Goal: Answer question/provide support: Share knowledge or assist other users

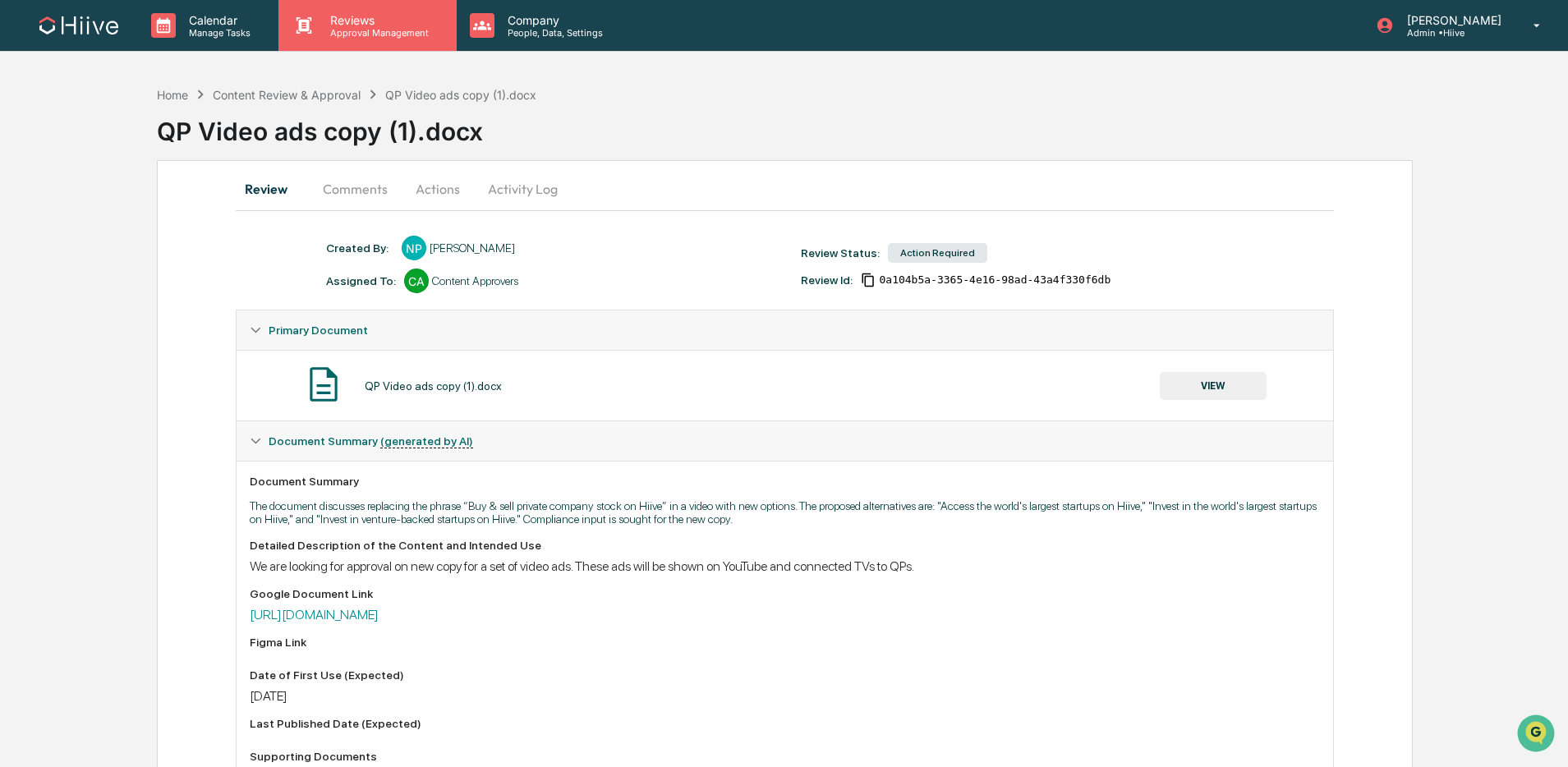
click at [323, 8] on div "Reviews Approval Management" at bounding box center [367, 25] width 177 height 51
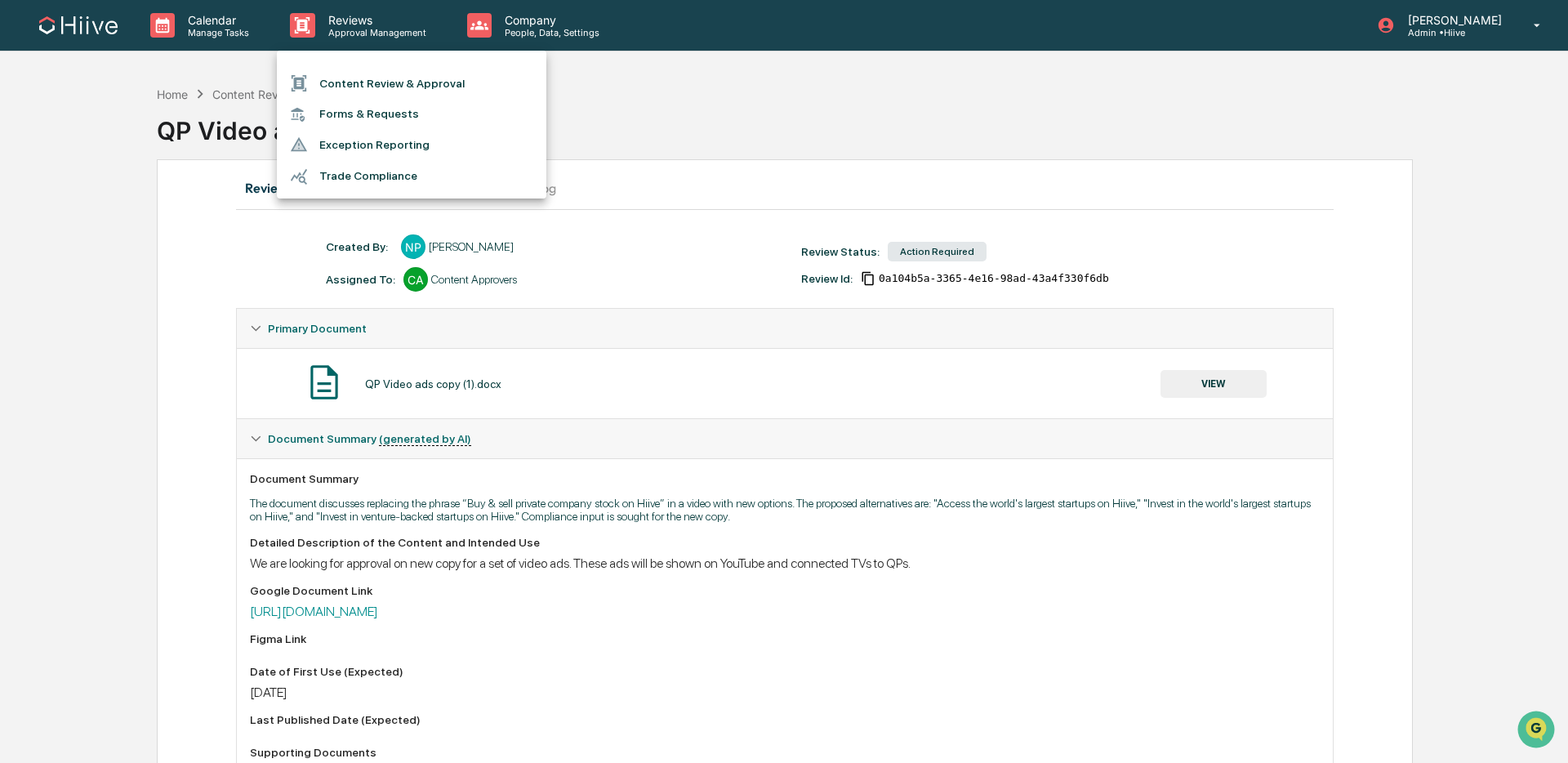
click at [358, 79] on li "Content Review & Approval" at bounding box center [412, 83] width 270 height 31
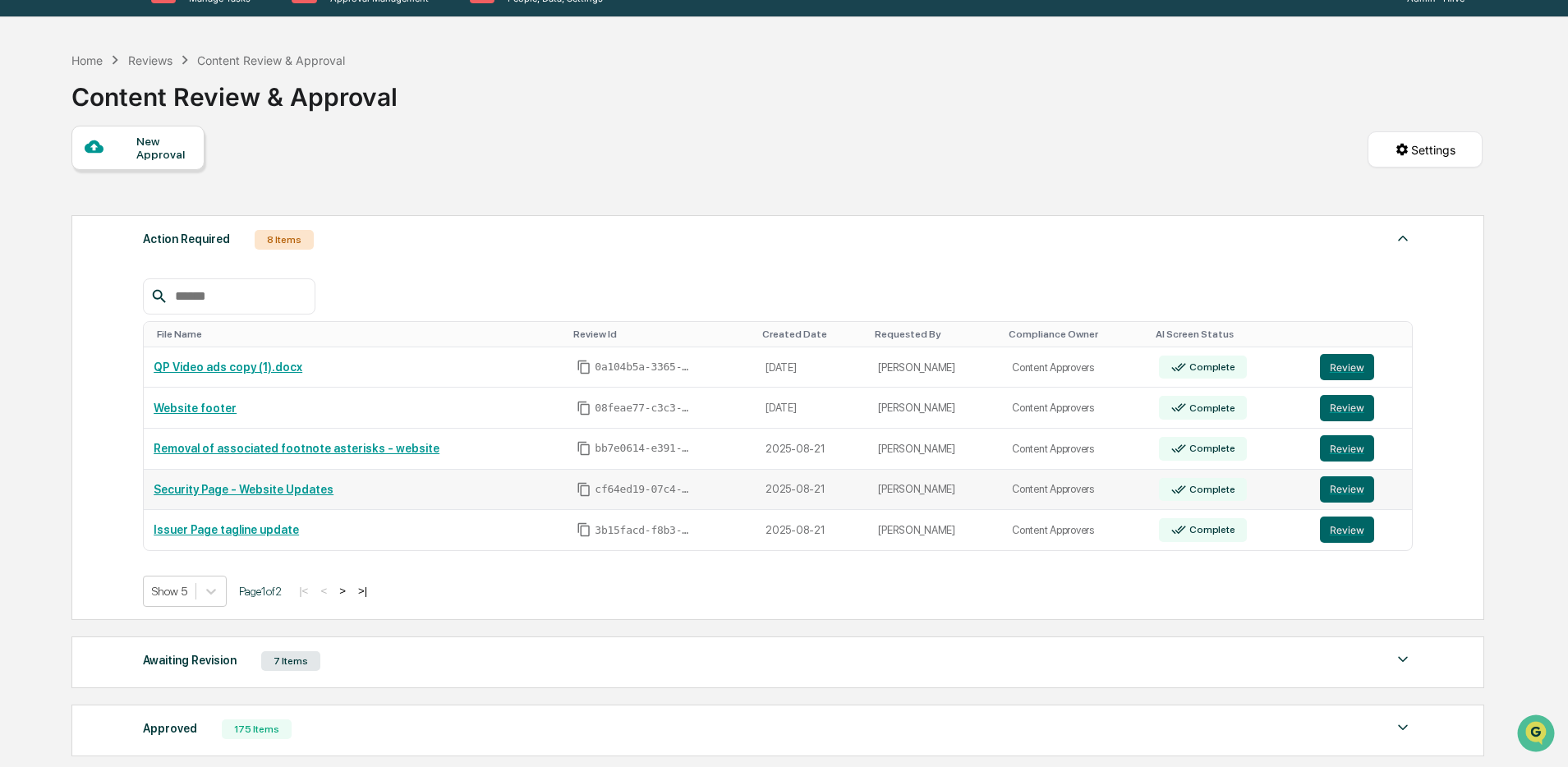
scroll to position [36, 0]
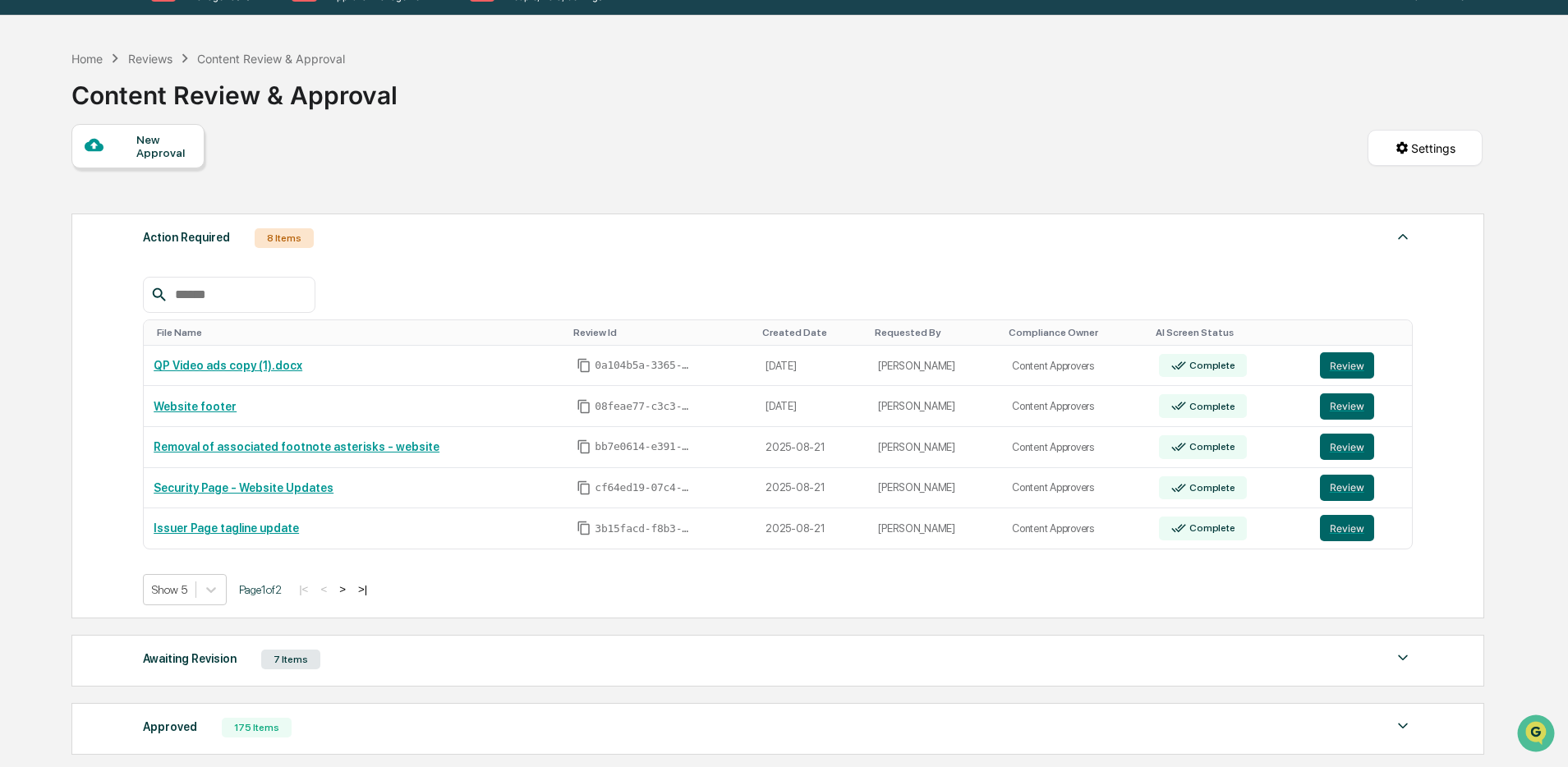
click at [351, 589] on button ">" at bounding box center [343, 589] width 17 height 14
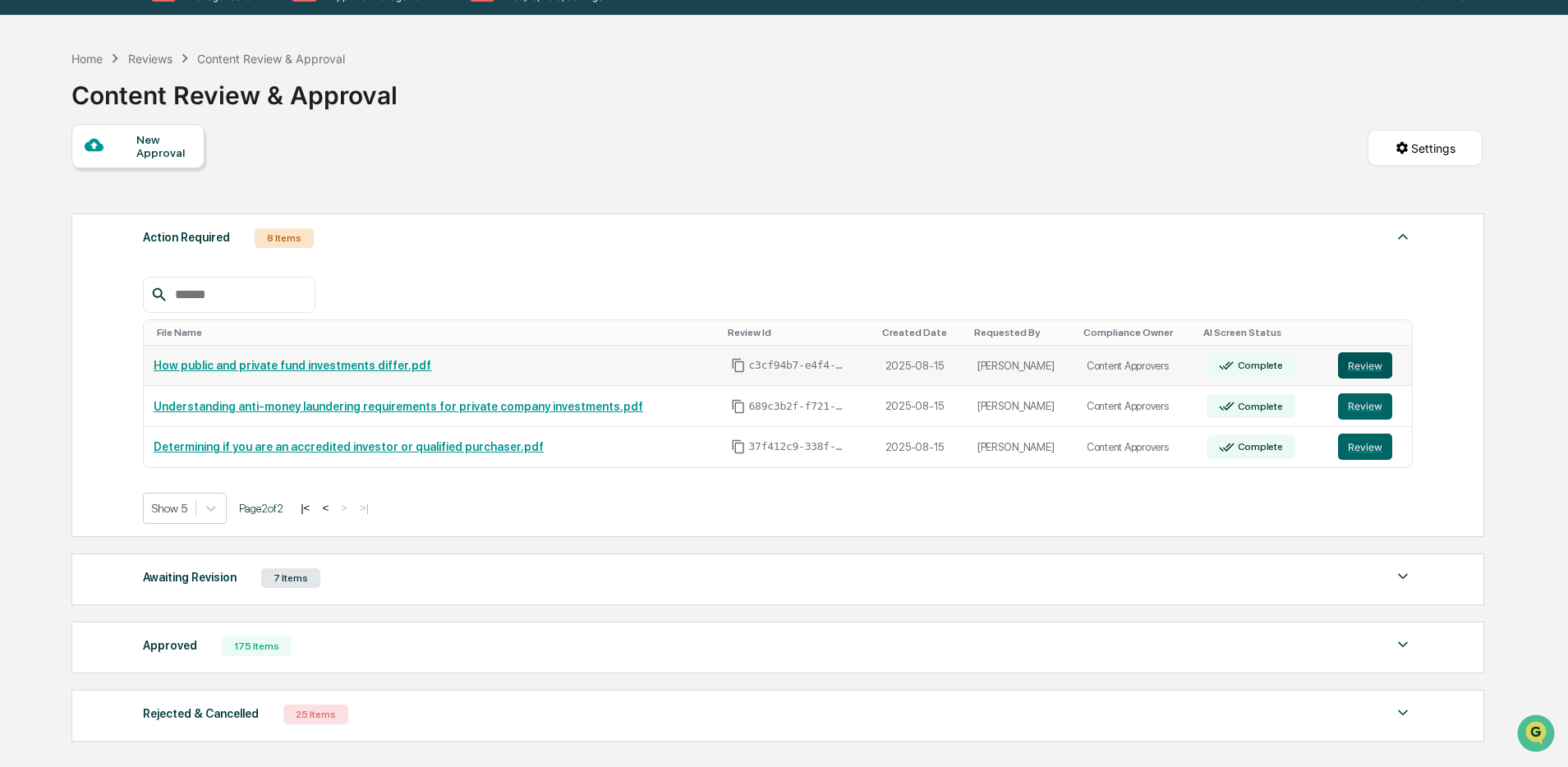
drag, startPoint x: 1379, startPoint y: 371, endPoint x: 1366, endPoint y: 370, distance: 13.0
click at [1379, 371] on button "Review" at bounding box center [1365, 365] width 54 height 26
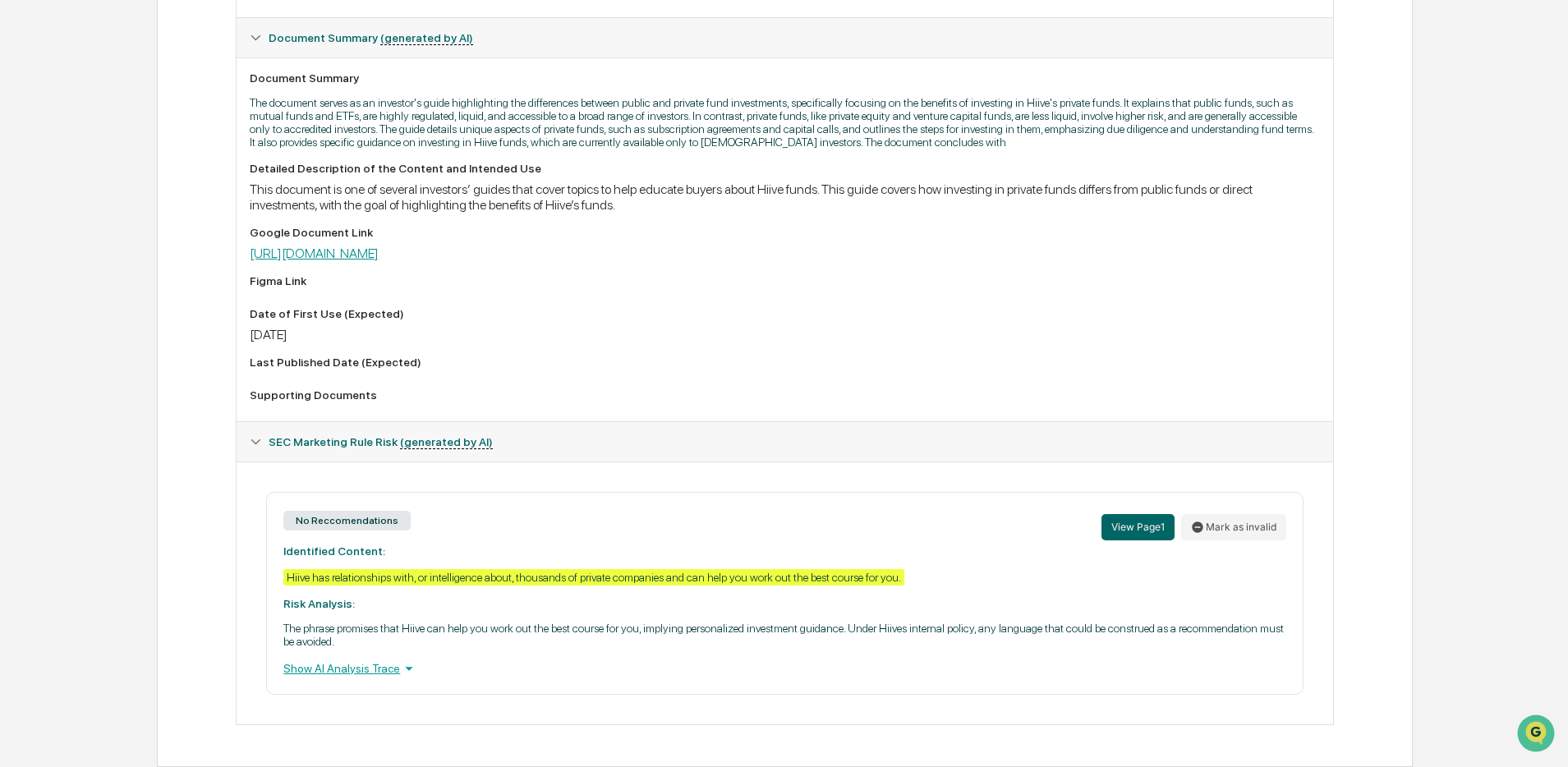
click at [379, 245] on link "https://docs.google.com/document/d/11-QQJB6wvoSkkOHTSI9QTW9NxnhySG8f-QGiNarBdgc…" at bounding box center [314, 253] width 129 height 16
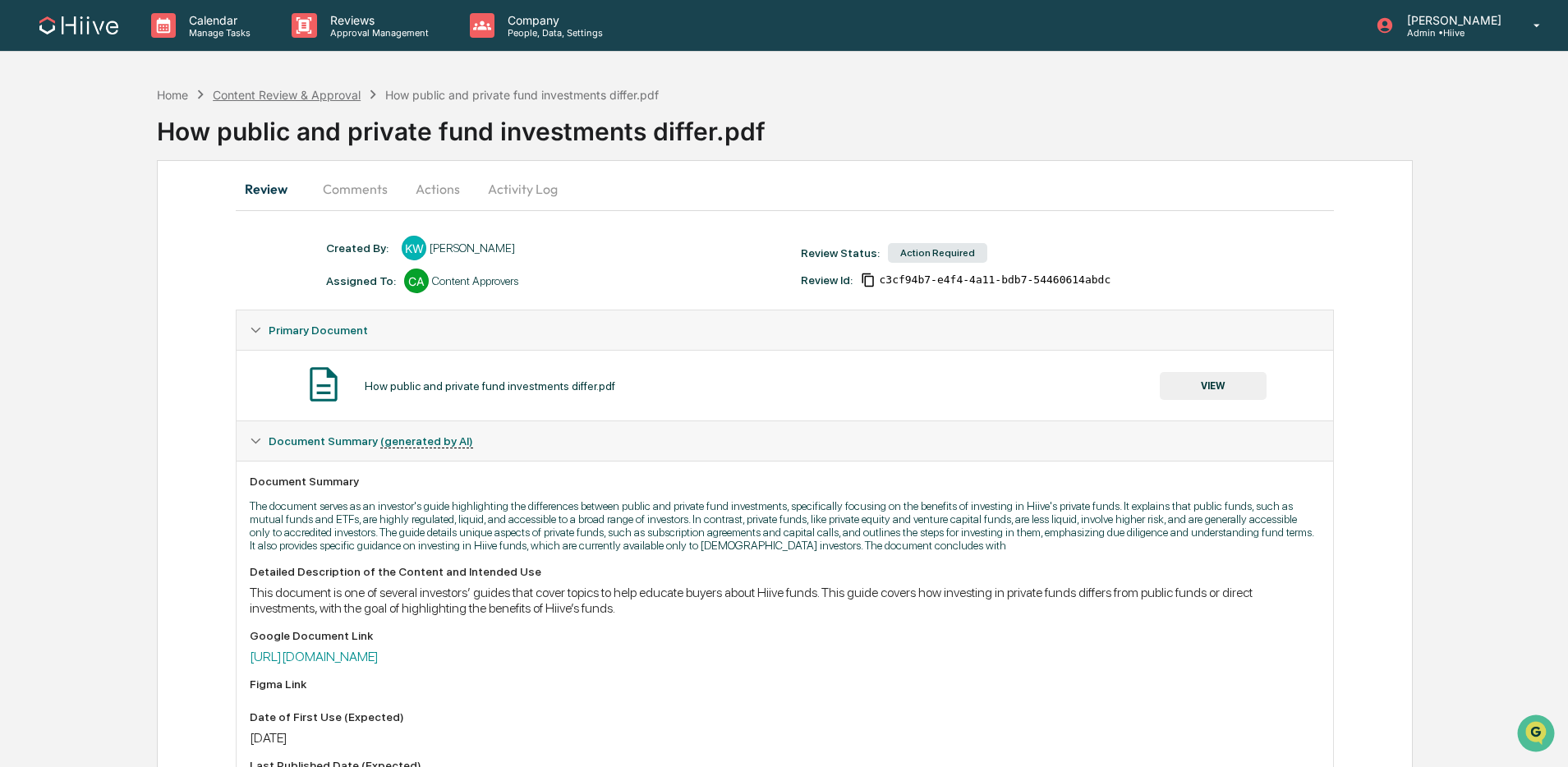
click at [305, 89] on div "Content Review & Approval" at bounding box center [286, 95] width 148 height 14
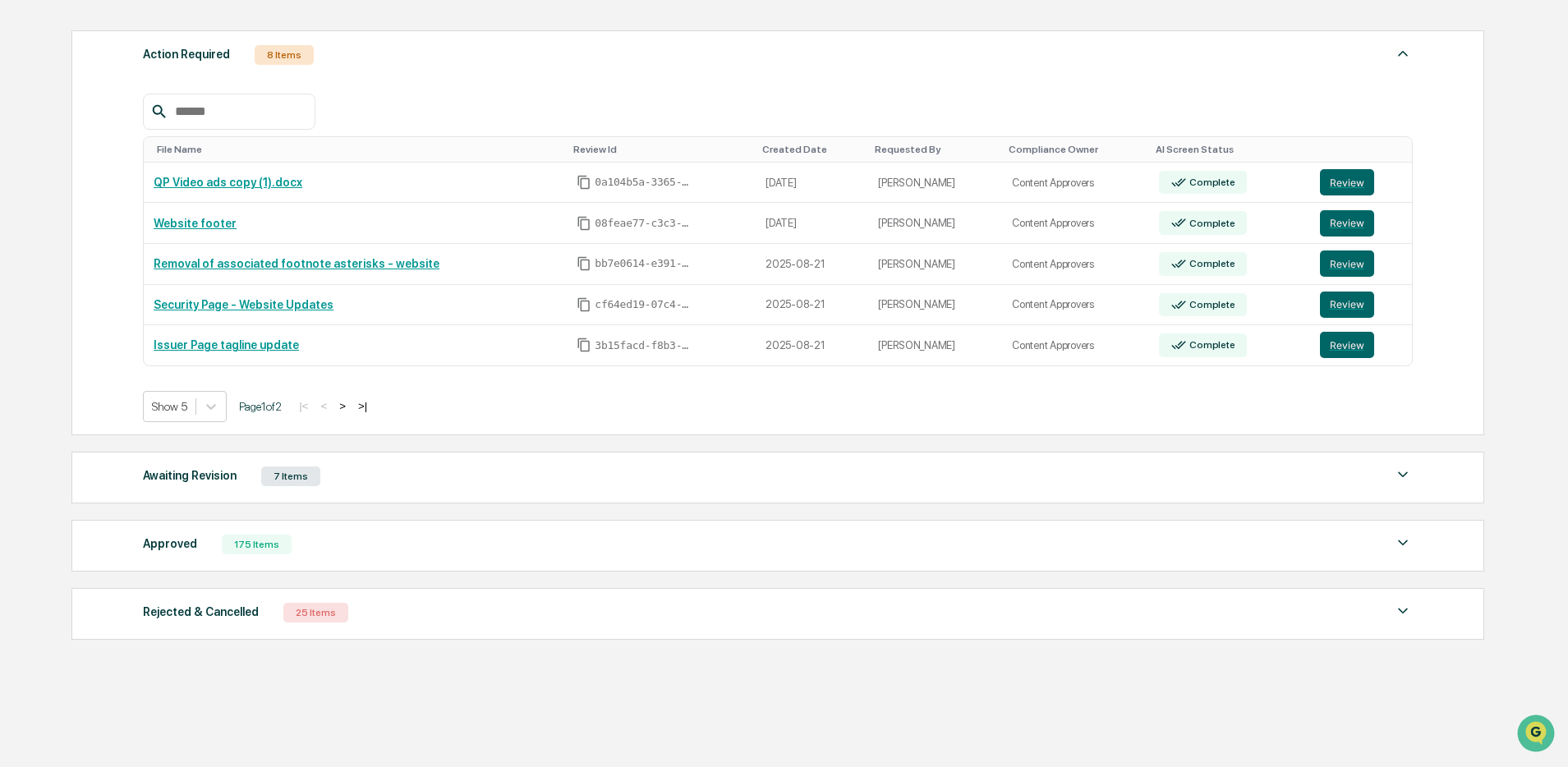
scroll to position [246, 0]
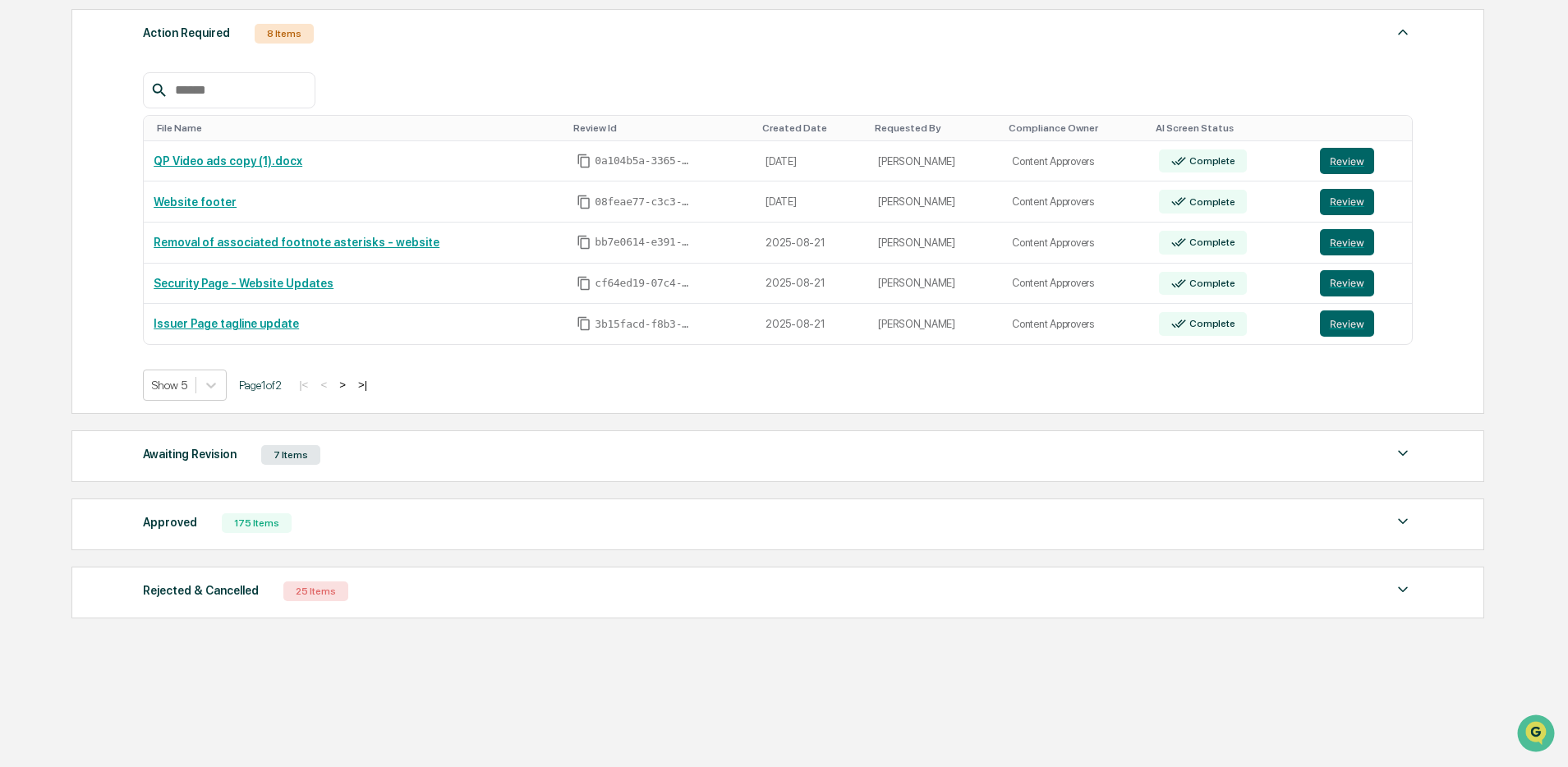
click at [452, 516] on div "Approved 175 Items" at bounding box center [778, 523] width 1270 height 23
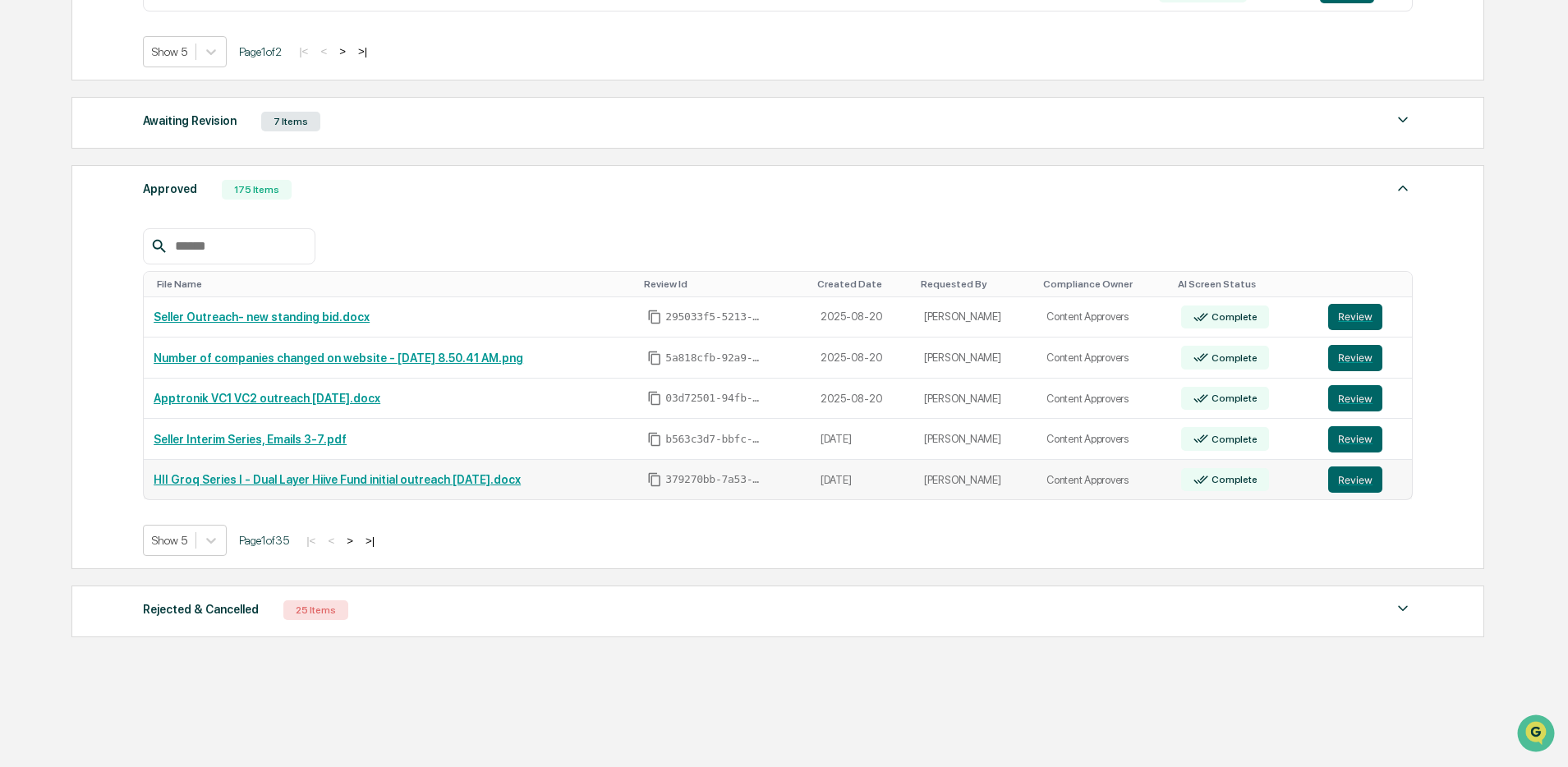
scroll to position [586, 0]
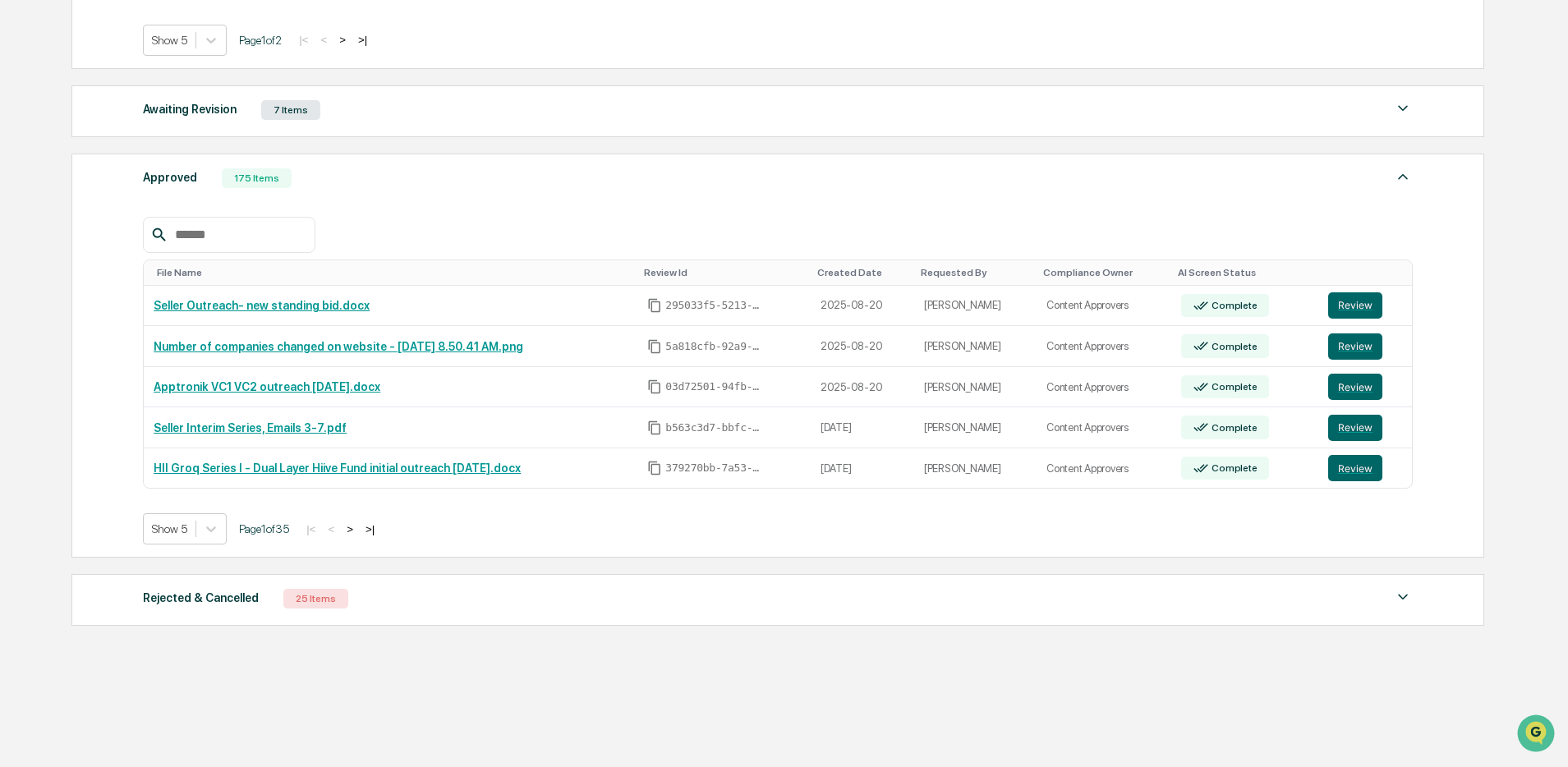
click at [272, 242] on input "text" at bounding box center [238, 234] width 139 height 21
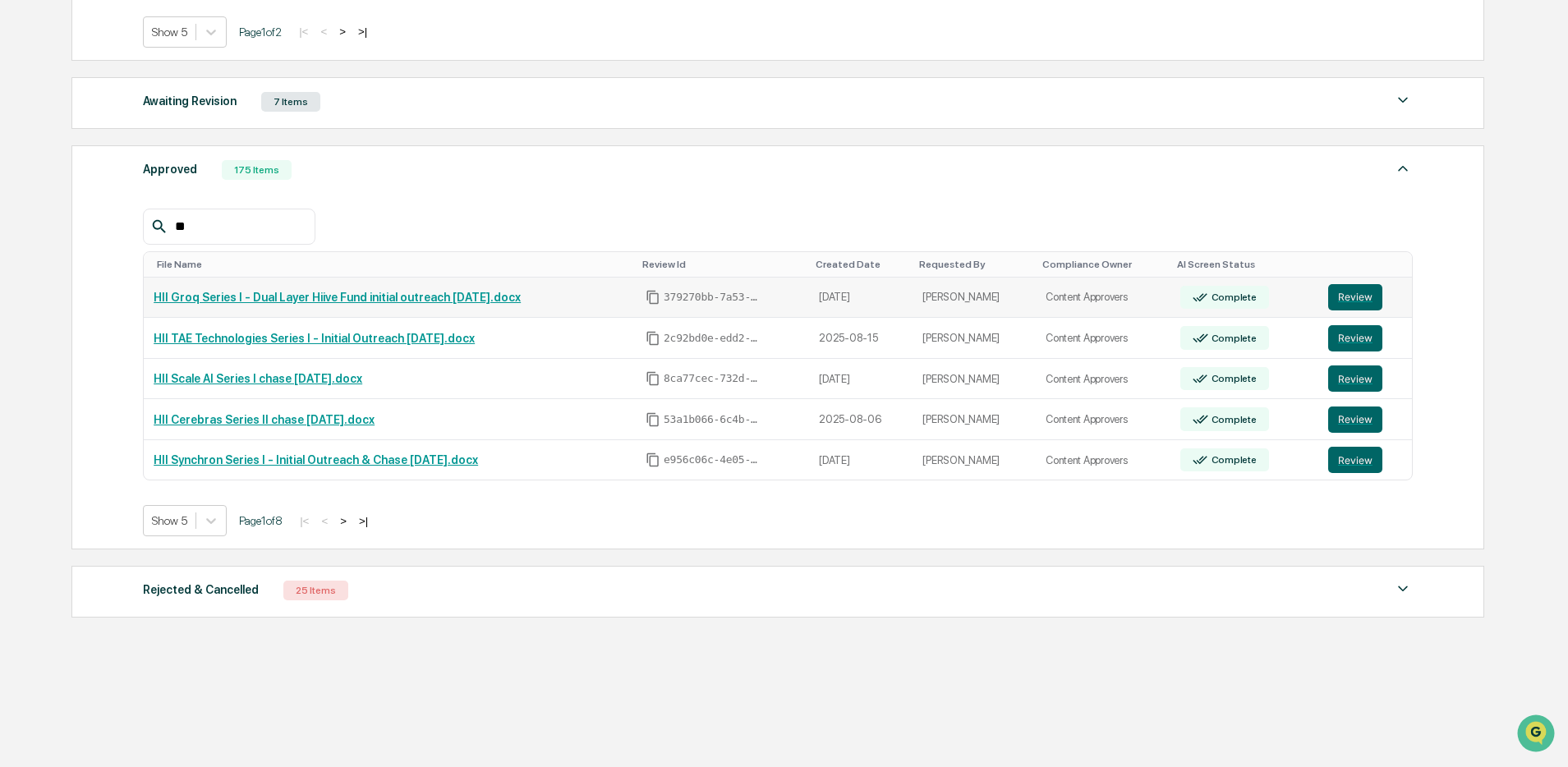
type input "*"
click at [518, 110] on div "Awaiting Revision 7 Items" at bounding box center [778, 101] width 1270 height 23
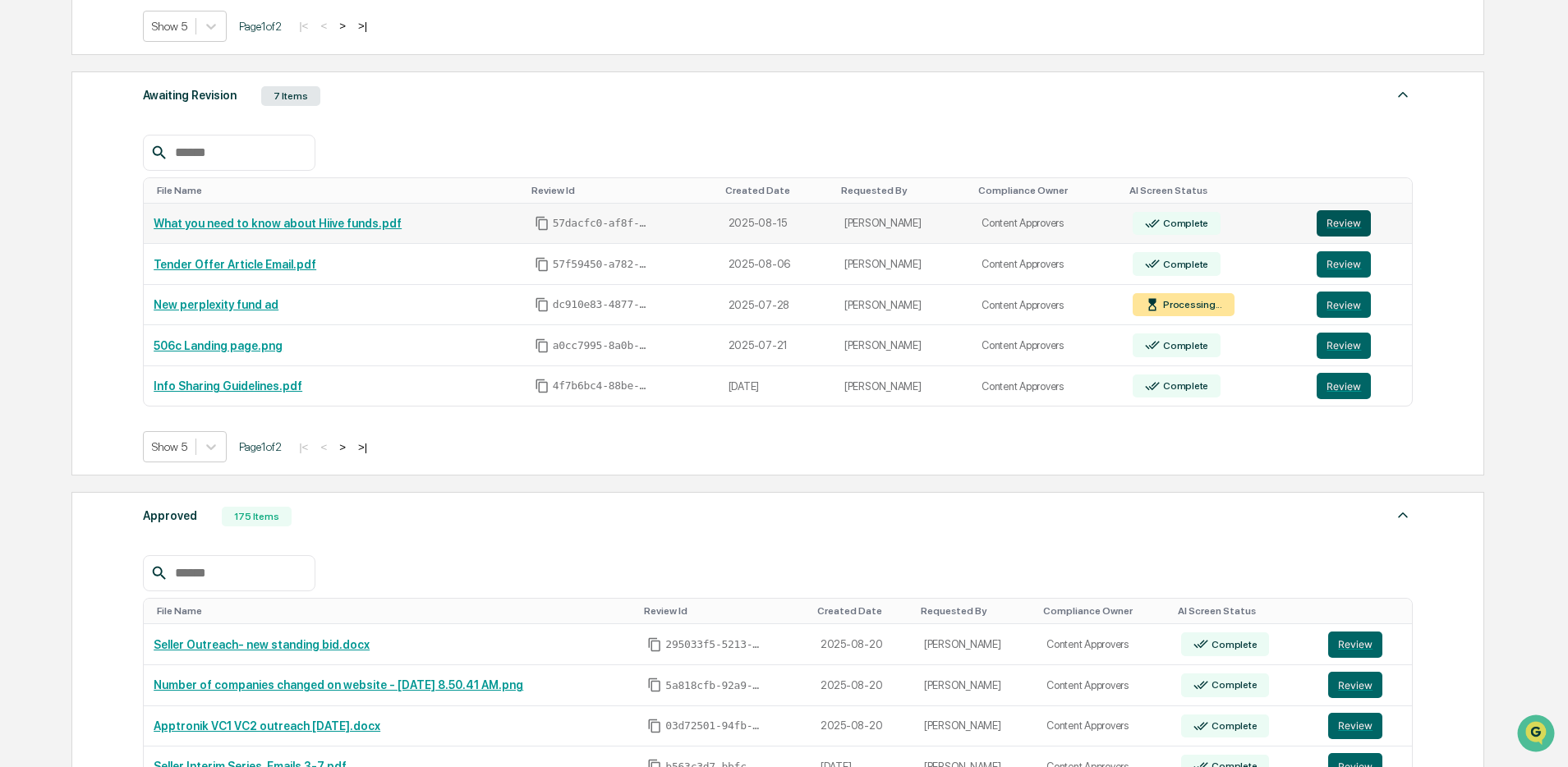
click at [1326, 233] on button "Review" at bounding box center [1343, 223] width 54 height 26
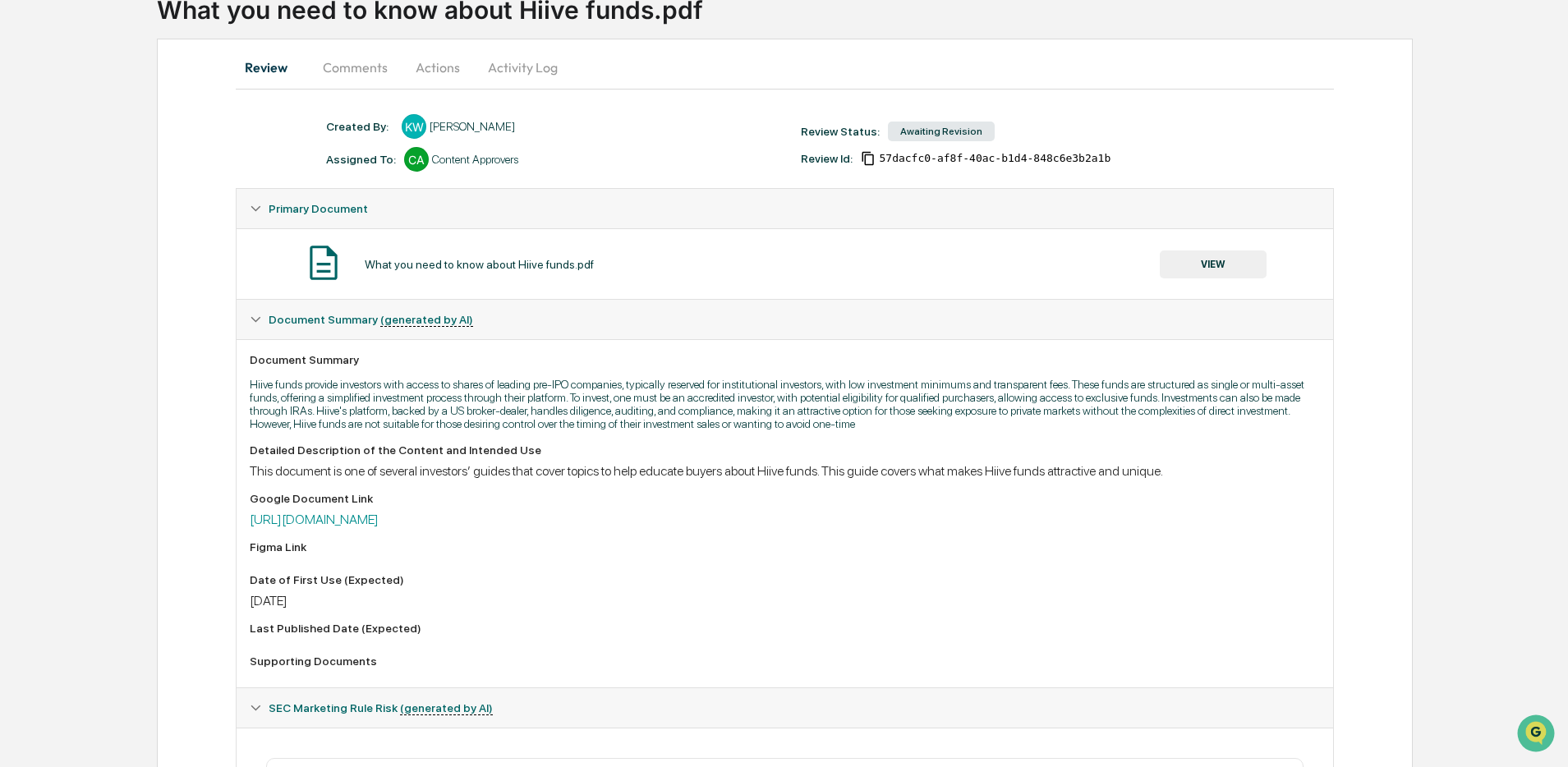
scroll to position [118, 0]
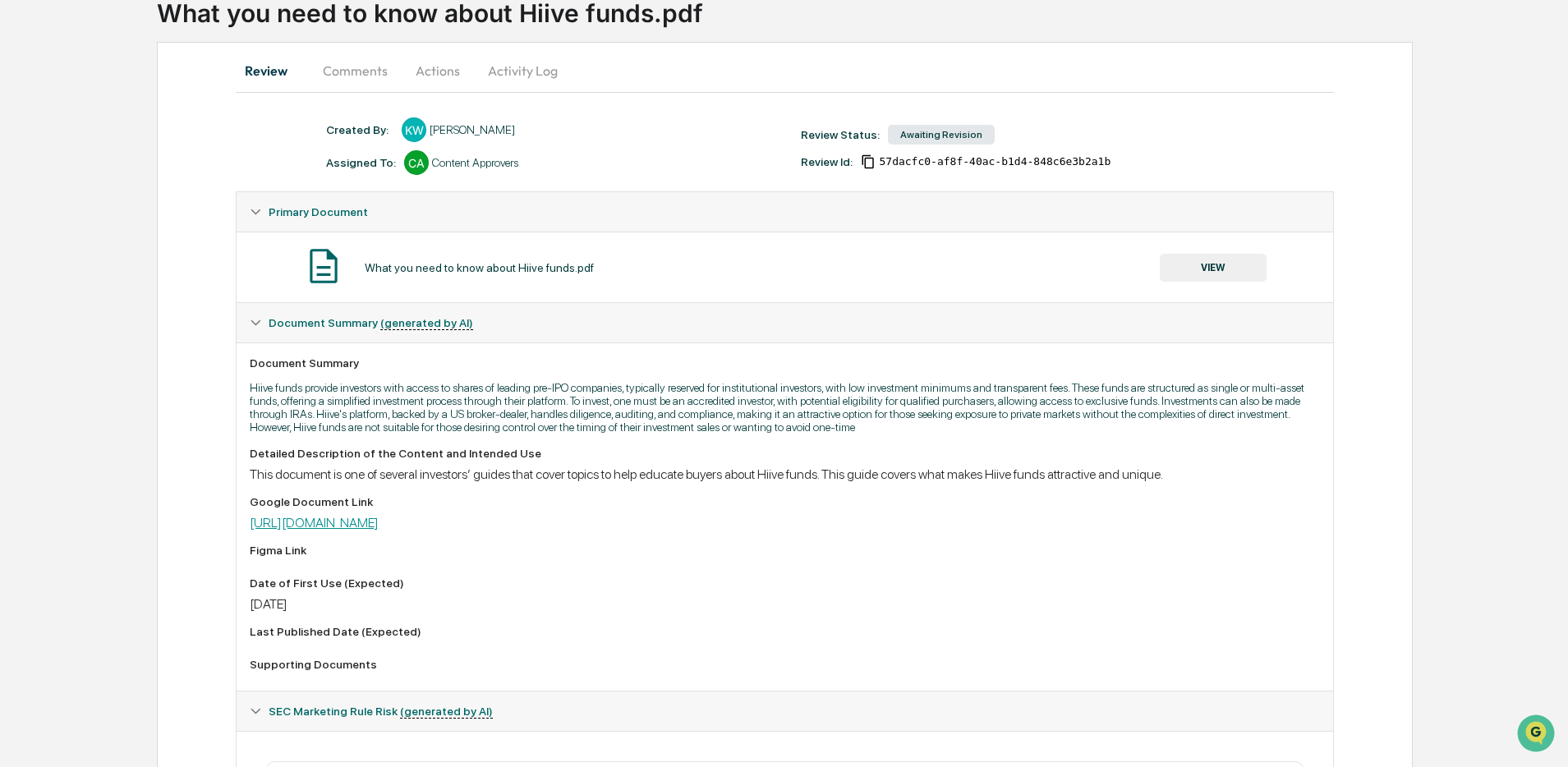
click at [379, 530] on link "[URL][DOMAIN_NAME]" at bounding box center [314, 523] width 129 height 16
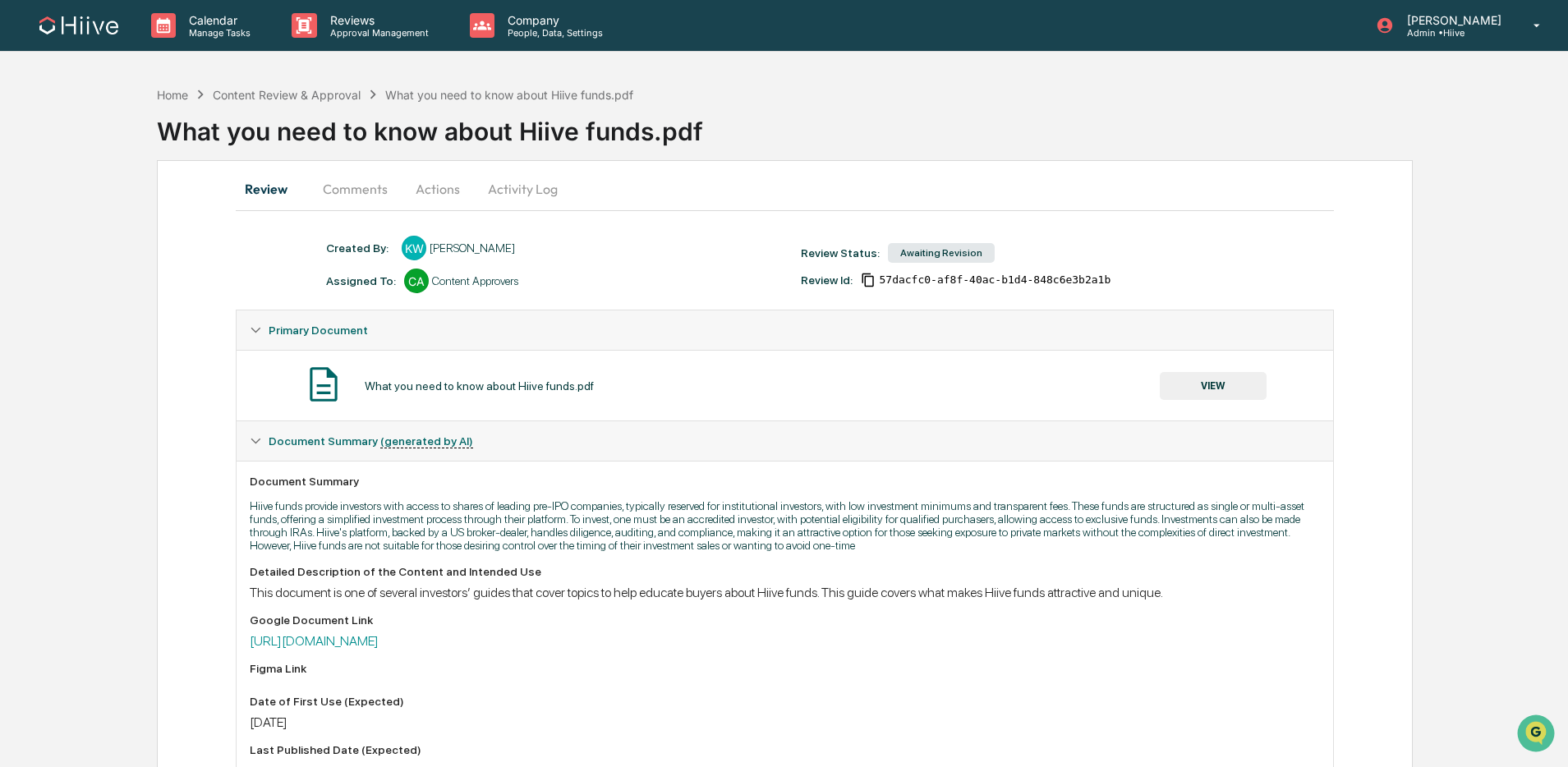
scroll to position [30, 0]
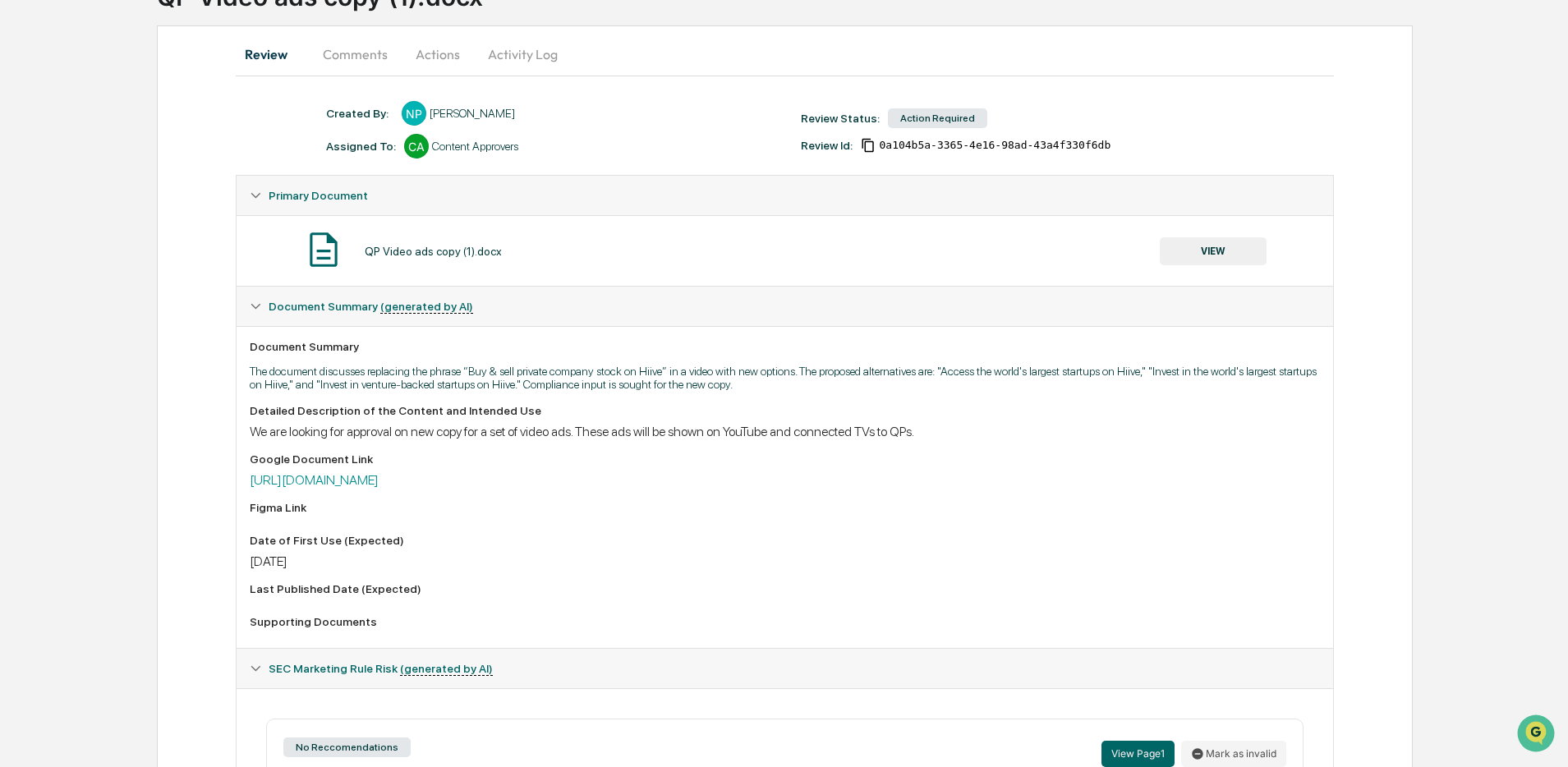
scroll to position [136, 0]
click at [379, 486] on link "https://docs.google.com/document/d/1oa3etVyHc9KdSv-n1L0LKLRP-bNWrpBg0qgUfoBzTM0…" at bounding box center [314, 478] width 129 height 16
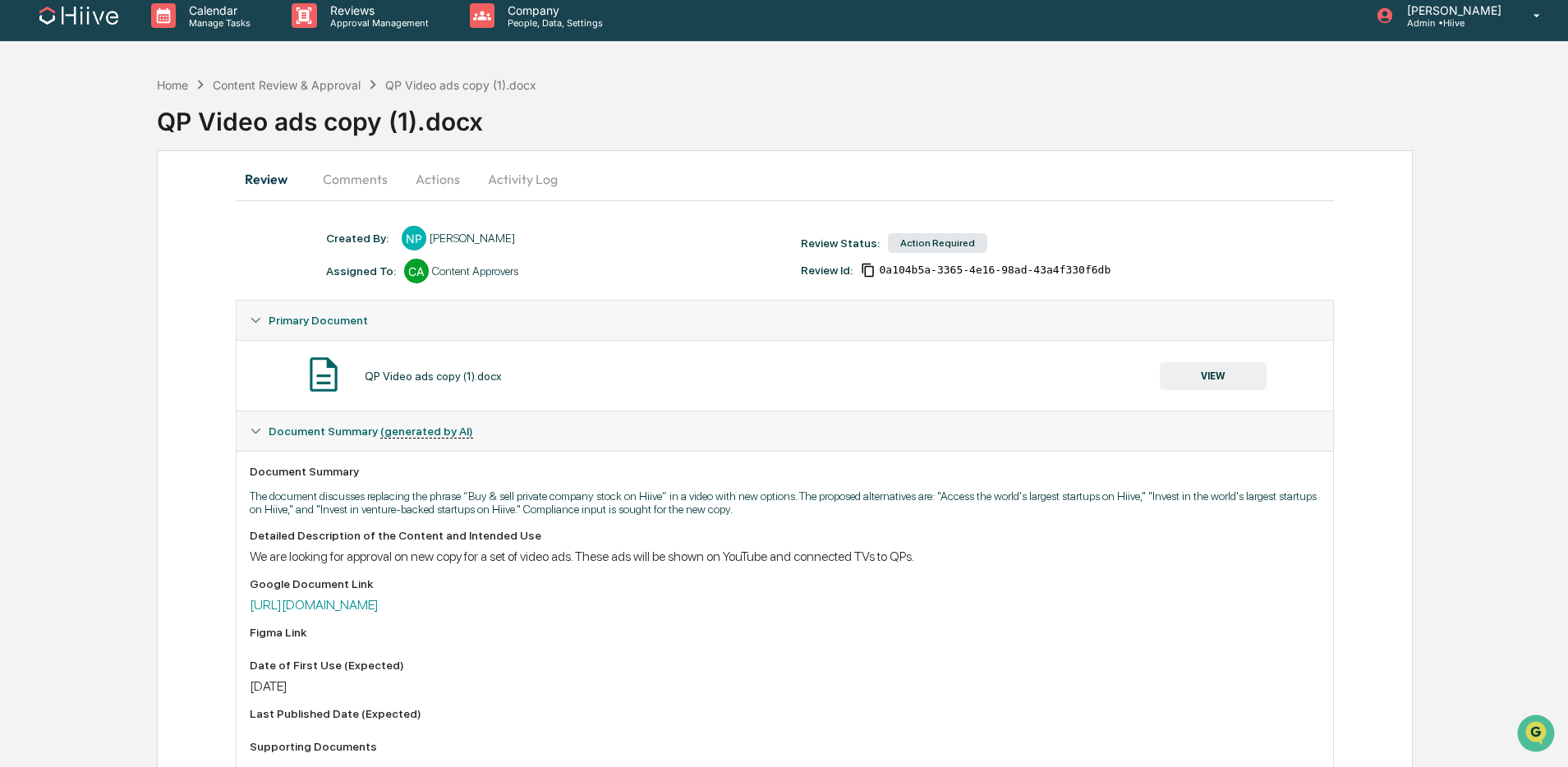
scroll to position [0, 0]
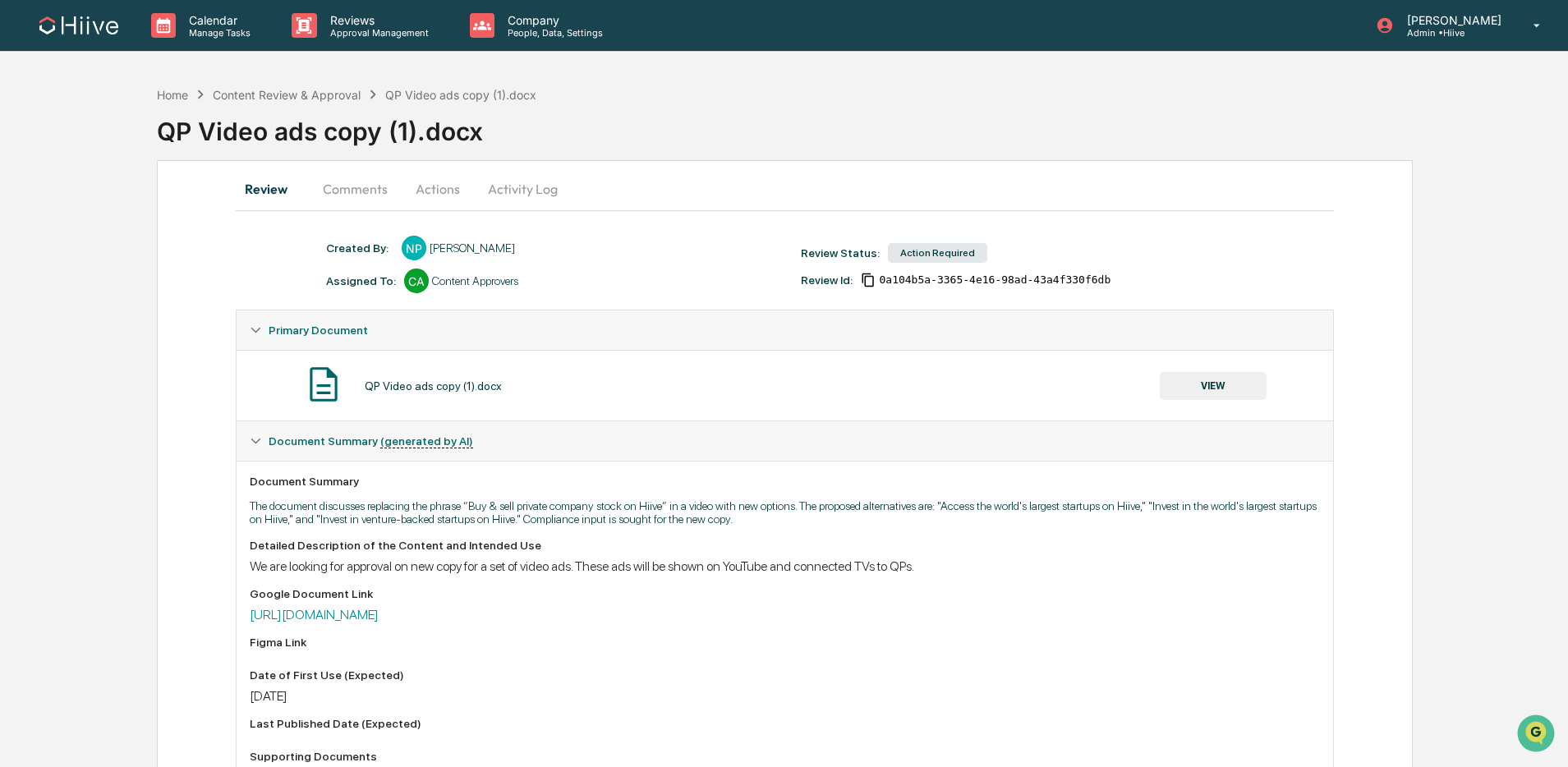
click at [356, 199] on button "Comments" at bounding box center [355, 188] width 91 height 39
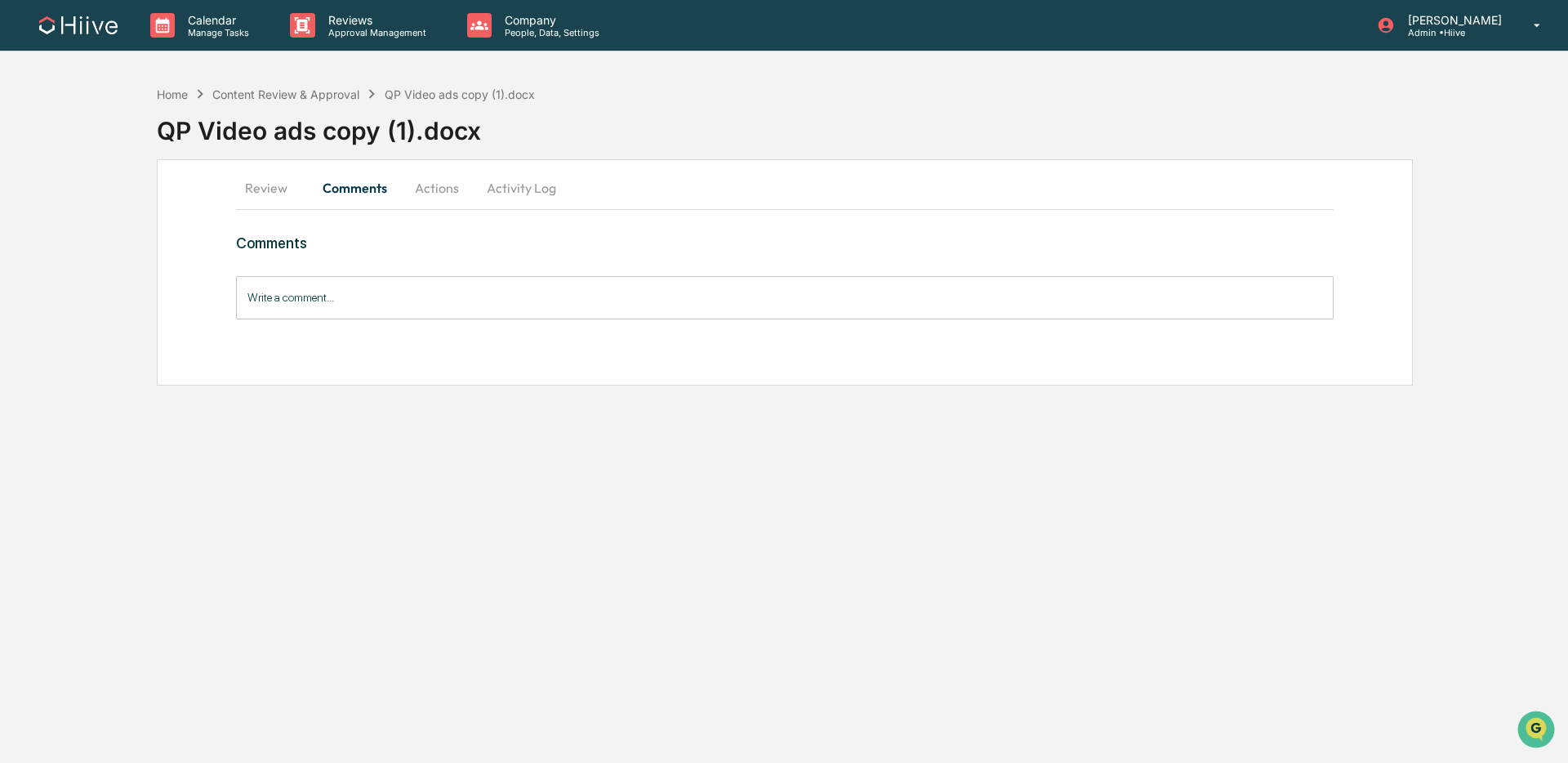
click at [525, 190] on button "Activity Log" at bounding box center [521, 188] width 95 height 39
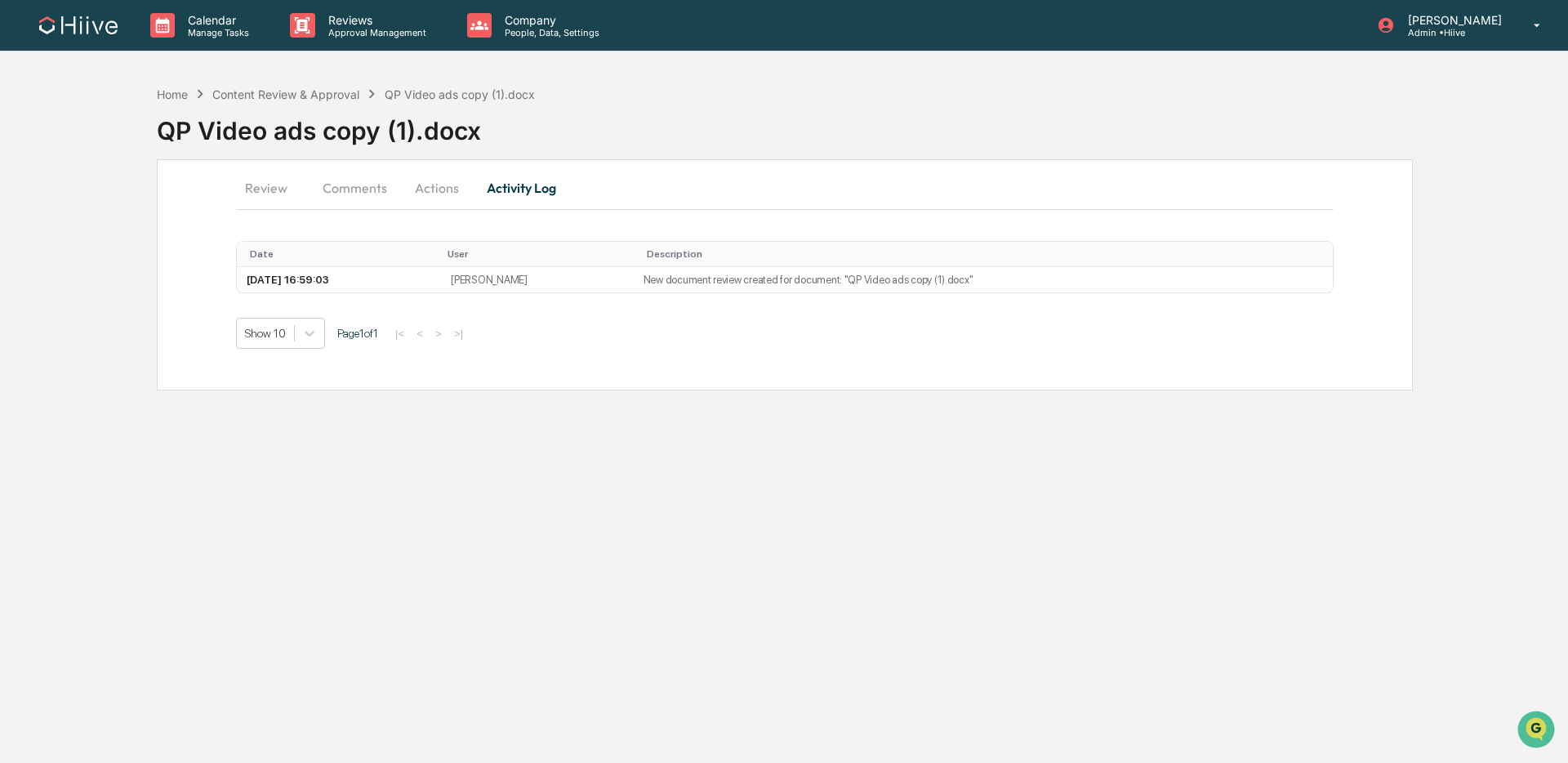
click at [444, 190] on button "Actions" at bounding box center [437, 188] width 74 height 39
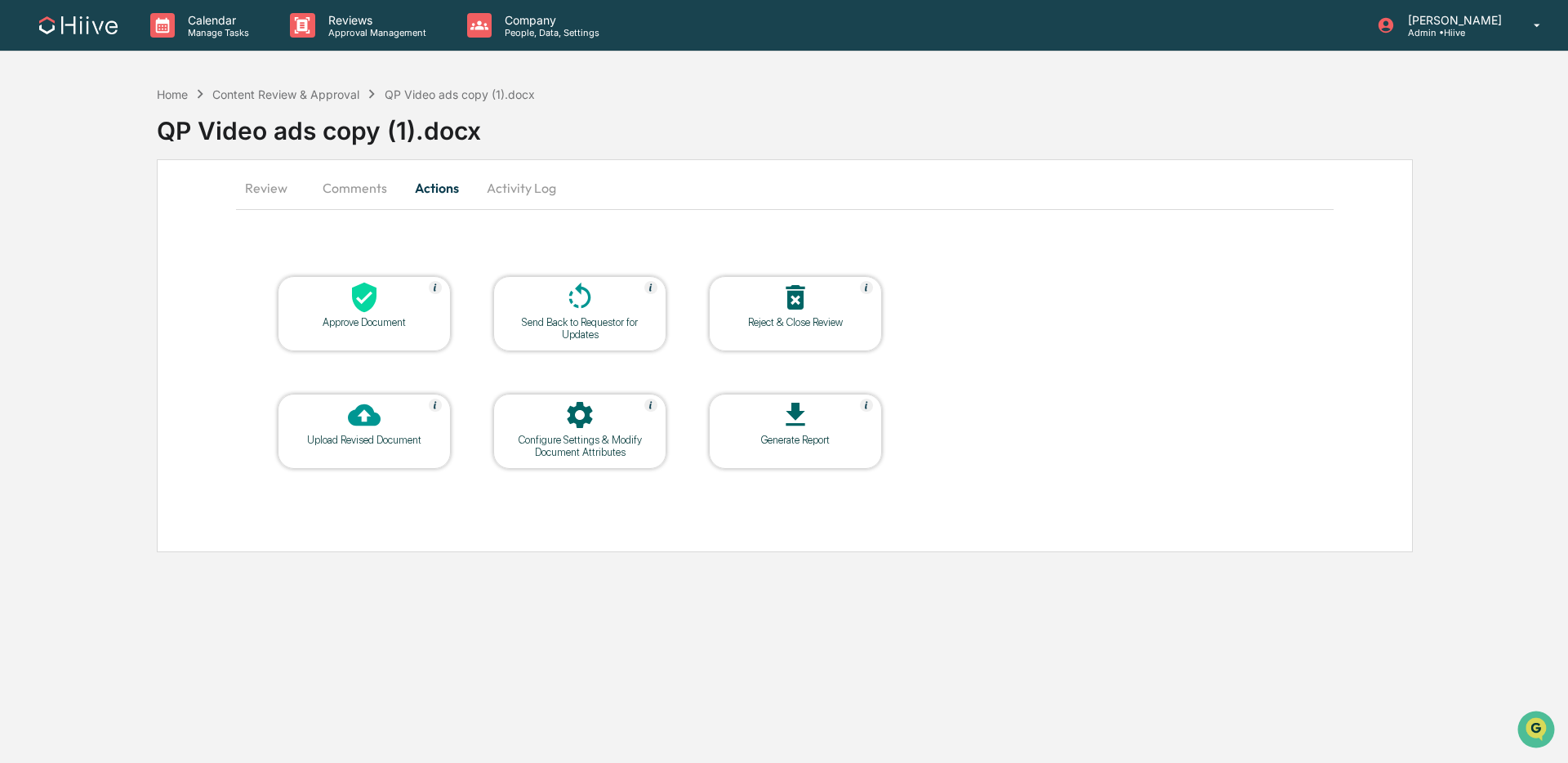
click at [593, 309] on icon at bounding box center [579, 297] width 32 height 32
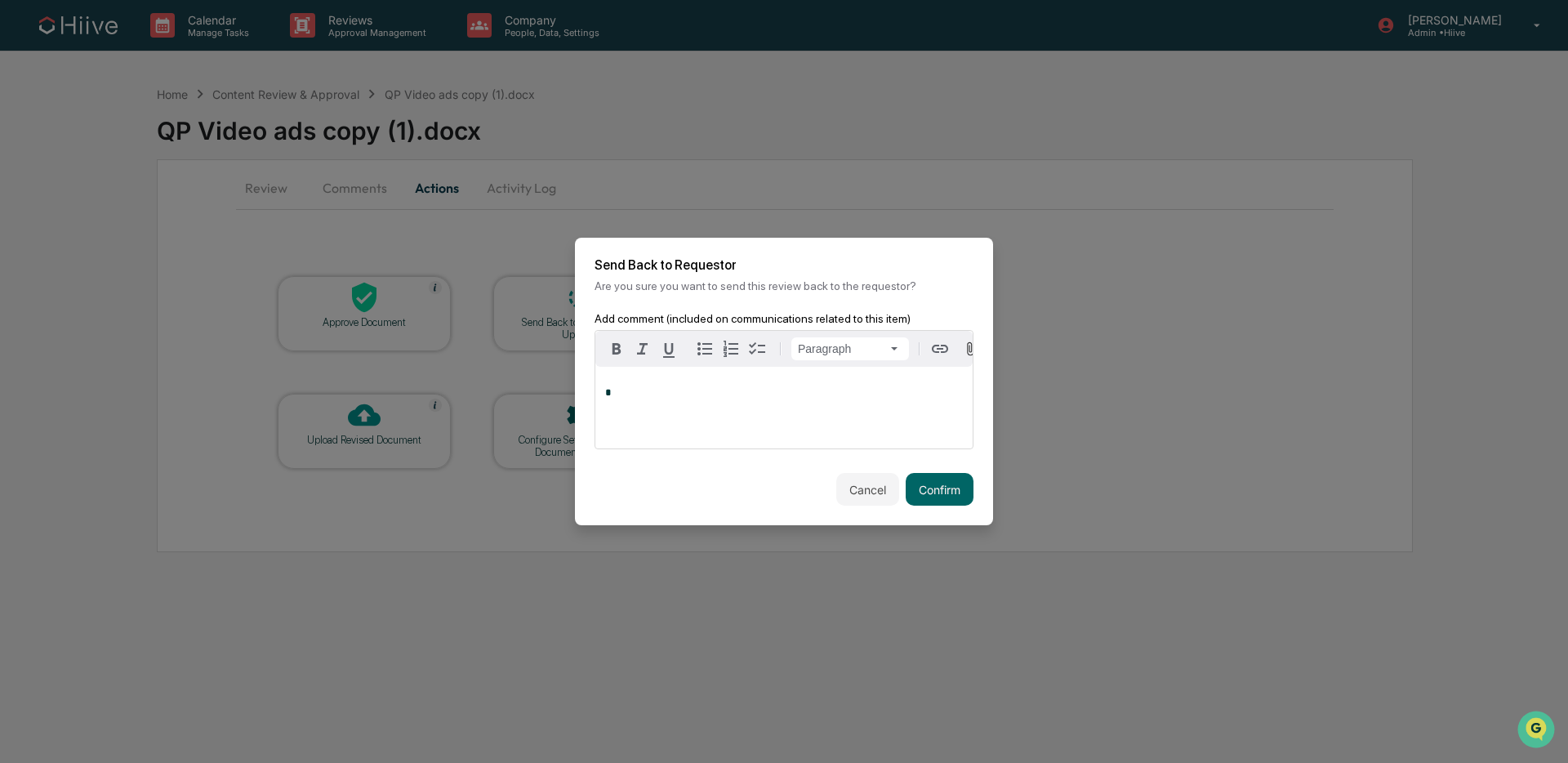
click at [706, 423] on div "*" at bounding box center [784, 407] width 378 height 81
click at [772, 405] on span "**********" at bounding box center [778, 398] width 347 height 22
click at [932, 493] on button "Confirm" at bounding box center [939, 489] width 67 height 32
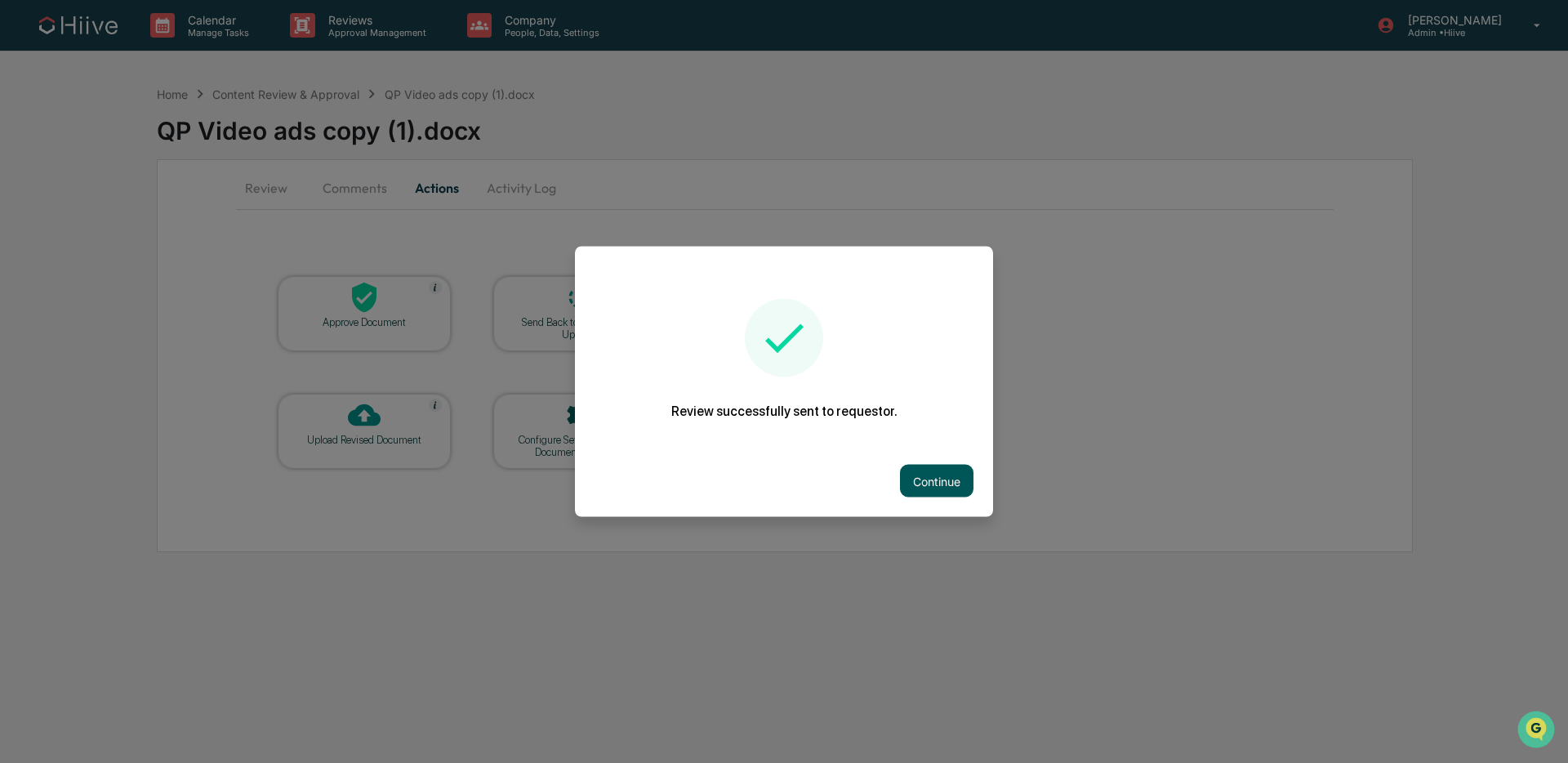
click at [945, 475] on button "Continue" at bounding box center [937, 480] width 74 height 32
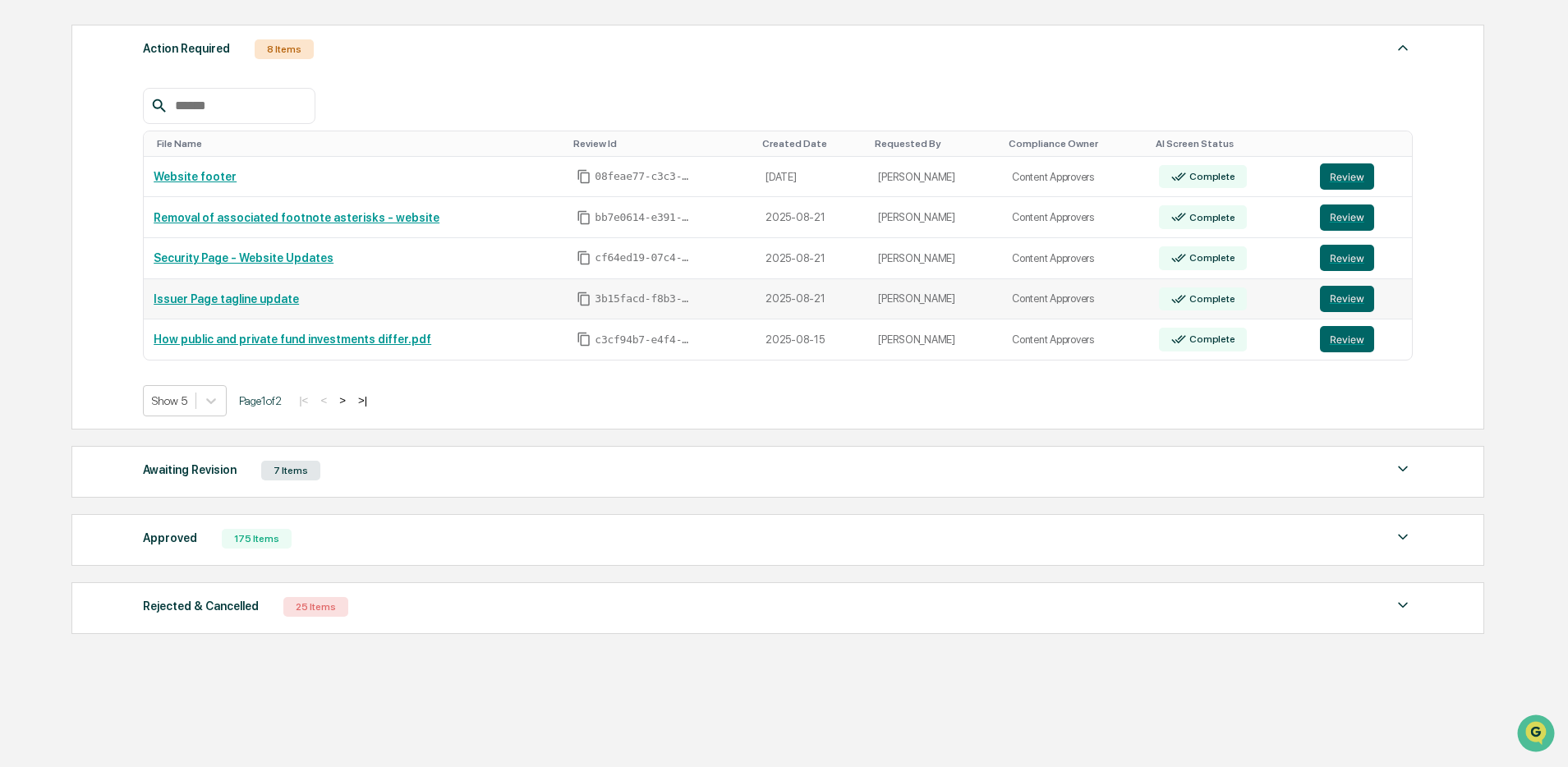
scroll to position [246, 0]
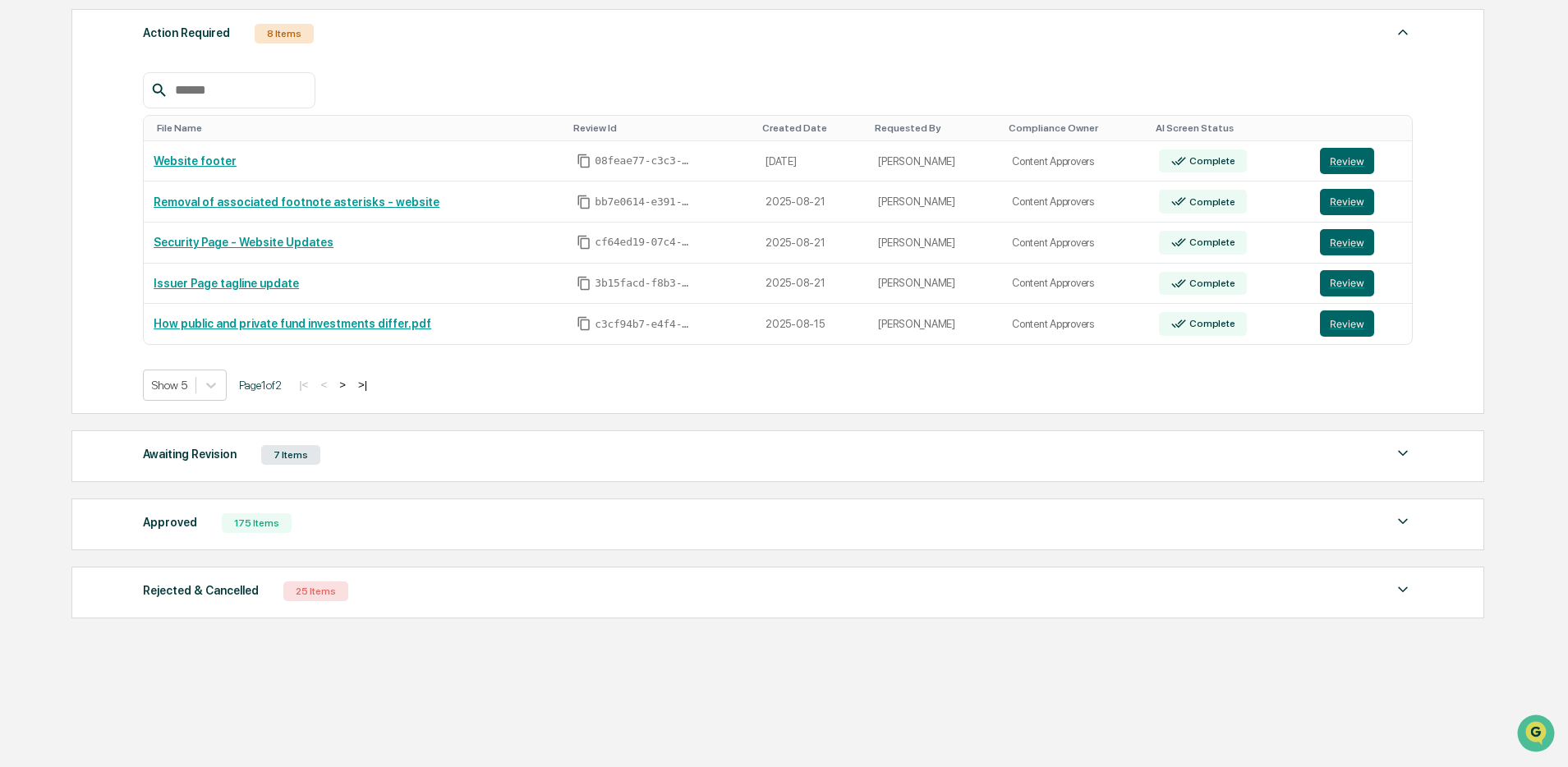
click at [429, 454] on div "Awaiting Revision 7 Items" at bounding box center [778, 455] width 1270 height 23
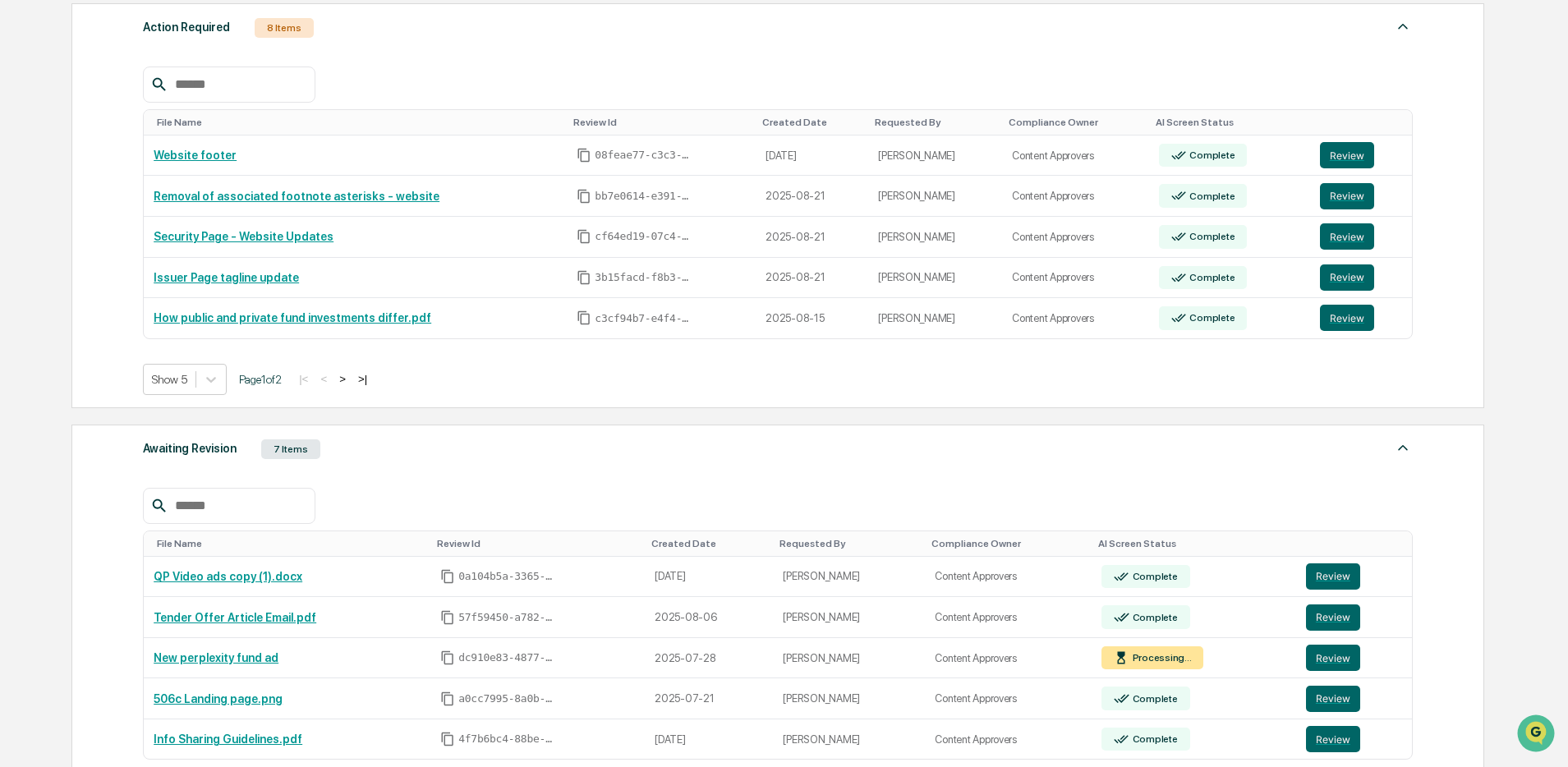
click at [351, 381] on button ">" at bounding box center [343, 379] width 17 height 14
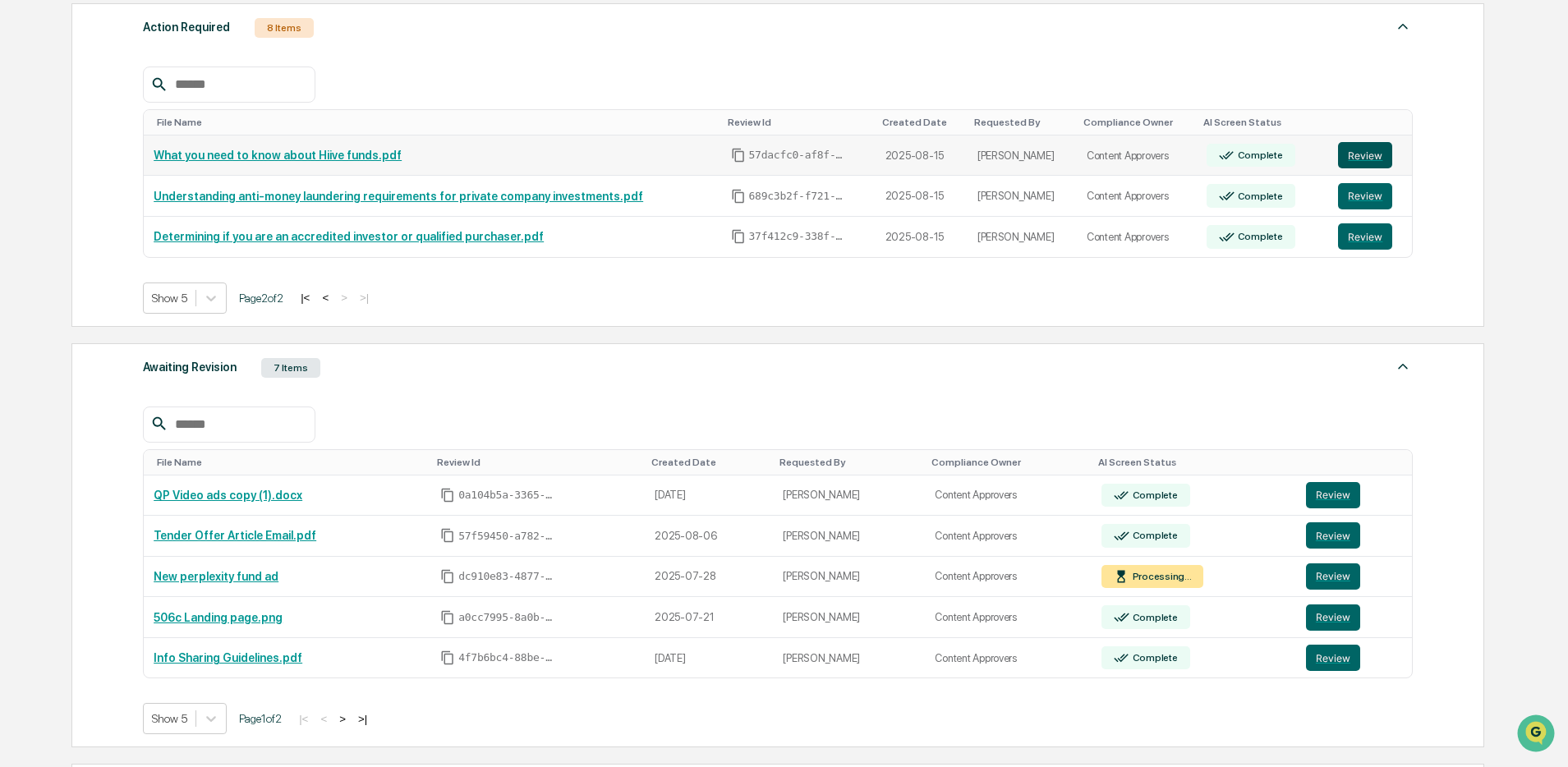
click at [1371, 162] on button "Review" at bounding box center [1365, 155] width 54 height 26
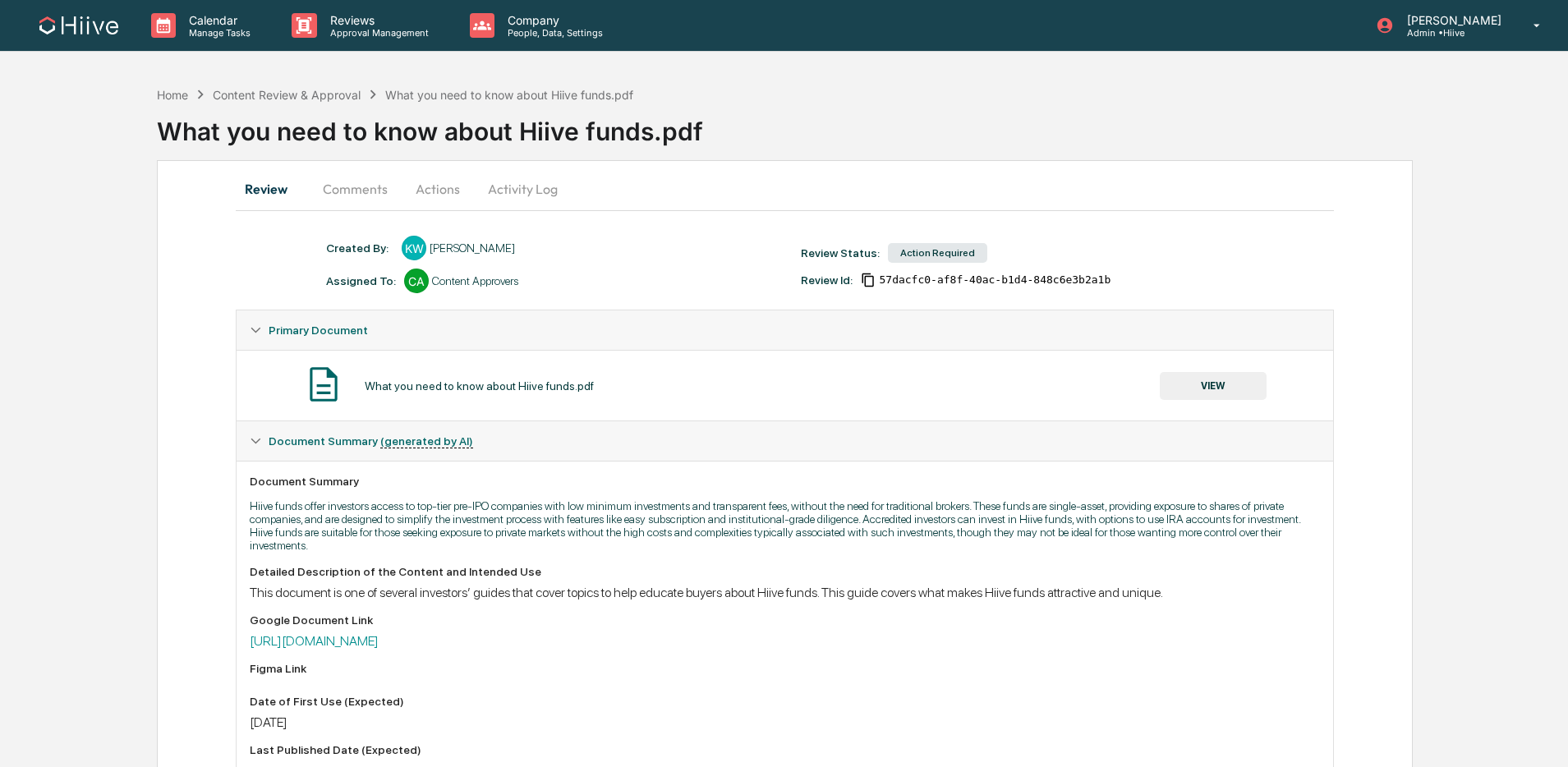
click at [347, 192] on button "Comments" at bounding box center [355, 188] width 91 height 39
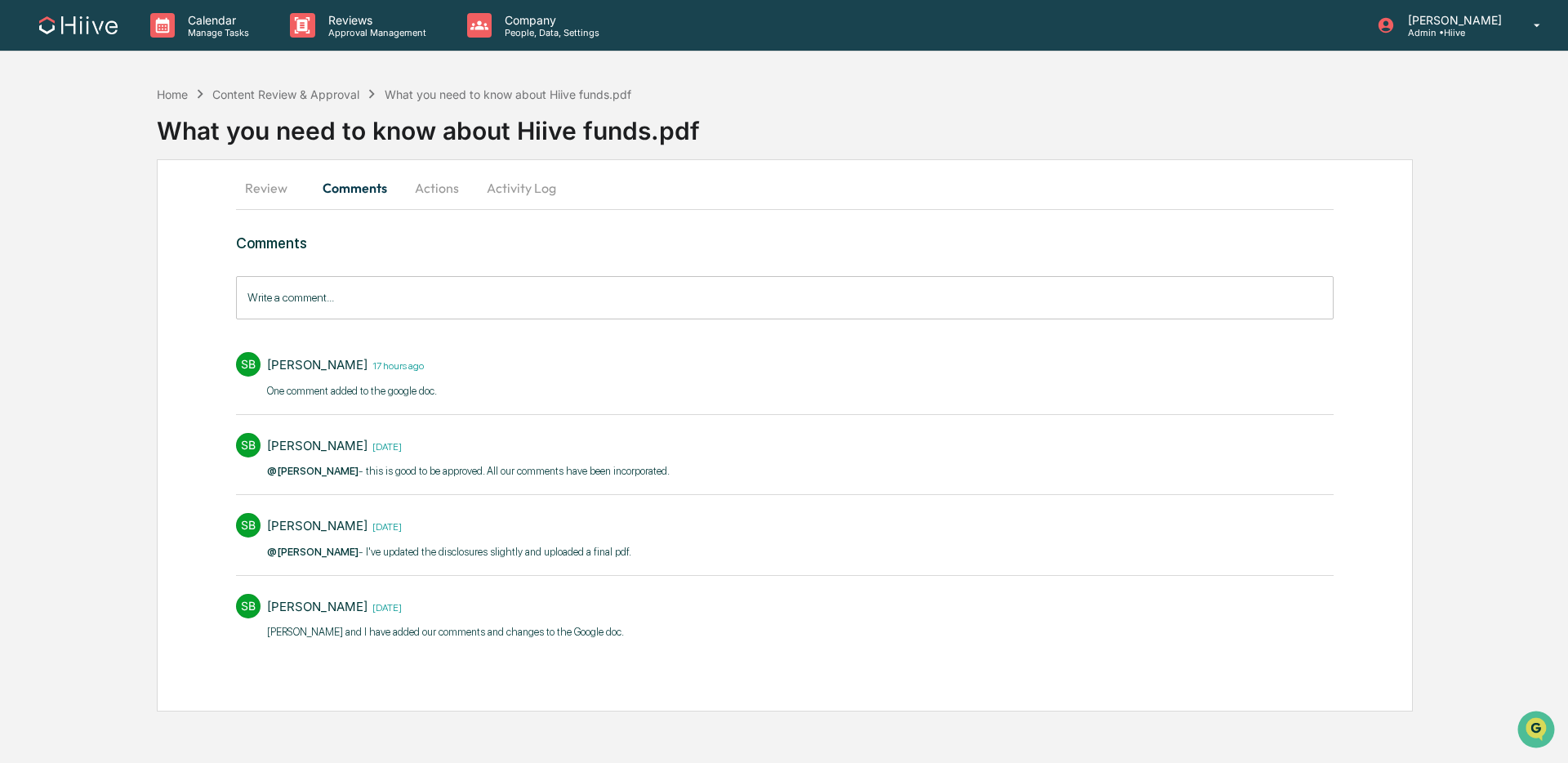
click at [533, 188] on button "Activity Log" at bounding box center [521, 188] width 95 height 39
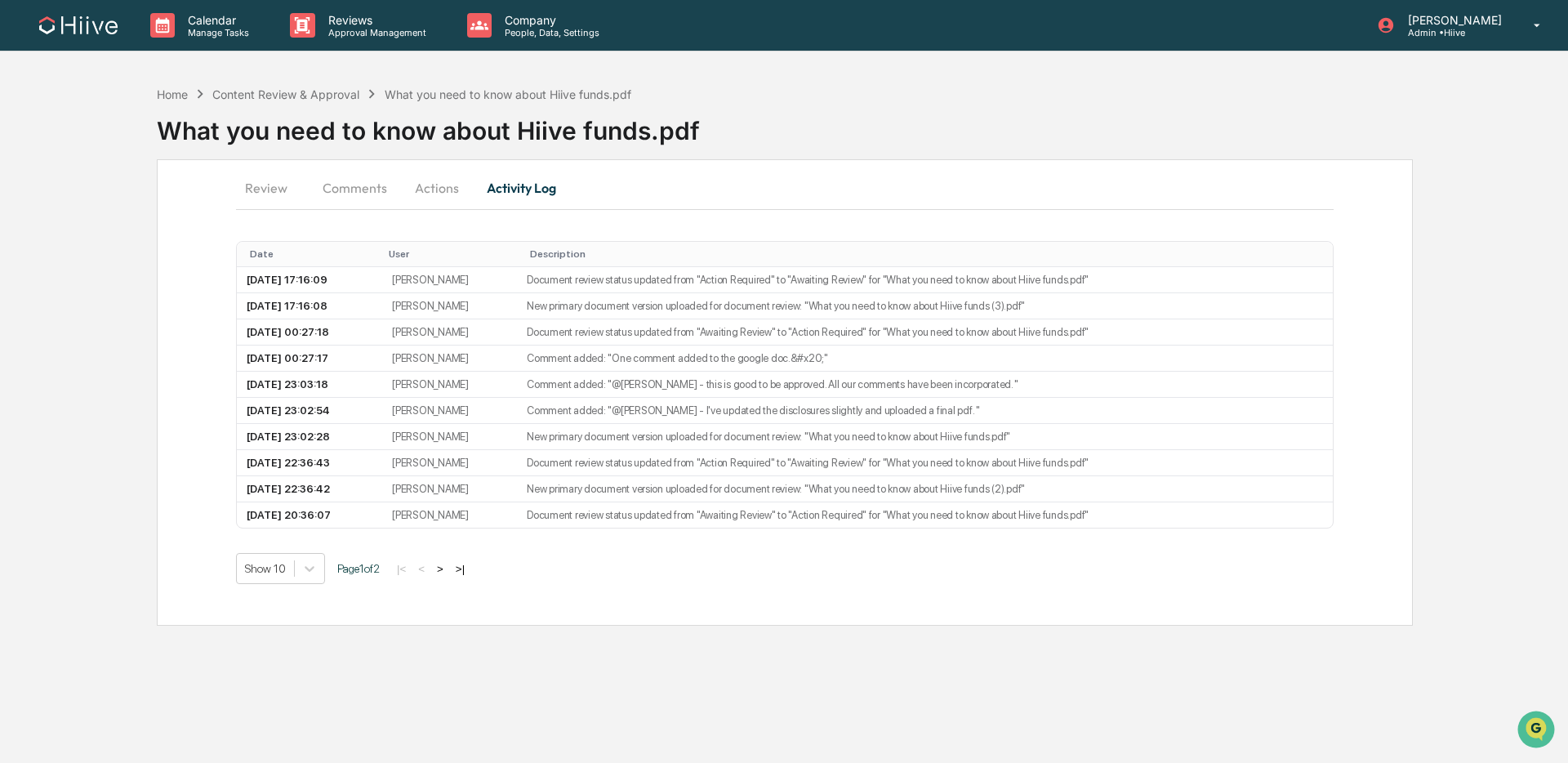
click at [434, 188] on button "Actions" at bounding box center [437, 188] width 74 height 39
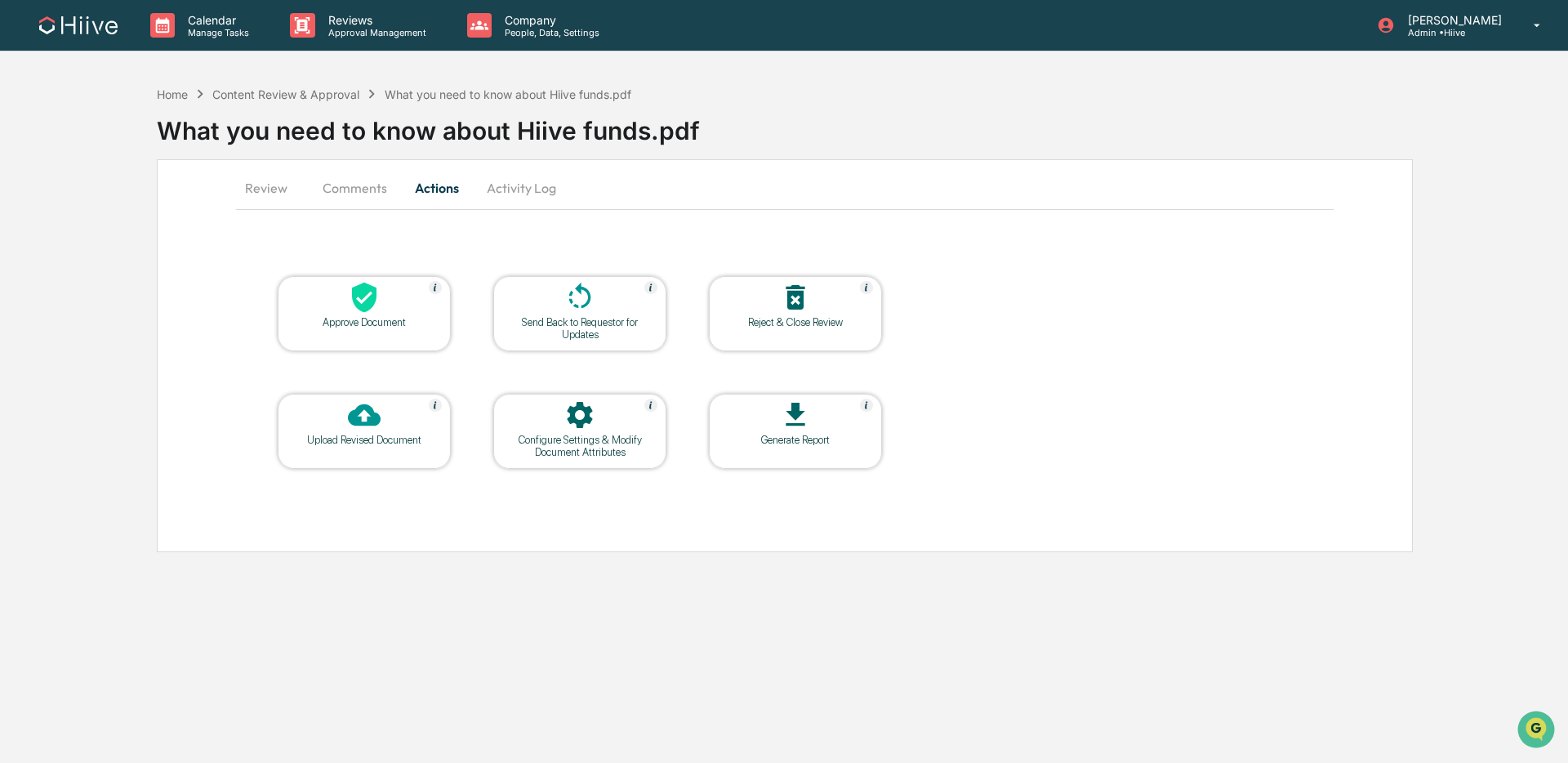
click at [286, 188] on button "Review" at bounding box center [273, 188] width 74 height 39
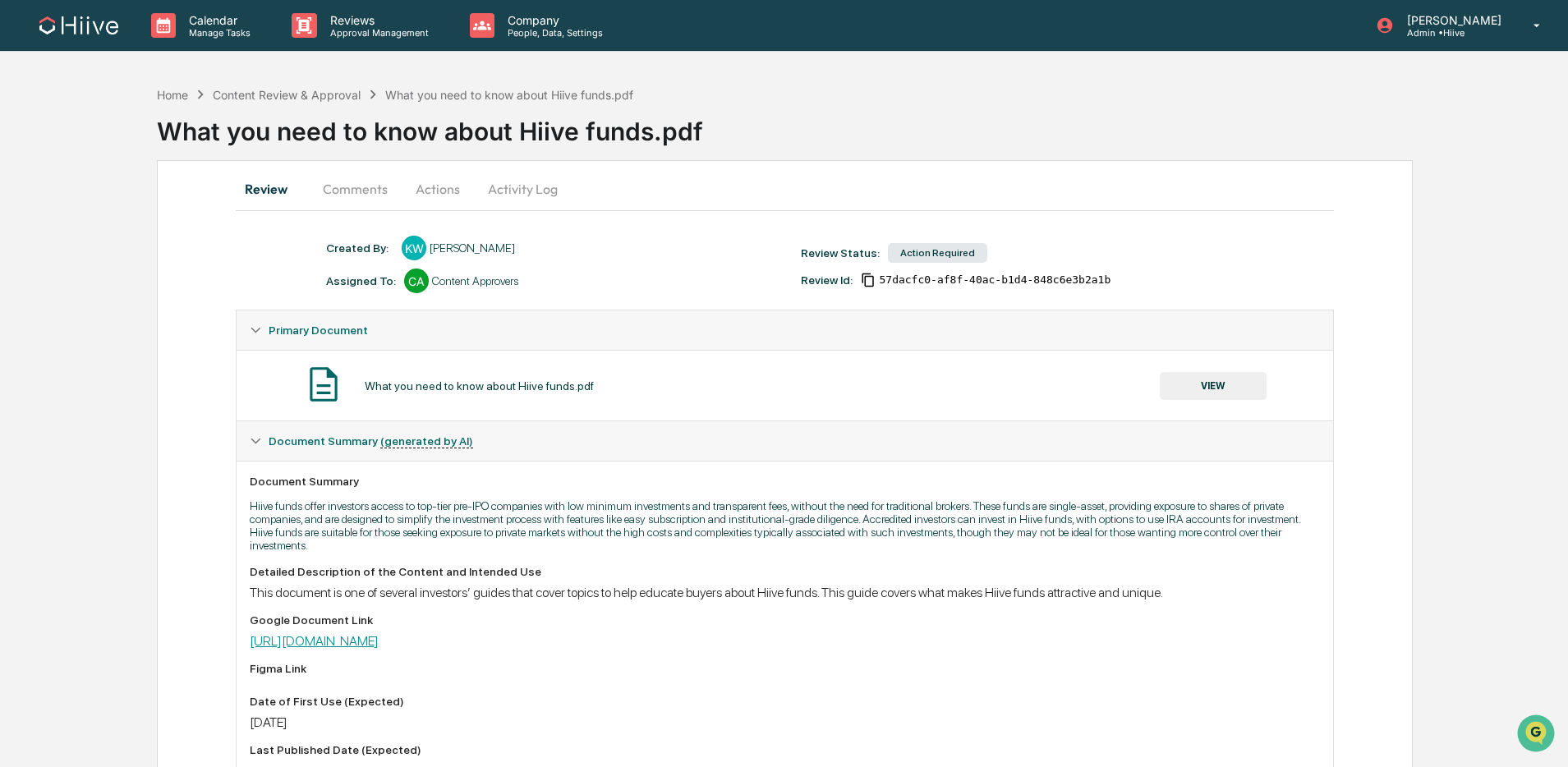
click at [379, 648] on link "https://docs.google.com/document/d/1A8RbI3Neipf2wI7A4nMeVTTpy2gqG73htVkEtKWgSFg…" at bounding box center [314, 641] width 129 height 16
click at [493, 193] on button "Activity Log" at bounding box center [522, 188] width 96 height 39
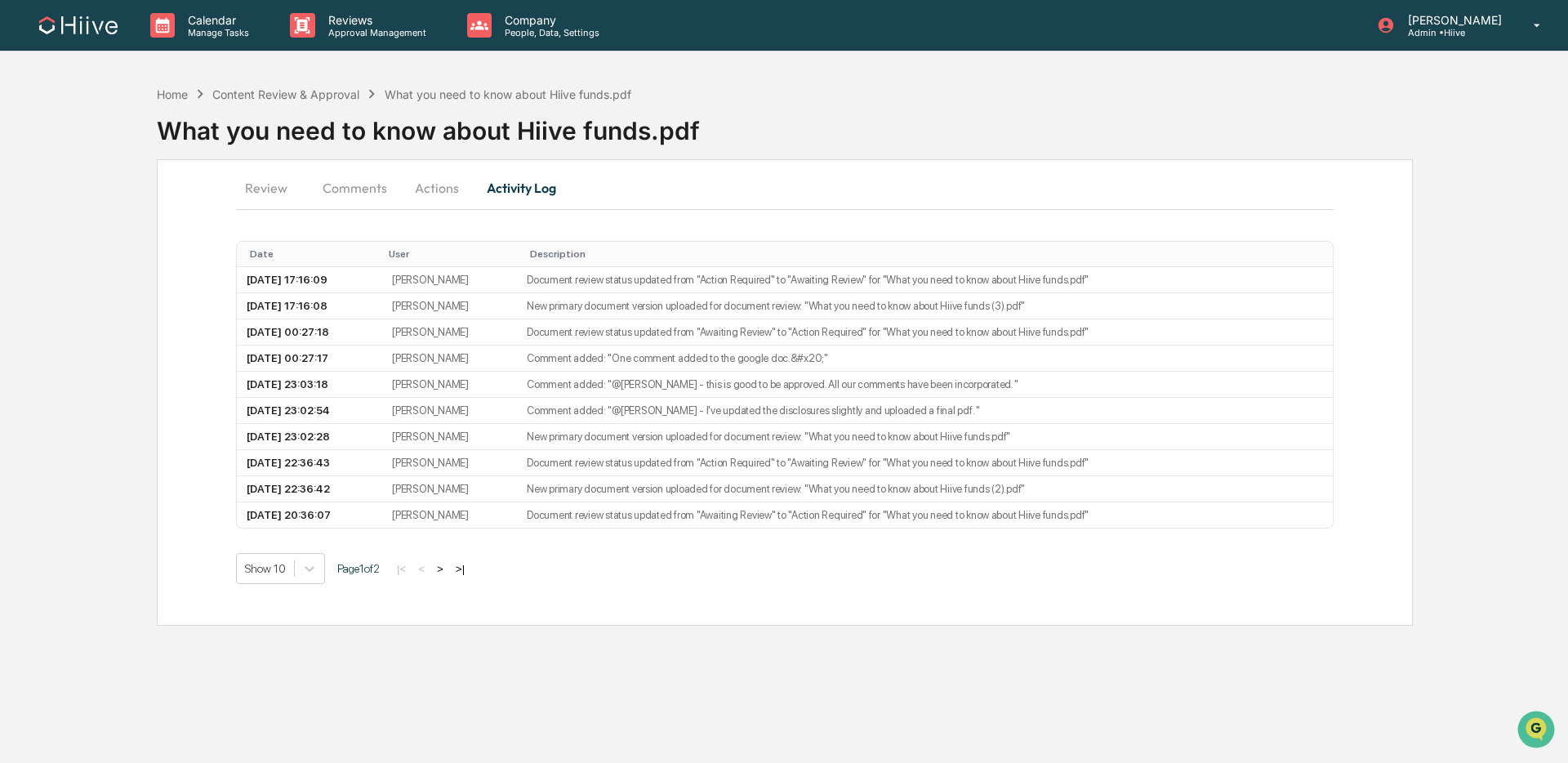
click at [450, 192] on button "Actions" at bounding box center [437, 188] width 74 height 39
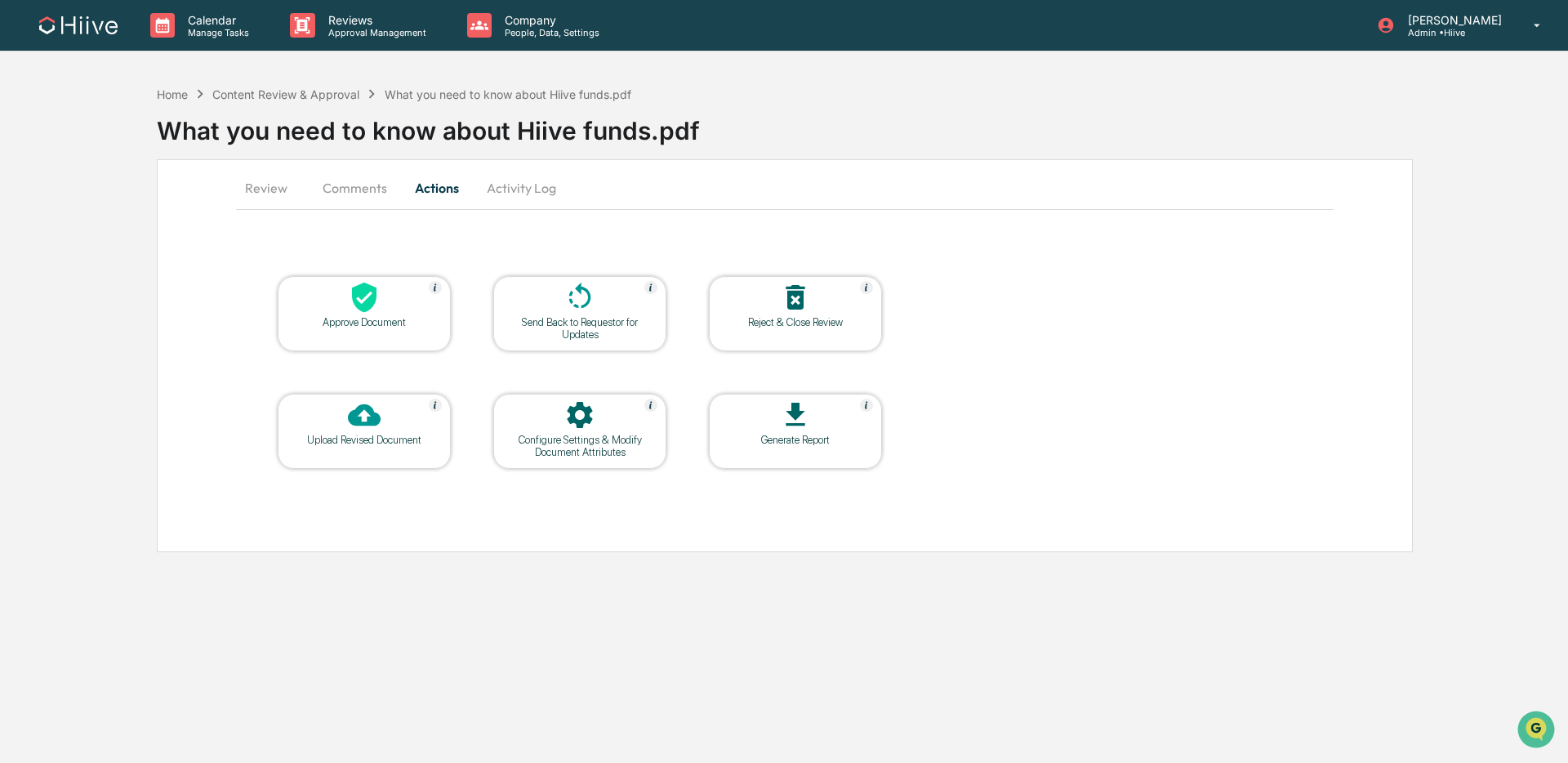
click at [541, 431] on div at bounding box center [580, 417] width 163 height 35
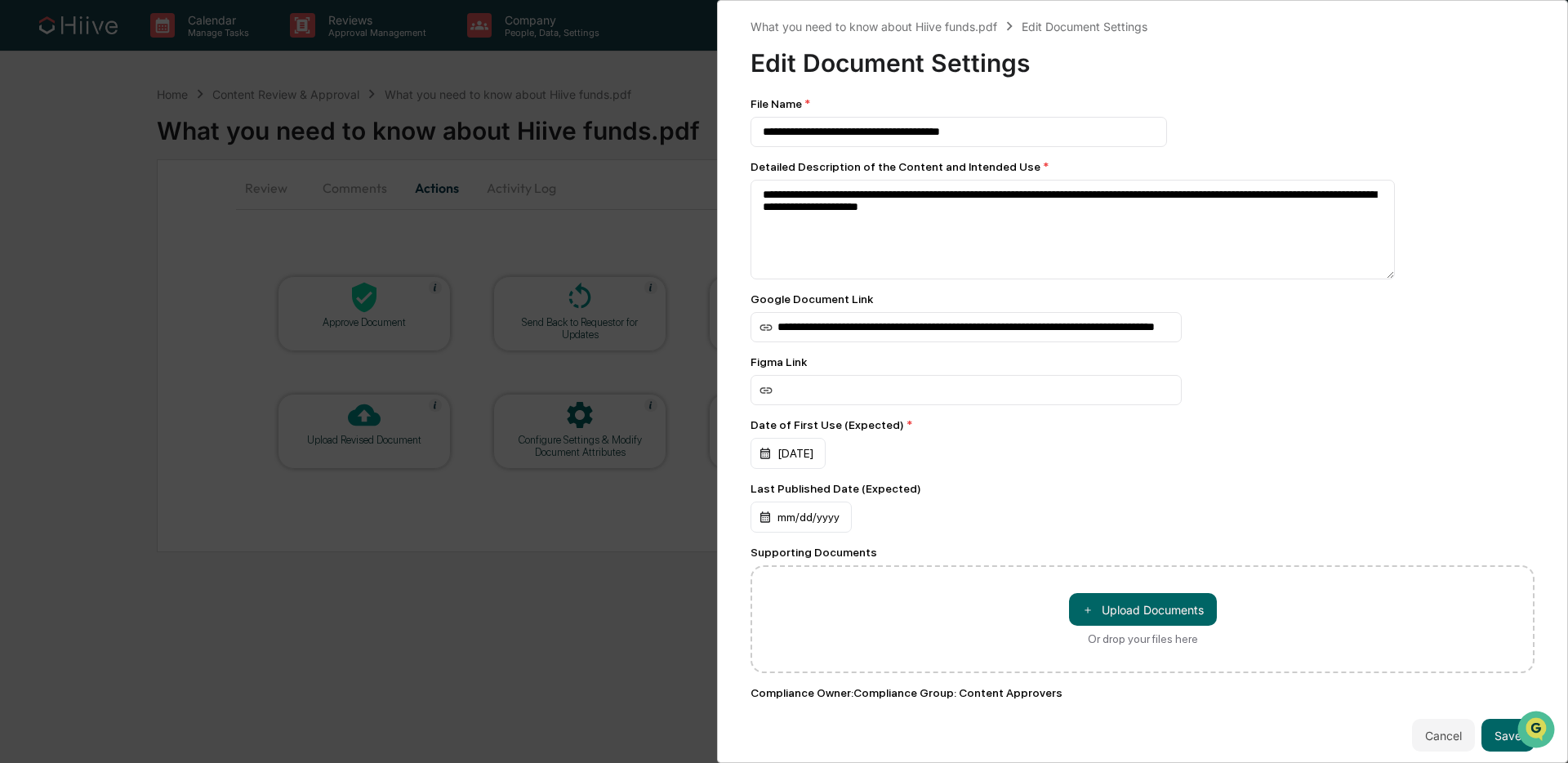
click at [394, 233] on div "**********" at bounding box center [784, 382] width 1568 height 763
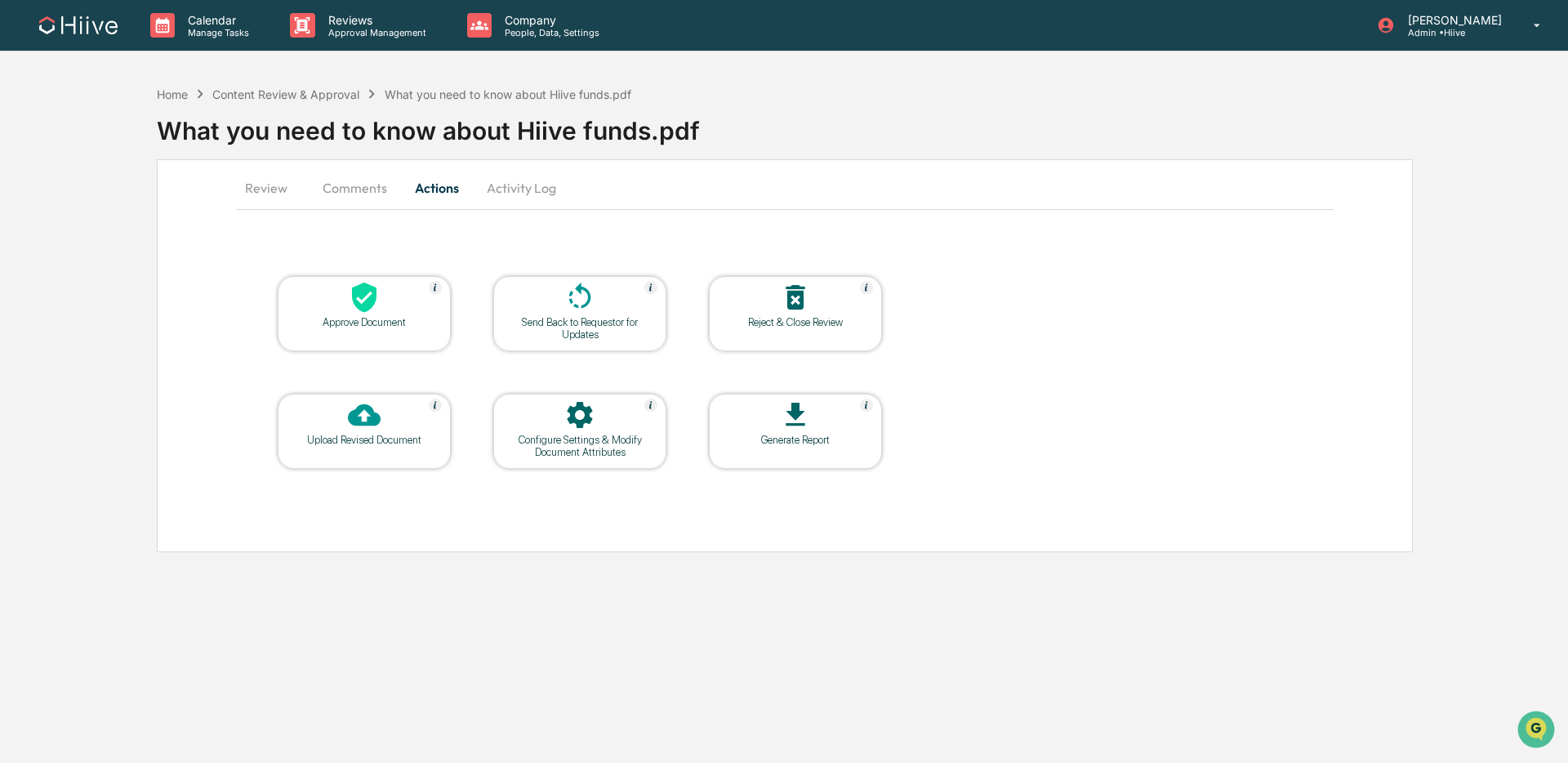
click at [265, 195] on button "Review" at bounding box center [273, 188] width 74 height 39
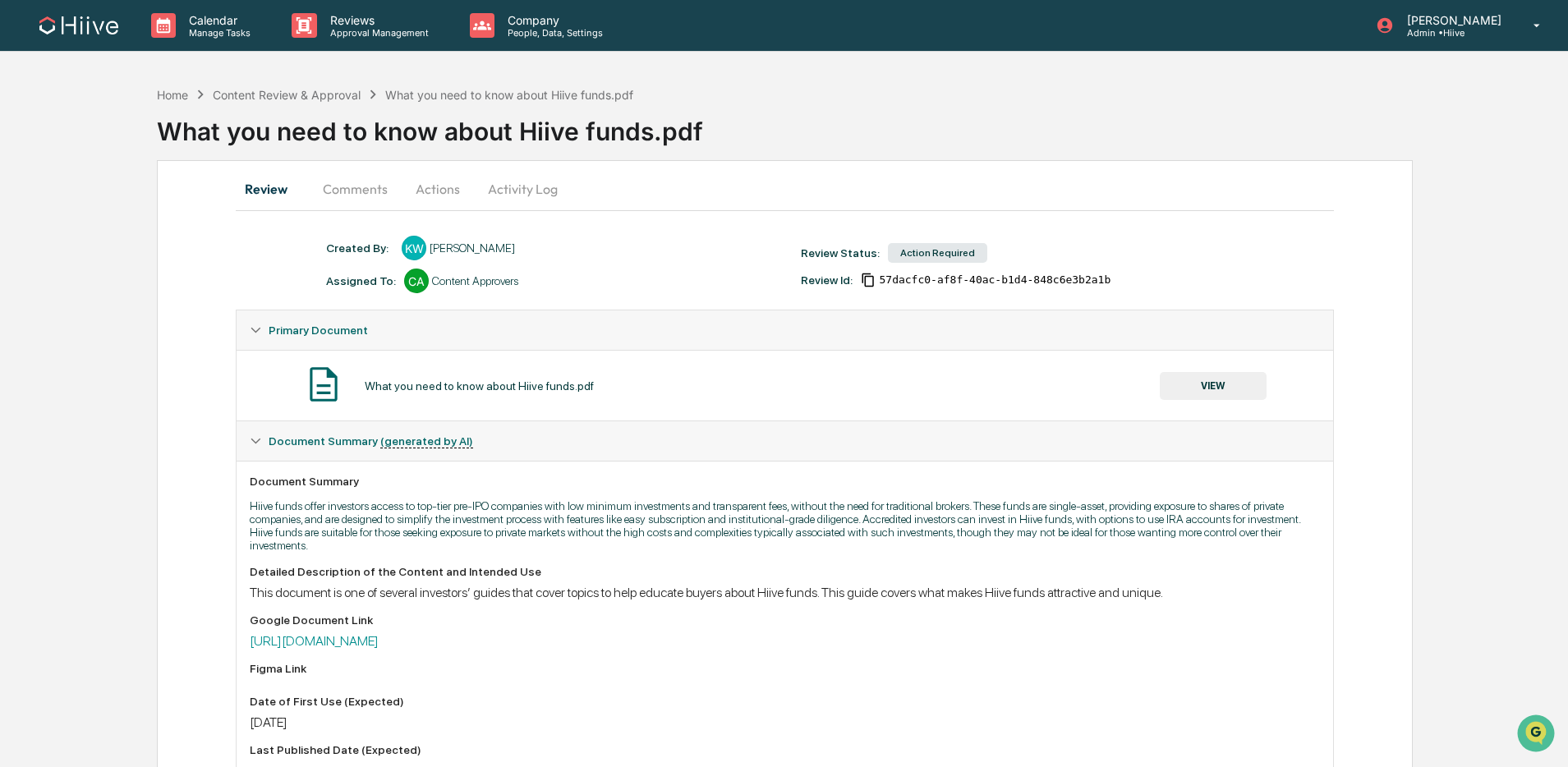
click at [359, 187] on button "Comments" at bounding box center [355, 188] width 91 height 39
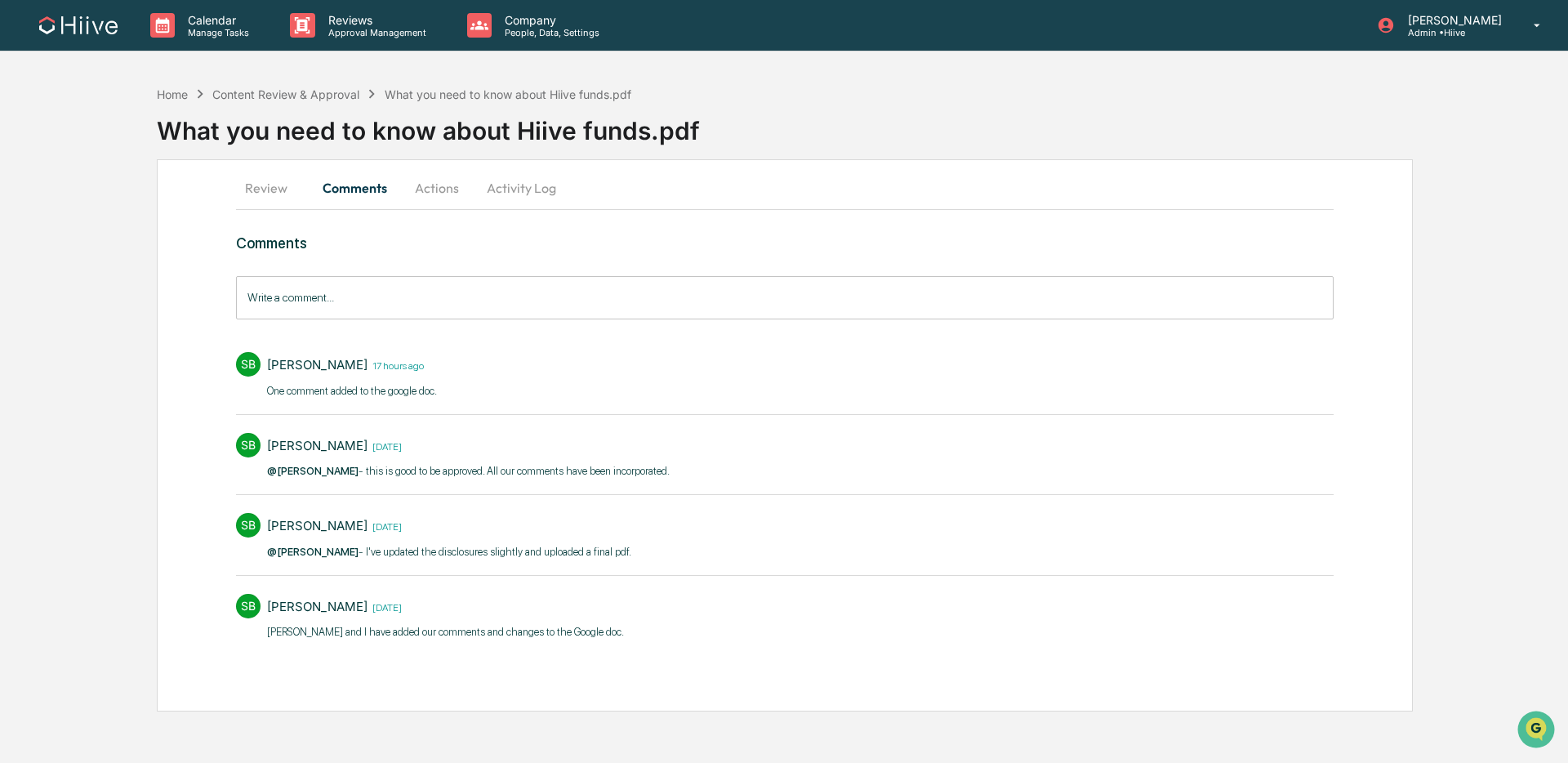
click at [426, 196] on button "Actions" at bounding box center [437, 188] width 74 height 39
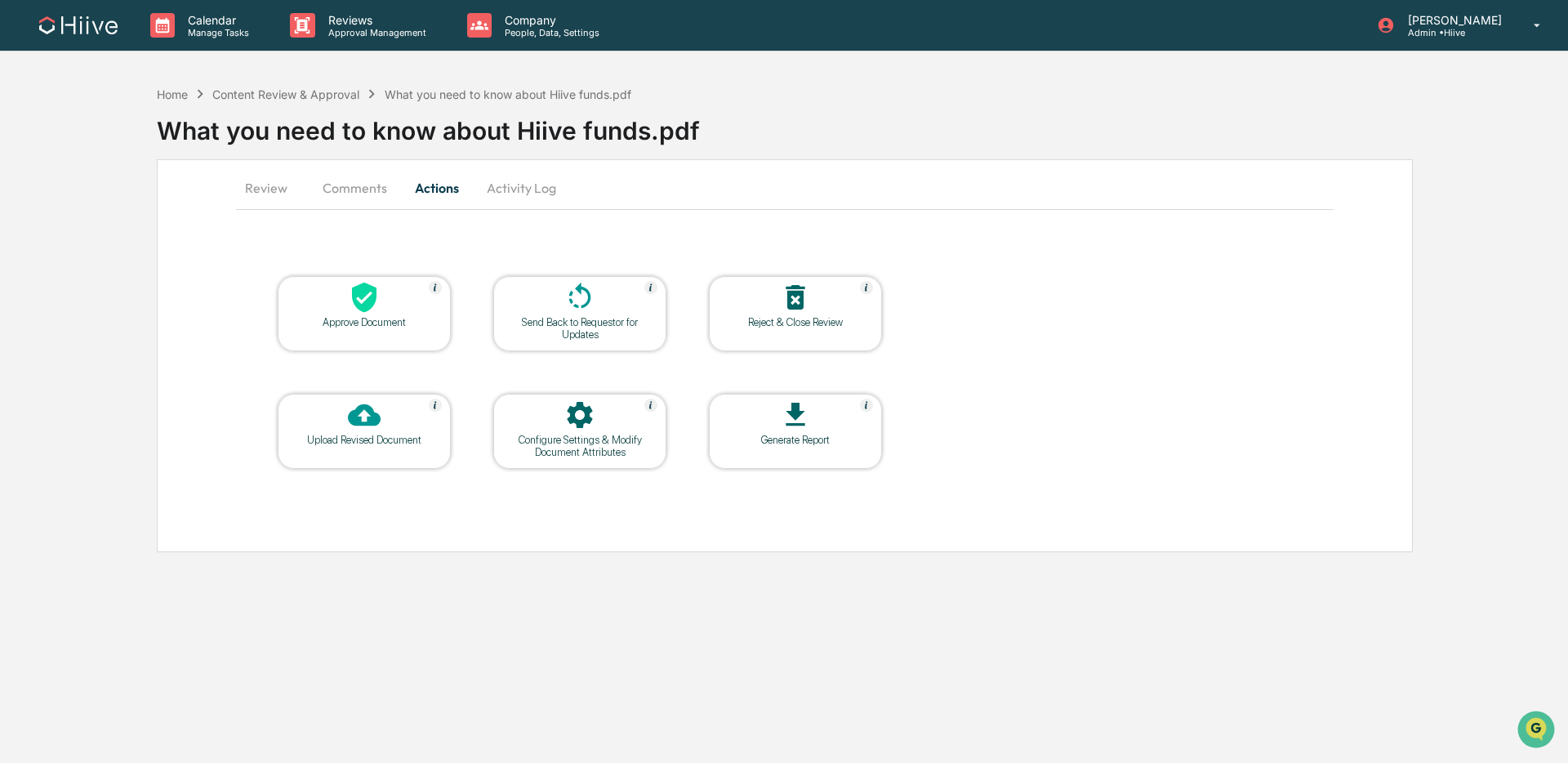
click at [496, 192] on button "Activity Log" at bounding box center [521, 188] width 95 height 39
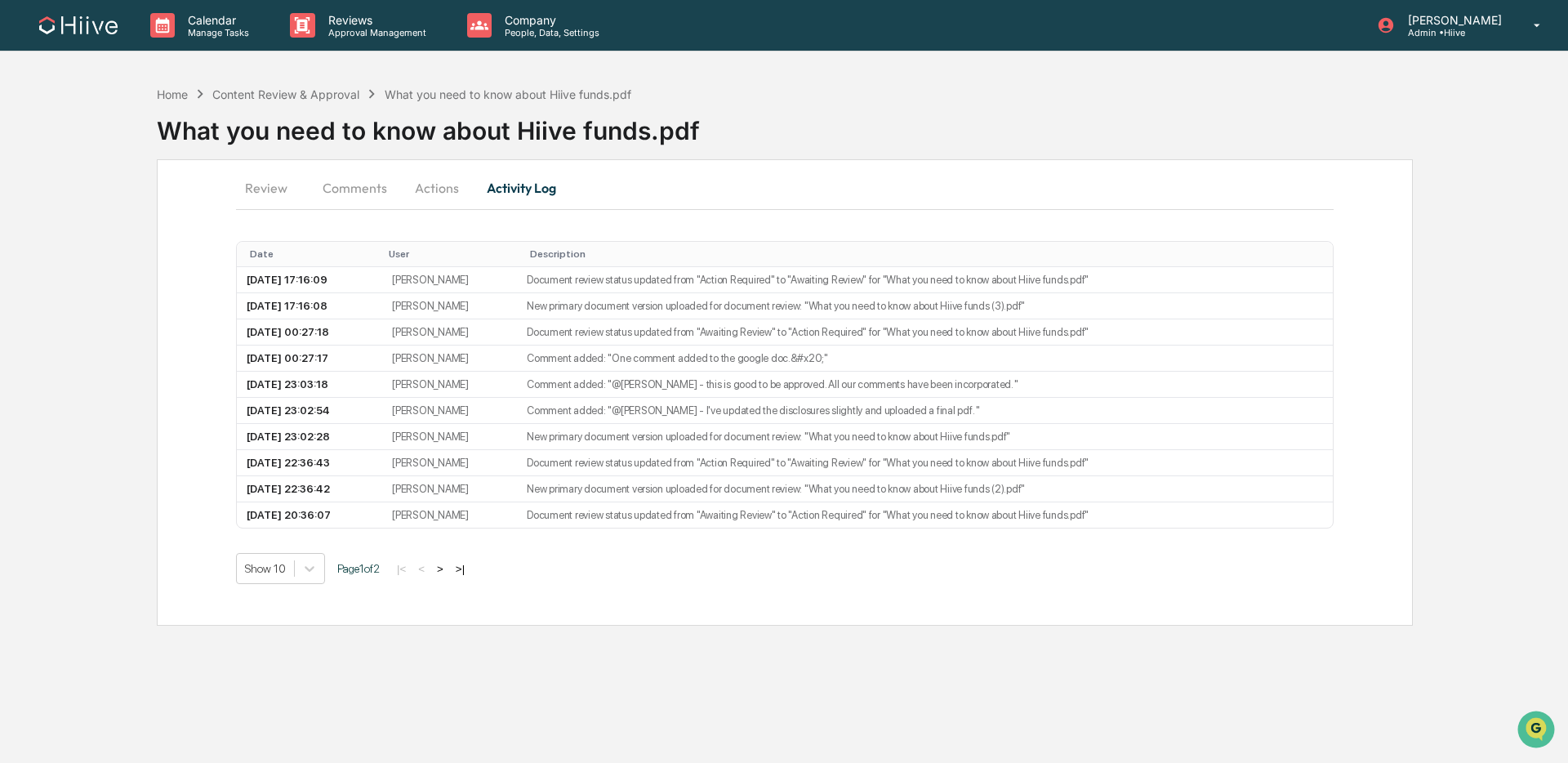
click at [351, 178] on button "Comments" at bounding box center [355, 188] width 90 height 39
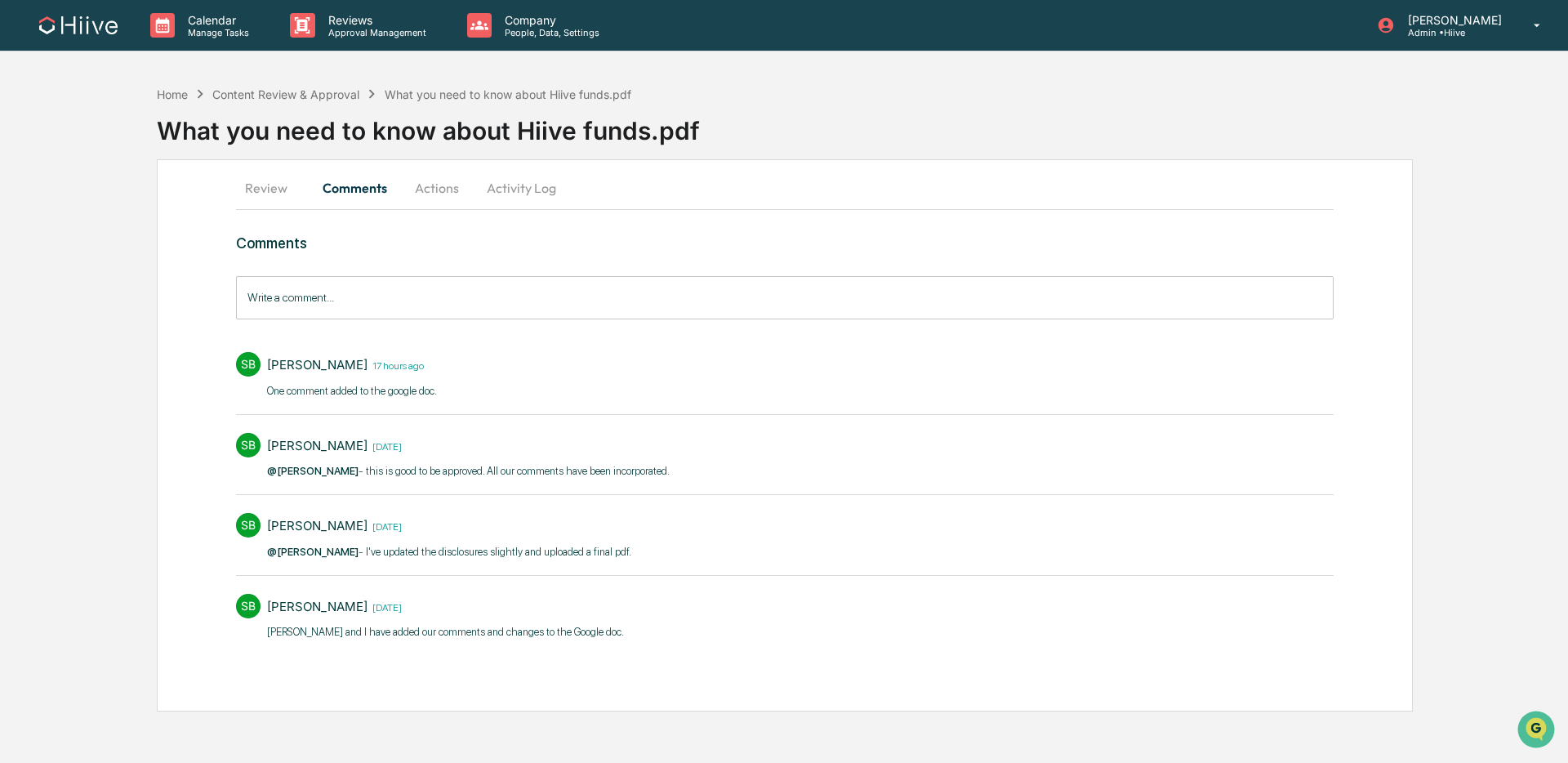
drag, startPoint x: 268, startPoint y: 182, endPoint x: 276, endPoint y: 183, distance: 8.1
click at [268, 182] on button "Review" at bounding box center [273, 188] width 74 height 39
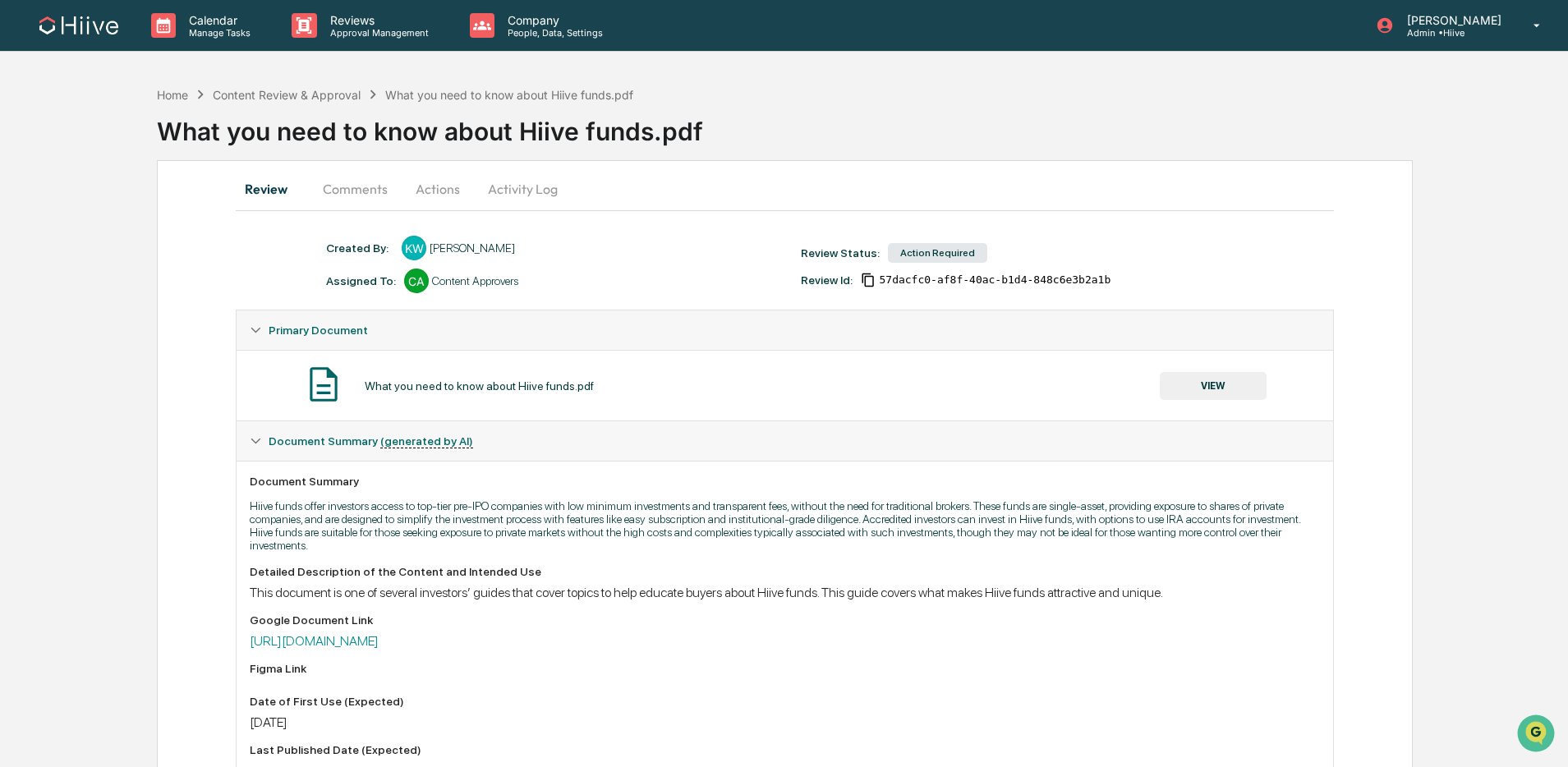
click at [1181, 384] on button "VIEW" at bounding box center [1212, 386] width 107 height 28
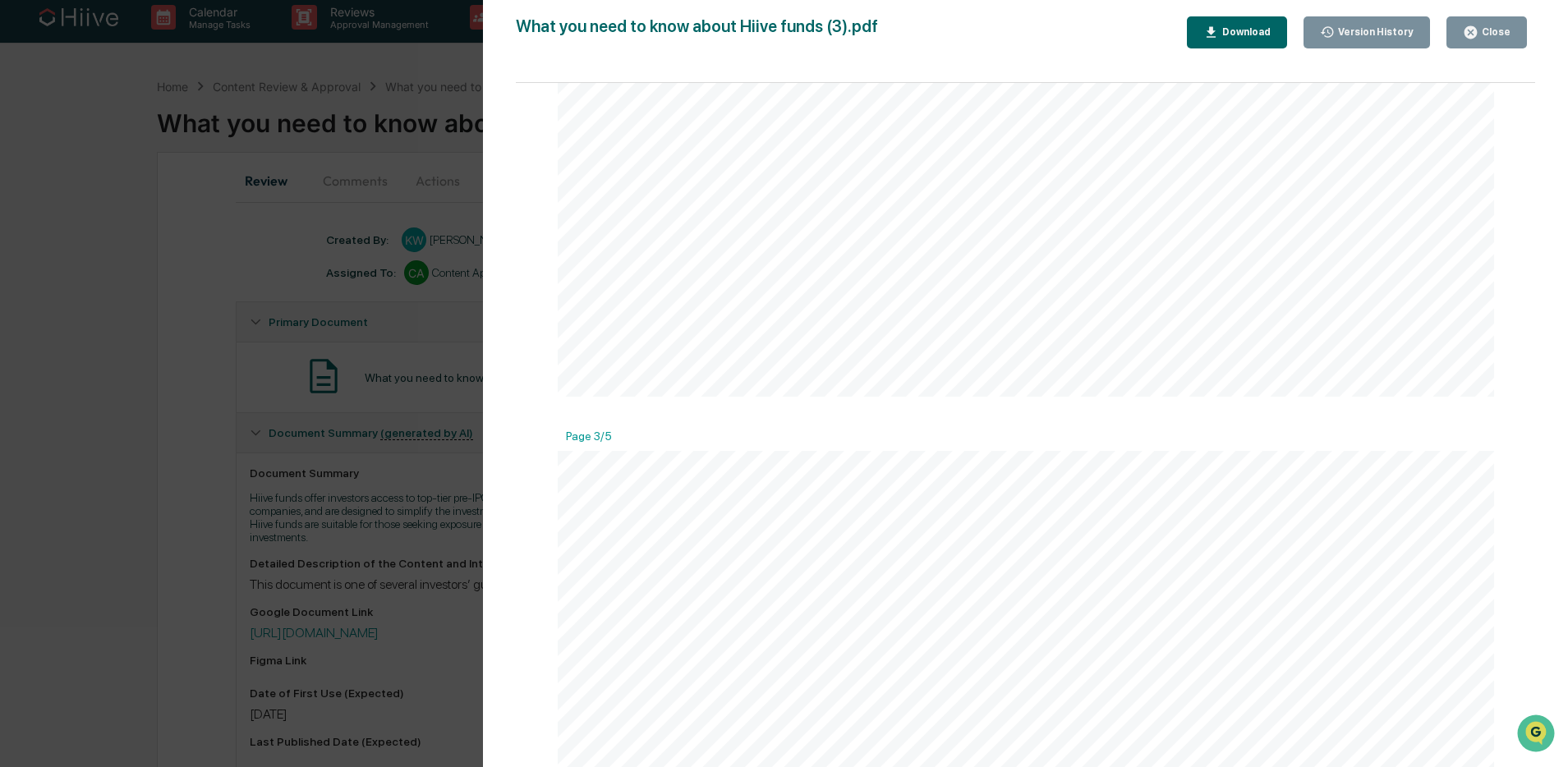
scroll to position [2378, 0]
click at [1497, 44] on button "Close" at bounding box center [1486, 32] width 81 height 32
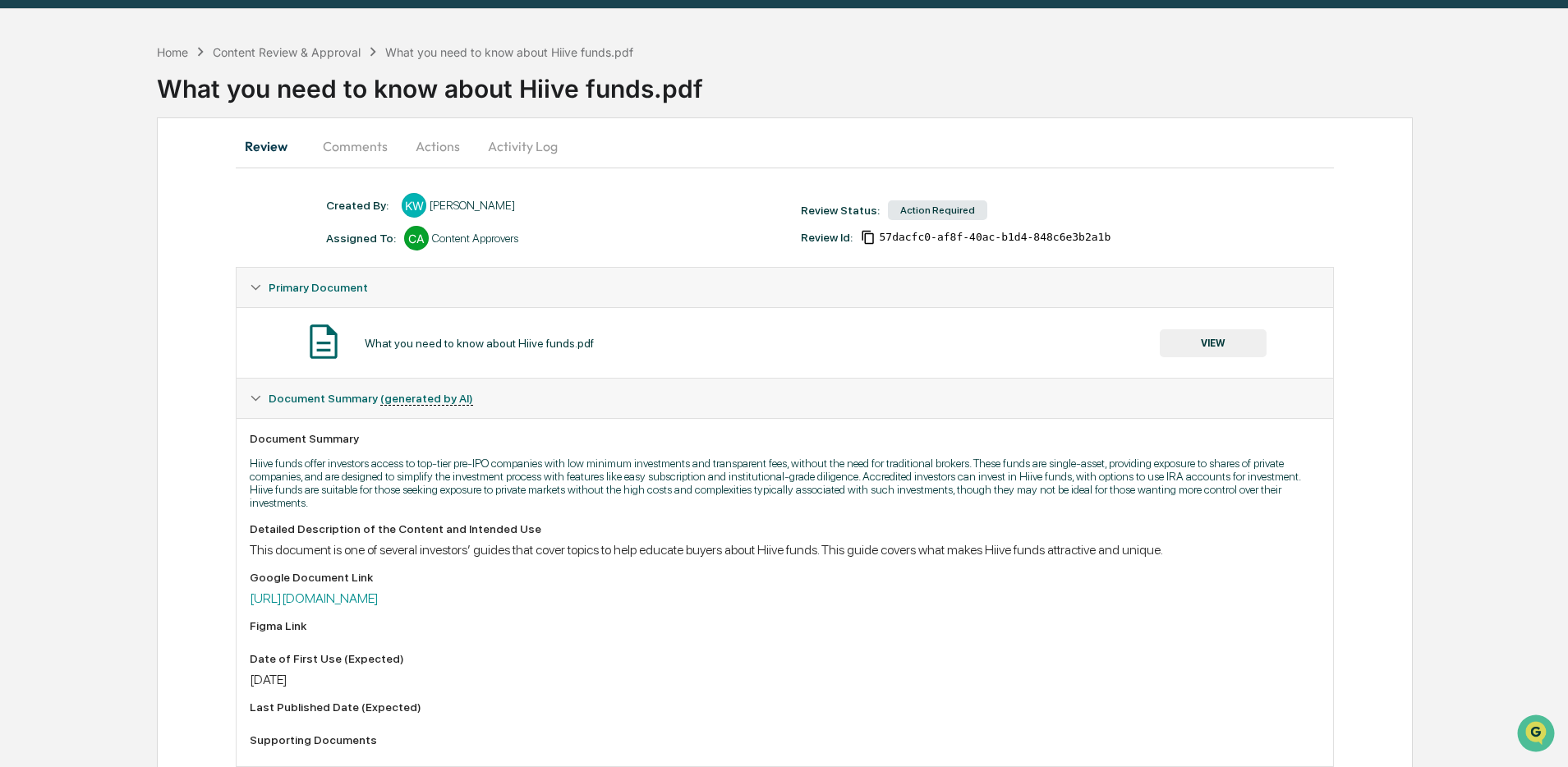
scroll to position [0, 0]
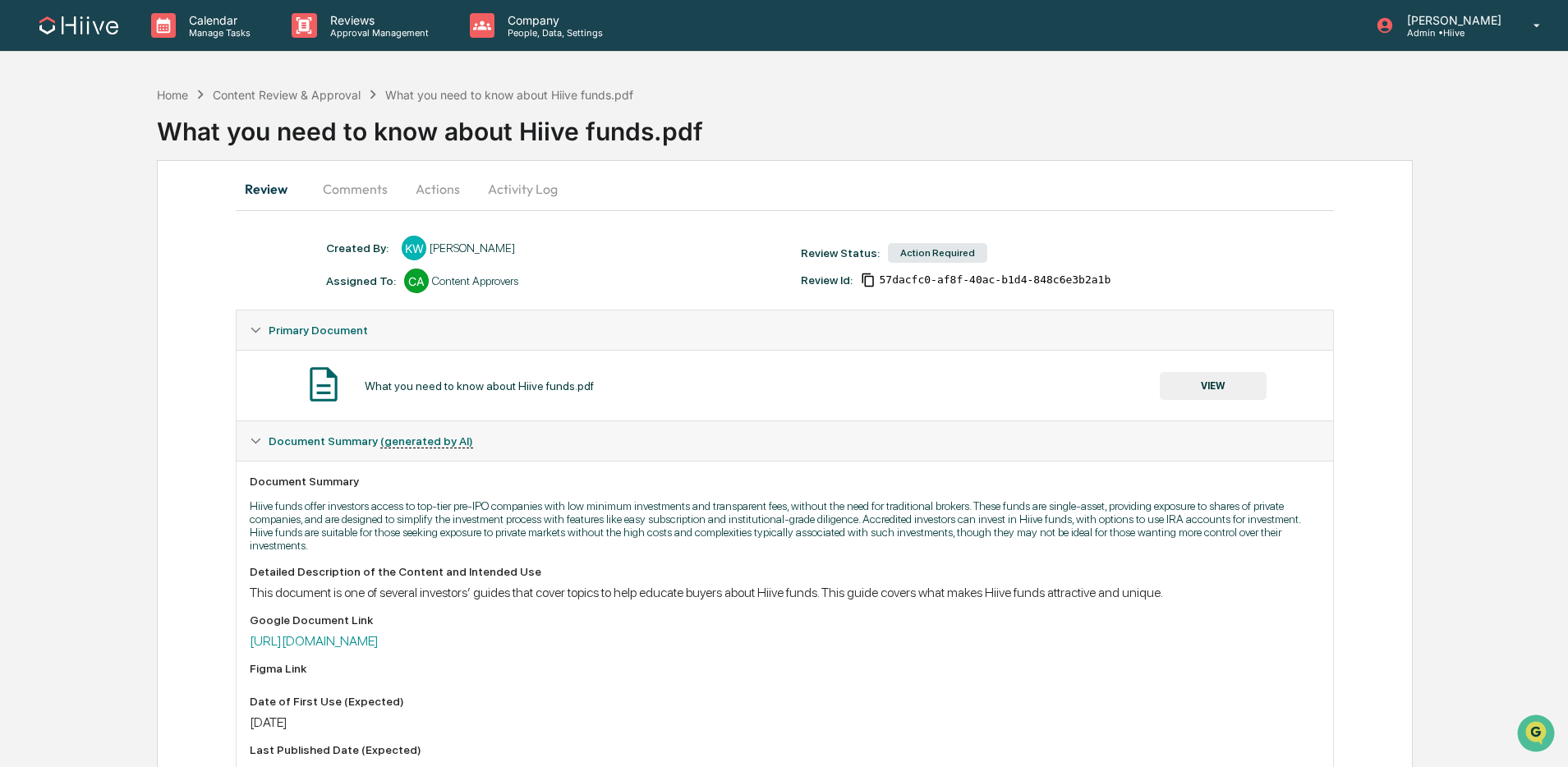
click at [371, 190] on button "Comments" at bounding box center [355, 188] width 91 height 39
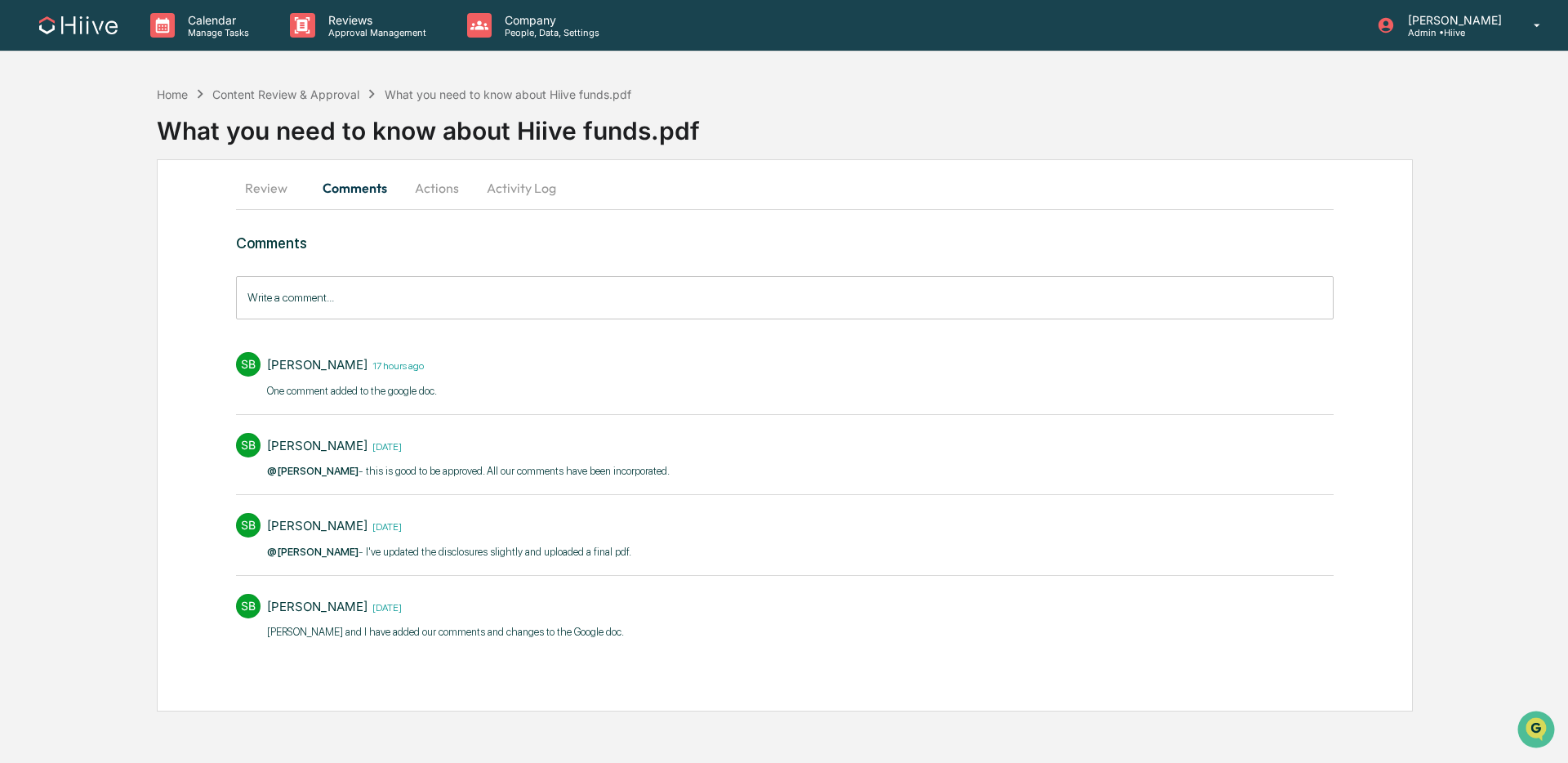
drag, startPoint x: 718, startPoint y: 471, endPoint x: 258, endPoint y: 472, distance: 460.0
click at [259, 472] on div "SB Stephanie Bernard 2 days ago @Susan Woodard - this is good to be approved. A…" at bounding box center [785, 454] width 1098 height 60
copy p "@Susan Woodard - this is good to be approved. All our comments have been incorp…"
click at [445, 294] on input "Write a comment..." at bounding box center [785, 297] width 1098 height 43
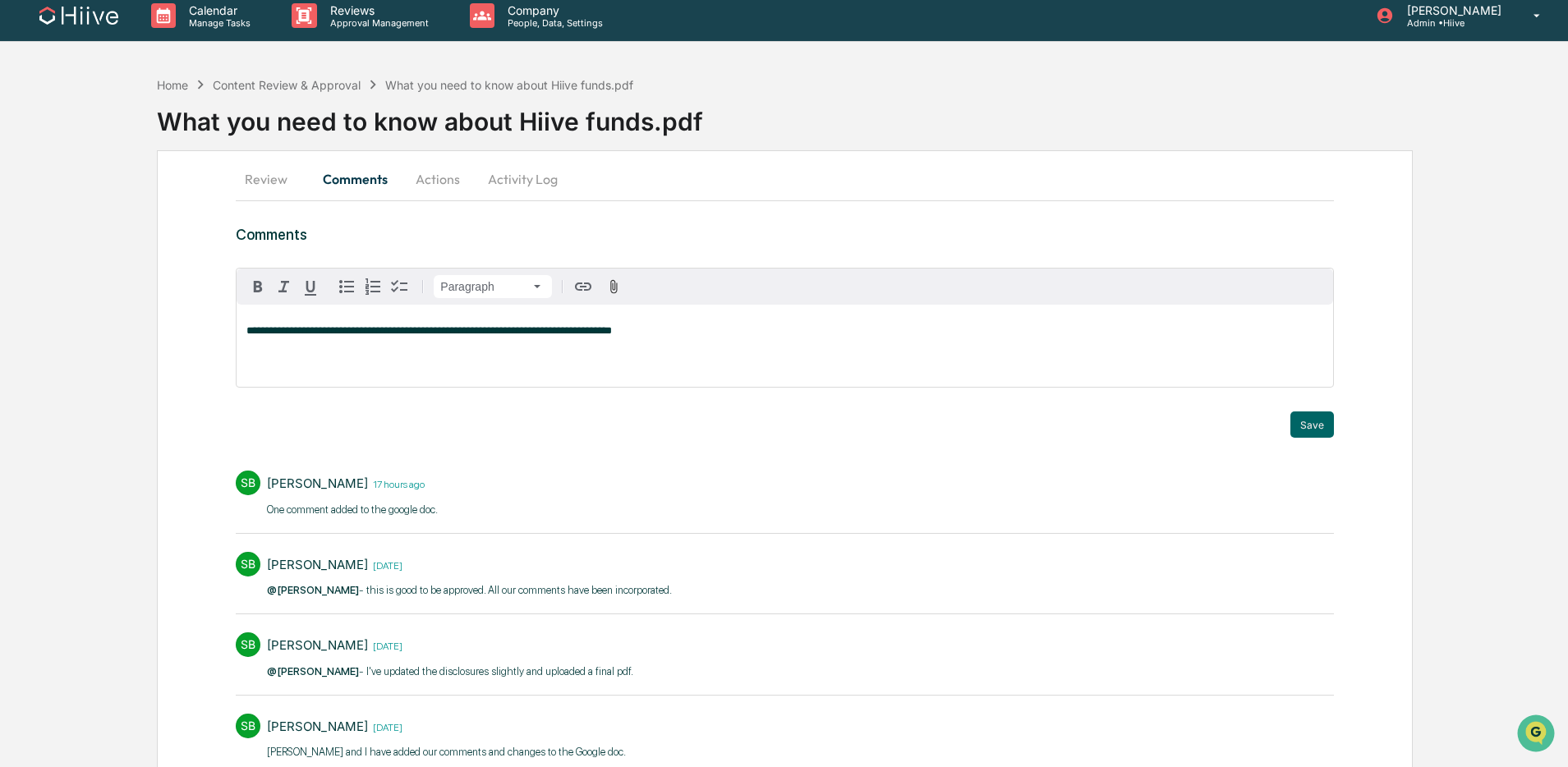
scroll to position [11, 0]
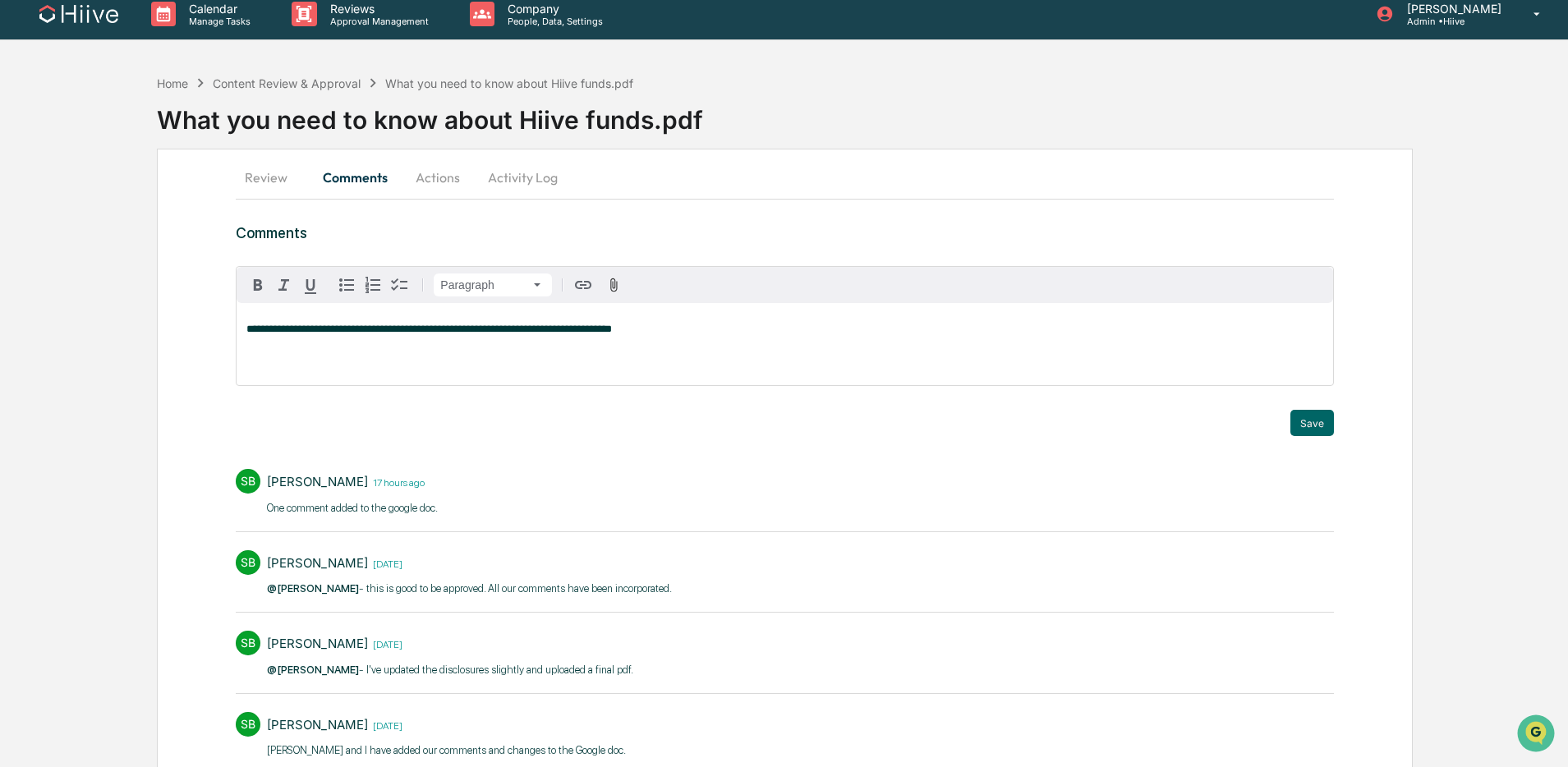
click at [376, 350] on div "**********" at bounding box center [784, 344] width 1095 height 82
drag, startPoint x: 334, startPoint y: 333, endPoint x: 207, endPoint y: 324, distance: 127.3
click at [207, 324] on div "**********" at bounding box center [784, 489] width 1256 height 682
click at [263, 332] on span "**********" at bounding box center [404, 329] width 317 height 10
click at [299, 360] on div "Susan Woodard" at bounding box center [300, 356] width 108 height 20
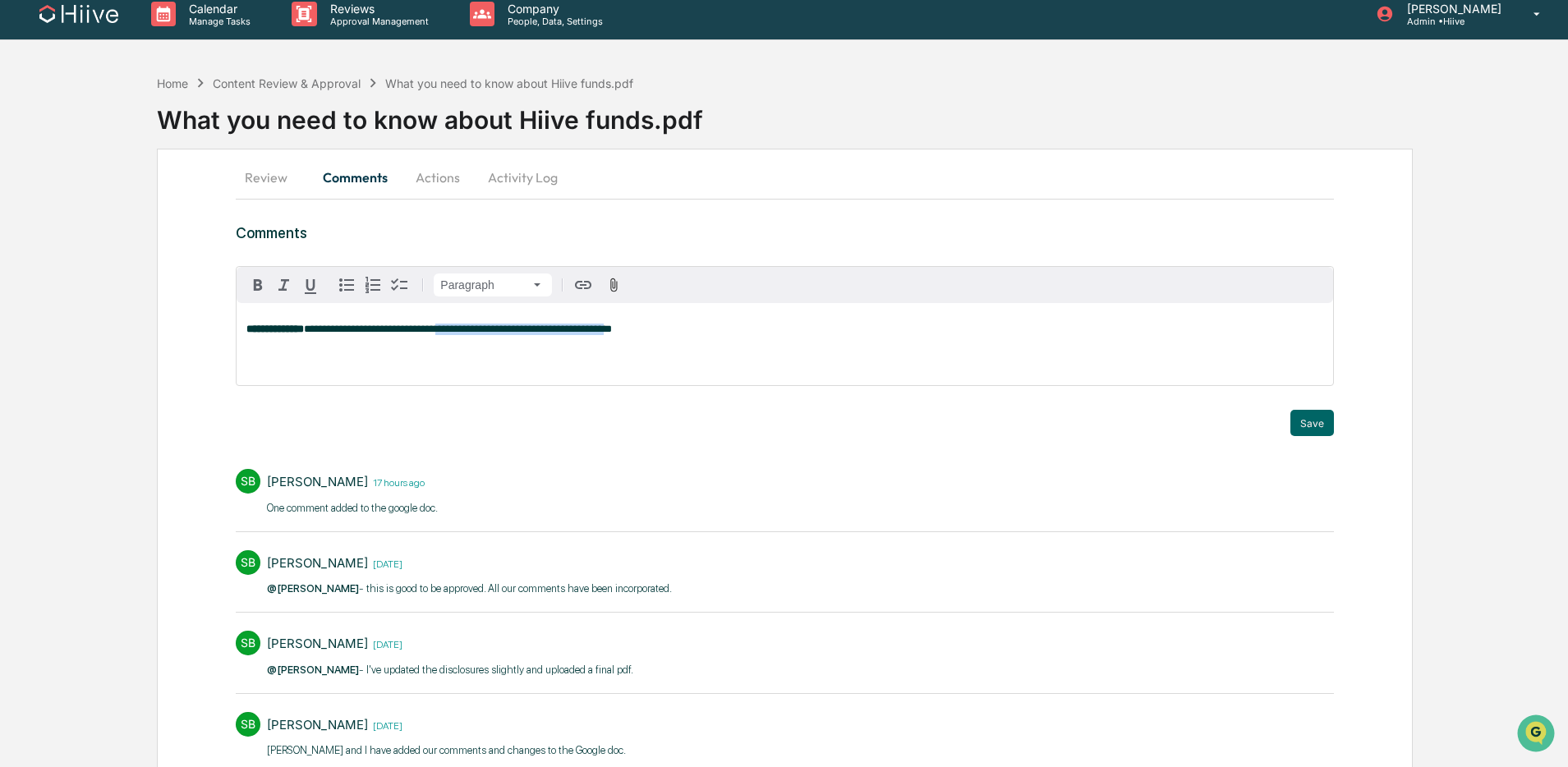
drag, startPoint x: 489, startPoint y: 332, endPoint x: 701, endPoint y: 334, distance: 212.0
click at [701, 334] on p "**********" at bounding box center [784, 330] width 1076 height 11
click at [1299, 423] on button "Save" at bounding box center [1312, 422] width 44 height 26
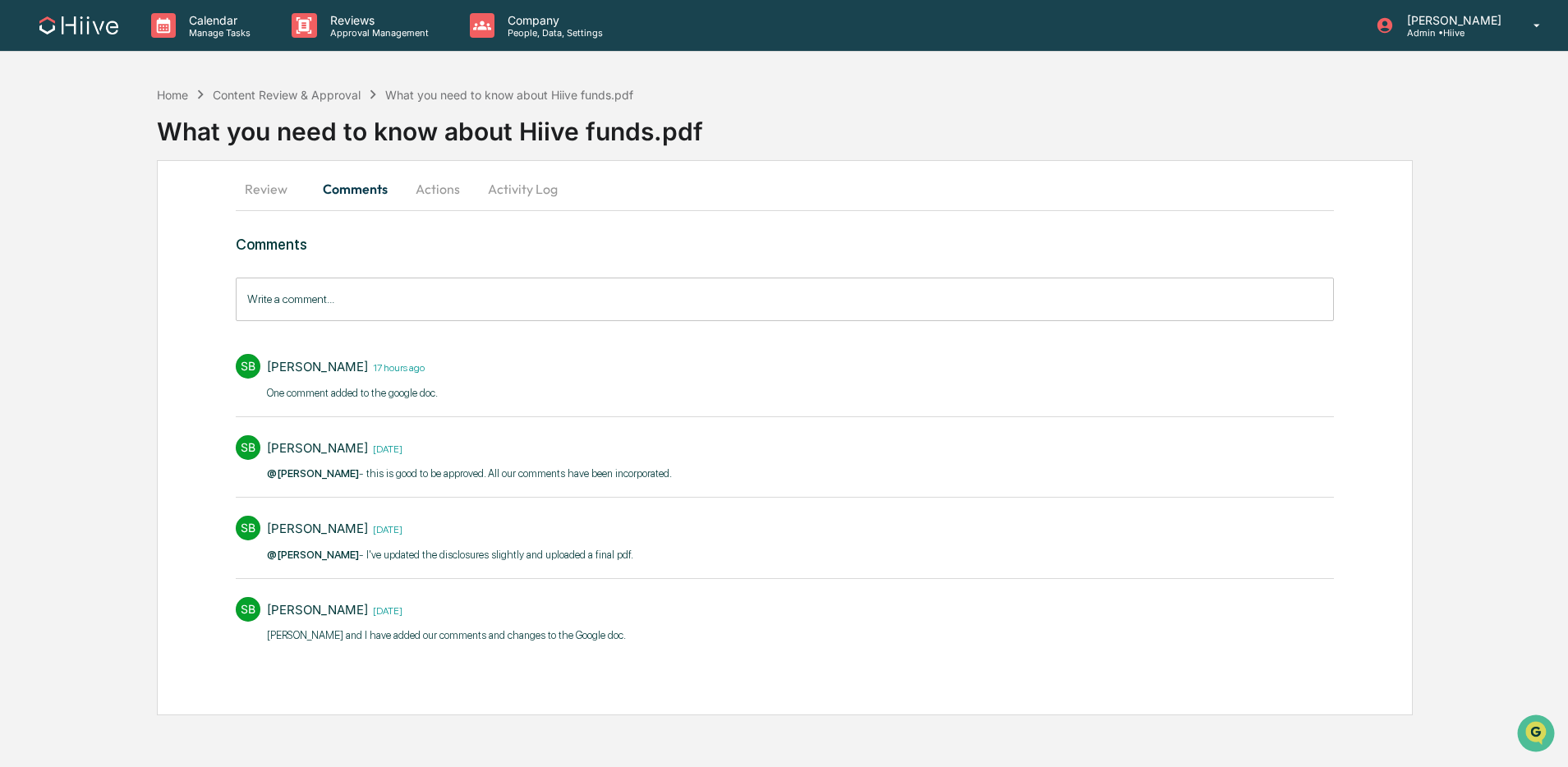
scroll to position [0, 0]
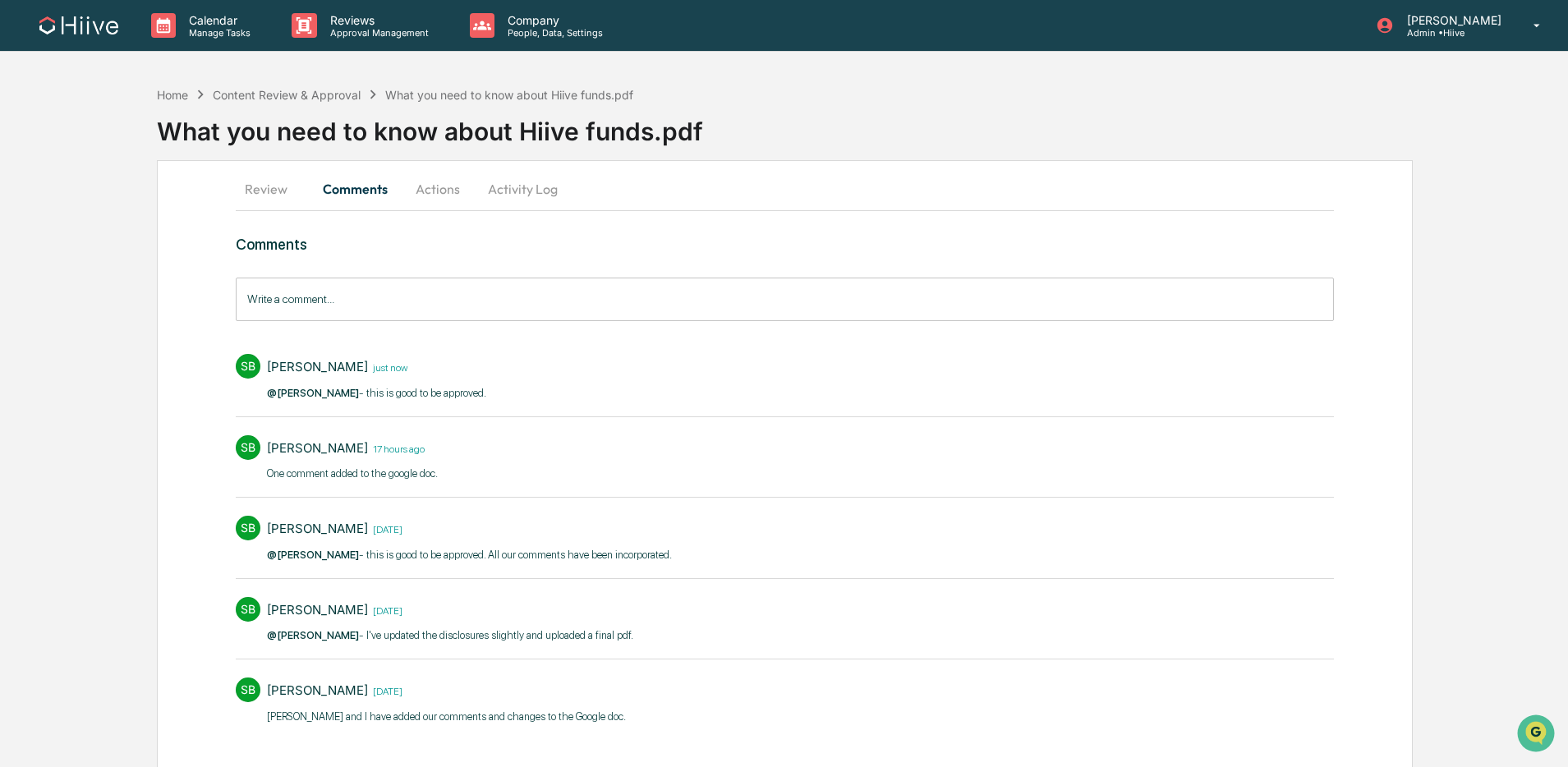
click at [273, 176] on button "Review" at bounding box center [273, 188] width 74 height 39
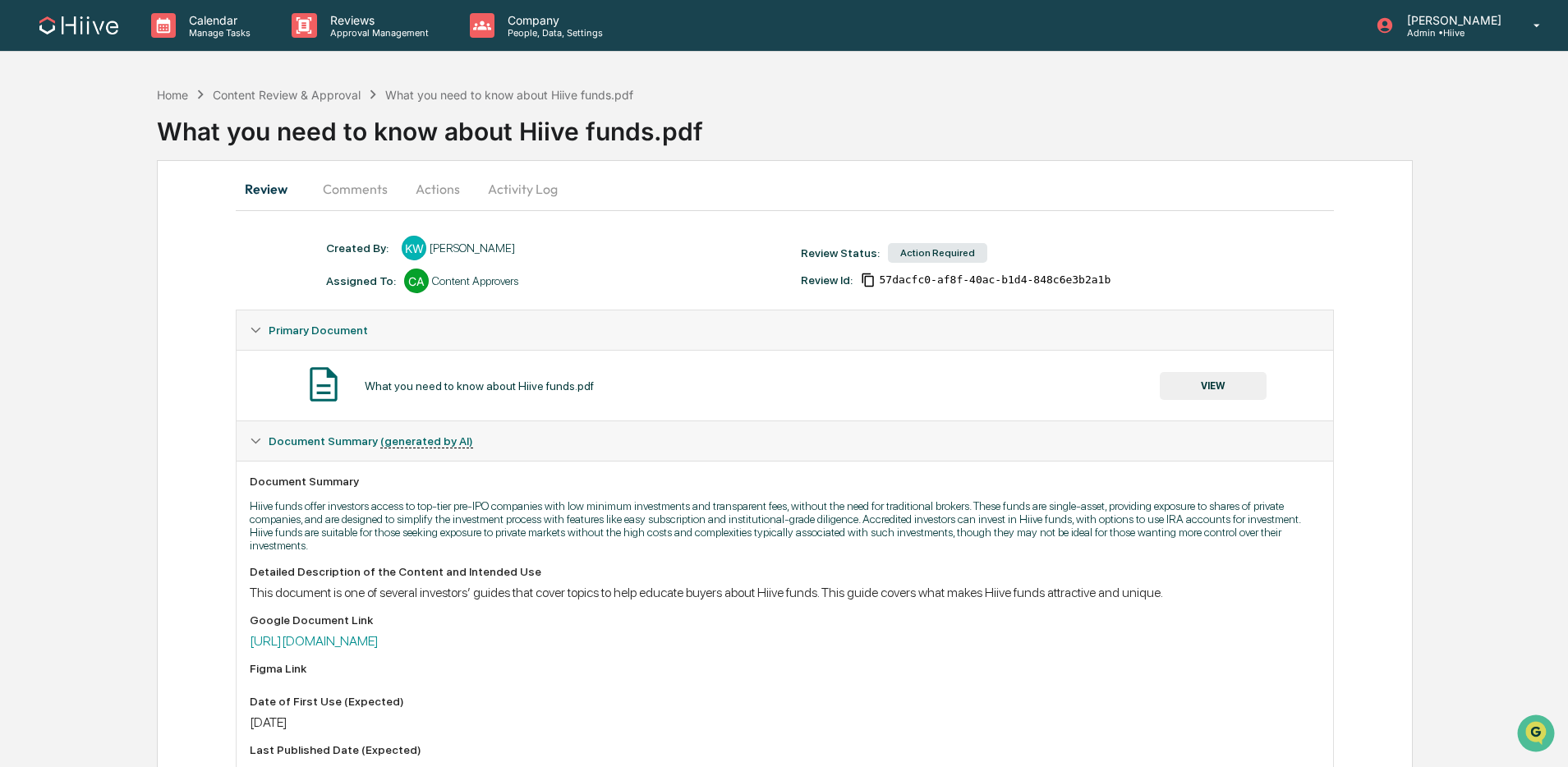
click at [874, 282] on icon "Copy Id" at bounding box center [868, 280] width 15 height 15
click at [379, 649] on link "[URL][DOMAIN_NAME]" at bounding box center [314, 641] width 129 height 16
click at [398, 35] on p "Approval Management" at bounding box center [376, 32] width 120 height 11
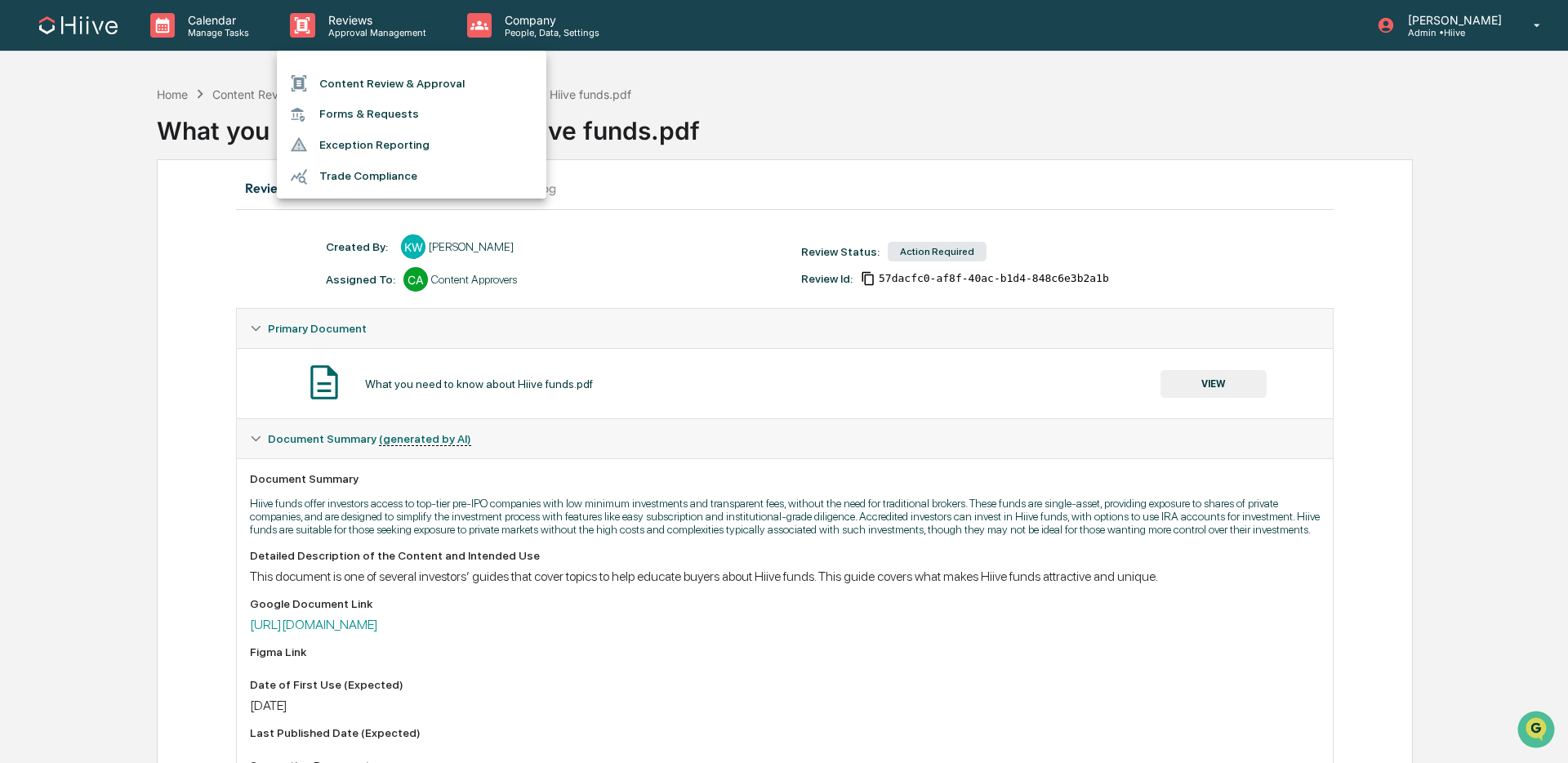
click at [412, 84] on li "Content Review & Approval" at bounding box center [412, 83] width 270 height 31
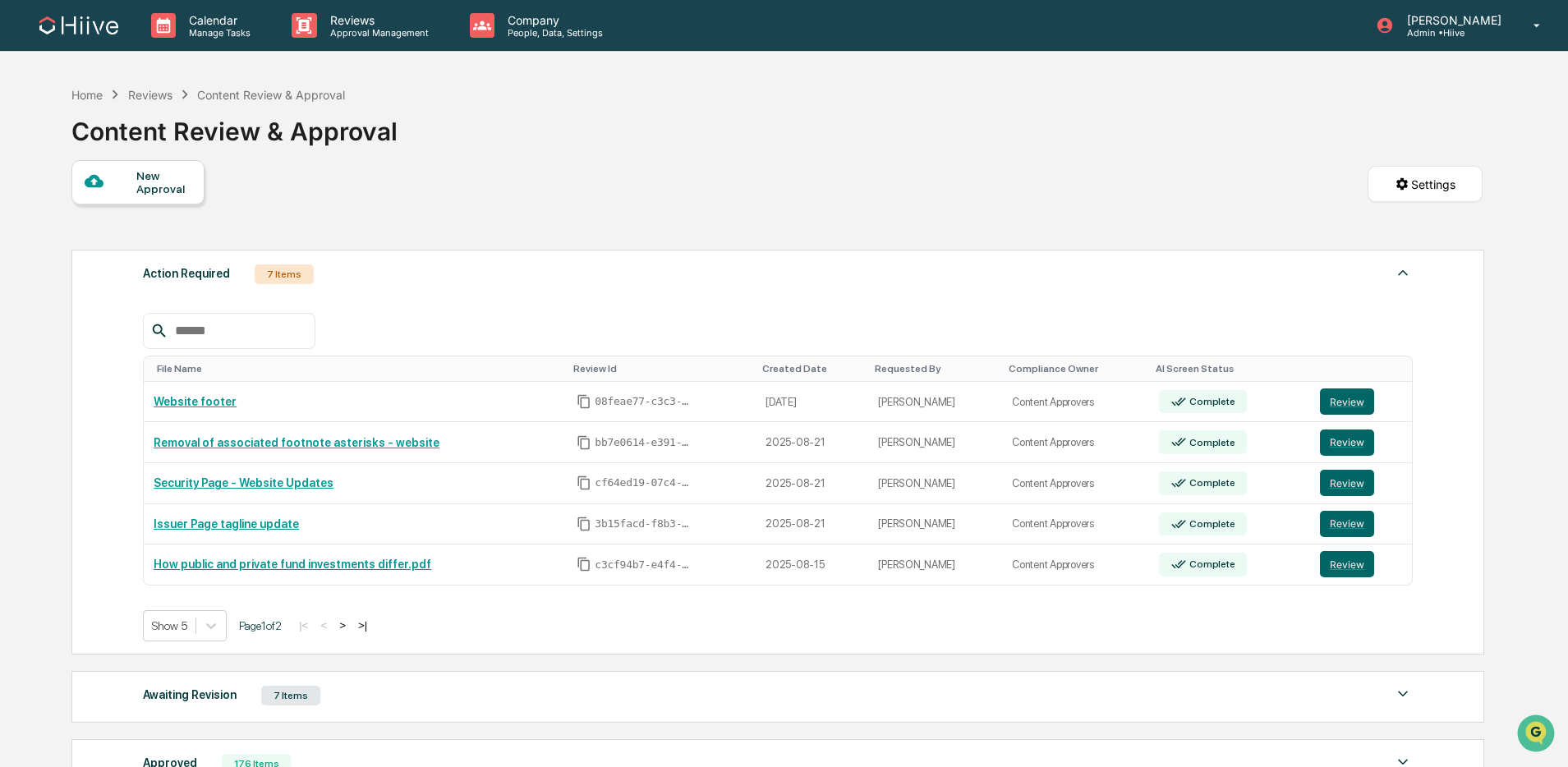
click at [351, 630] on button ">" at bounding box center [343, 625] width 17 height 14
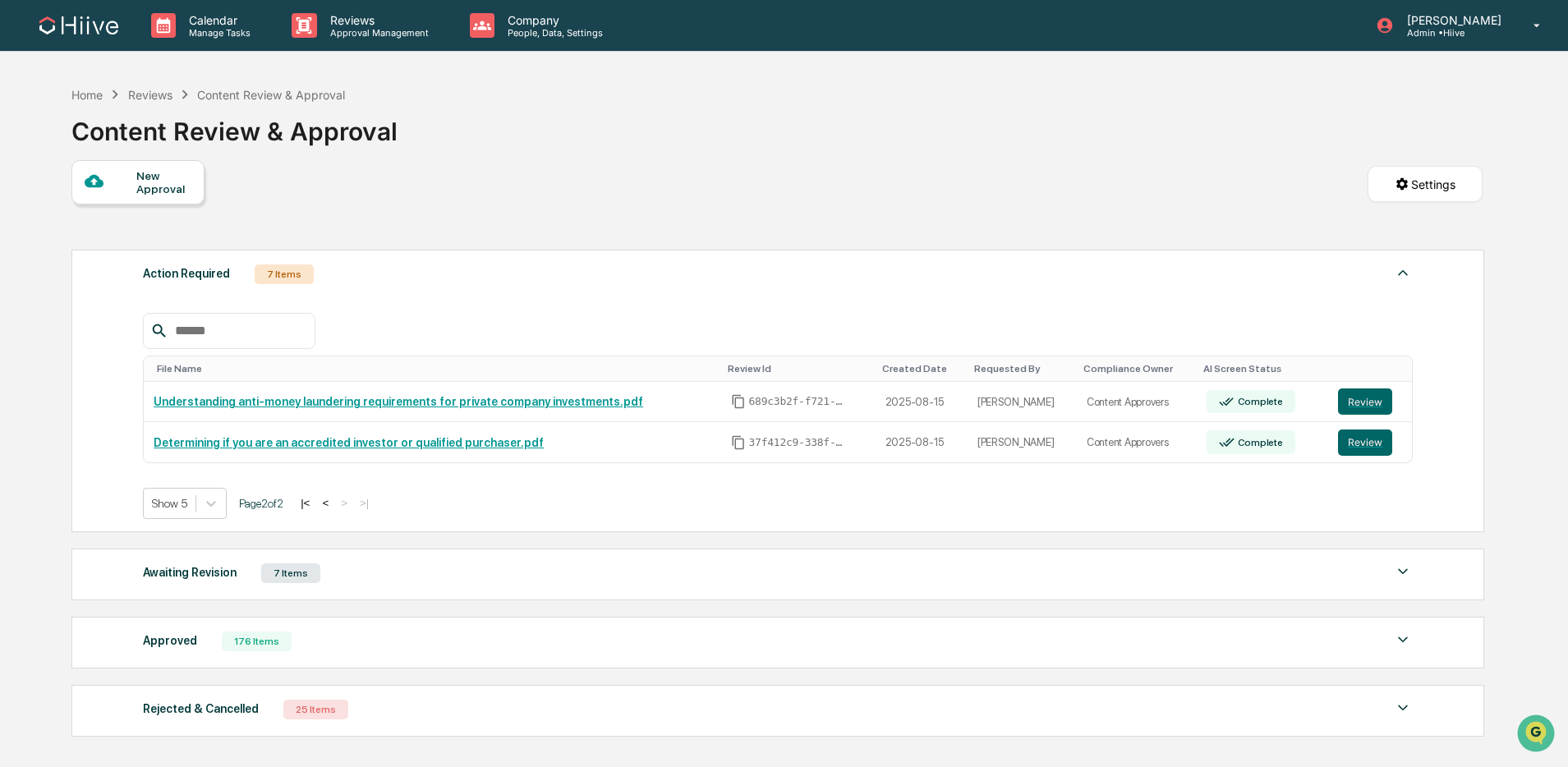
click at [333, 507] on button "<" at bounding box center [325, 502] width 17 height 14
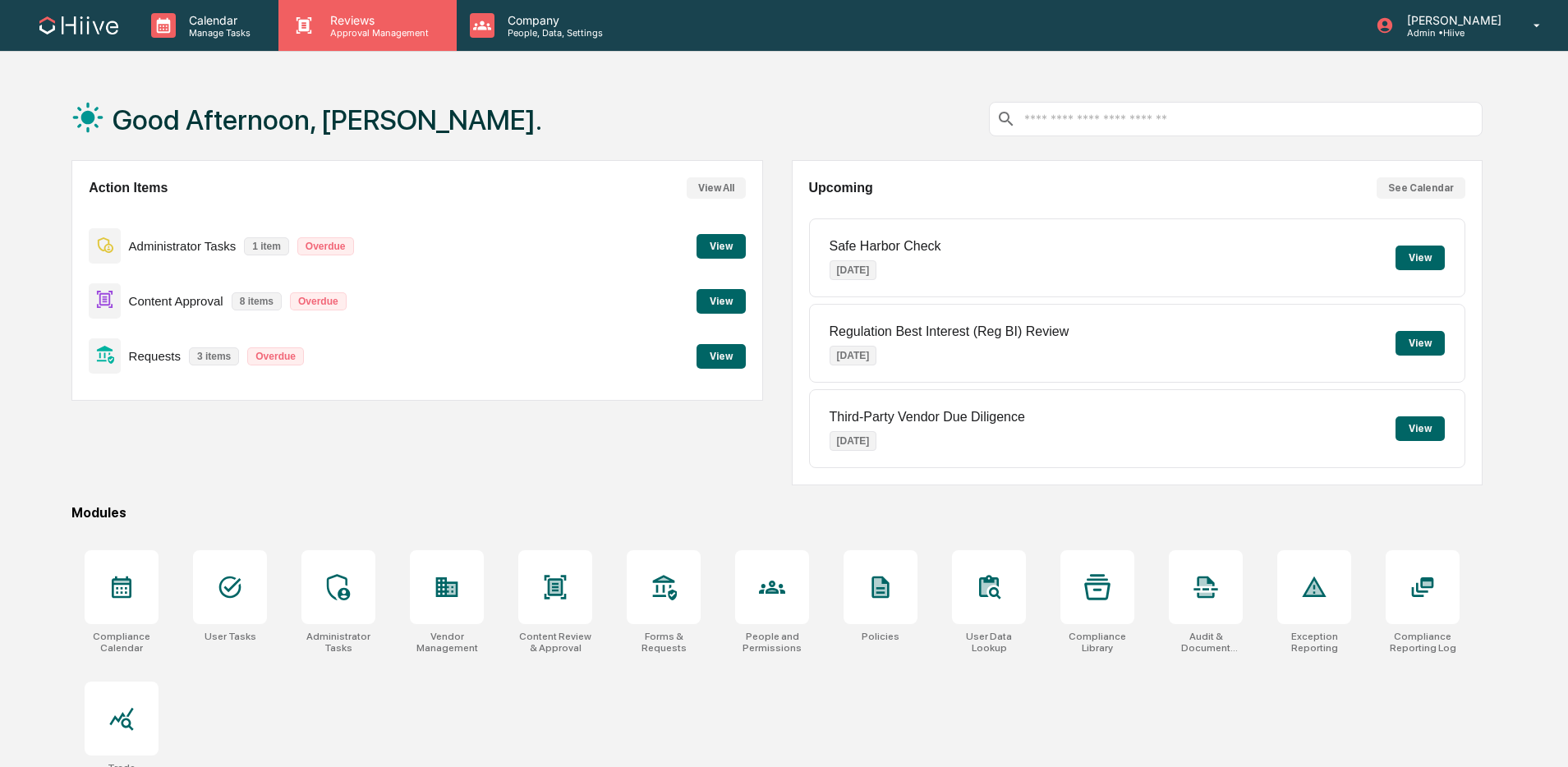
click at [367, 40] on div "Reviews Approval Management" at bounding box center [367, 25] width 177 height 51
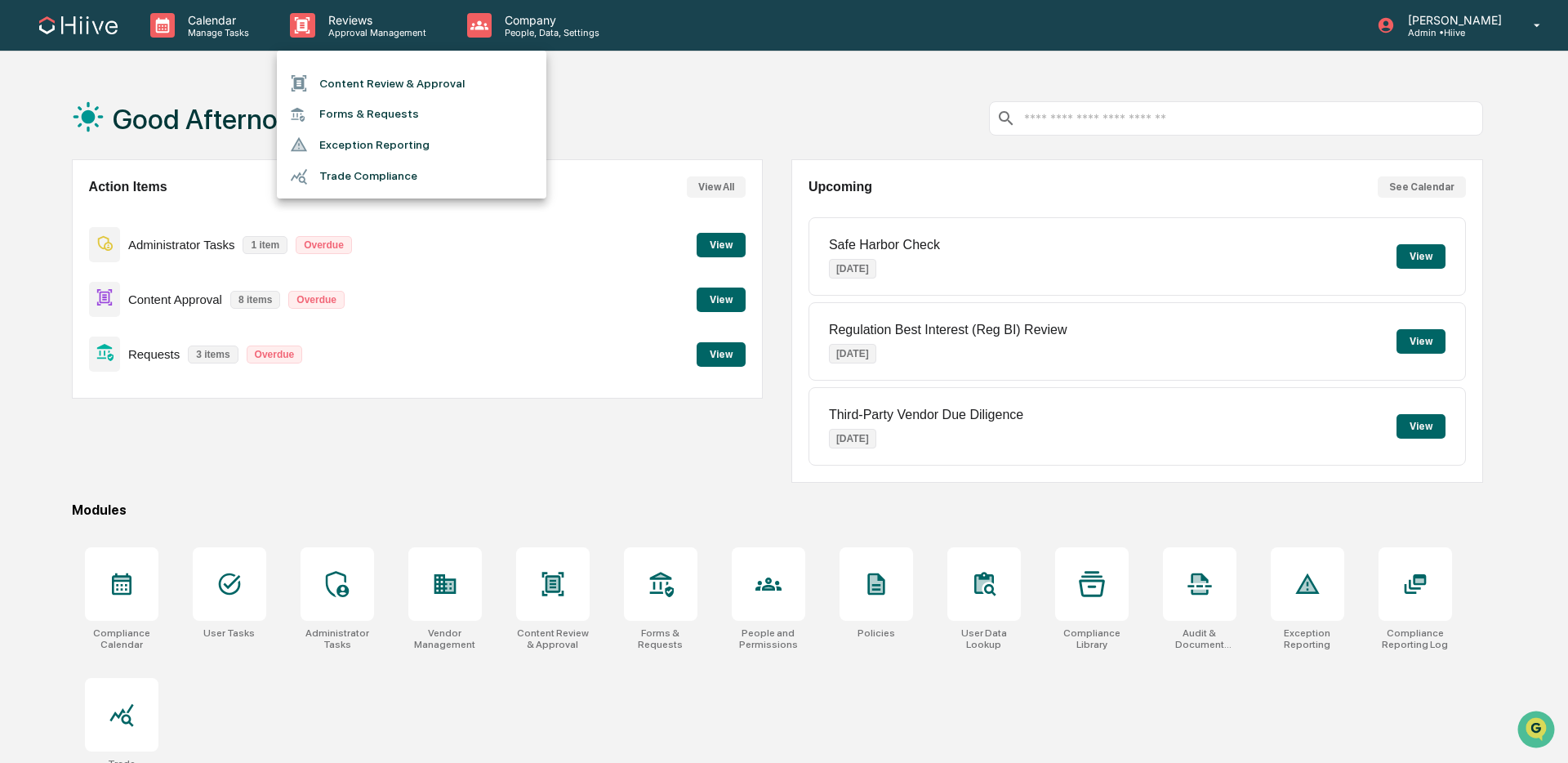
click at [369, 76] on li "Content Review & Approval" at bounding box center [412, 83] width 270 height 31
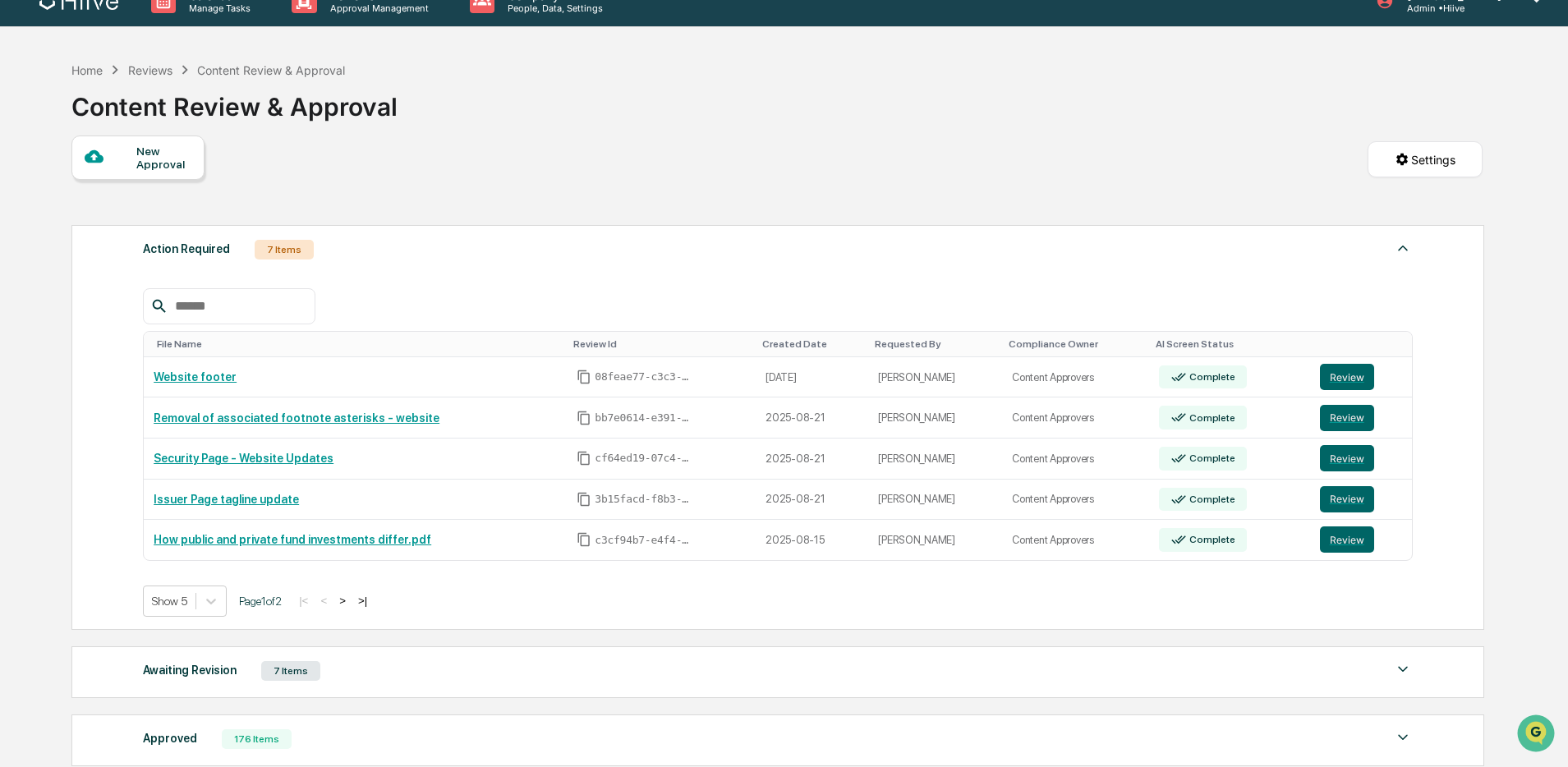
scroll to position [32, 0]
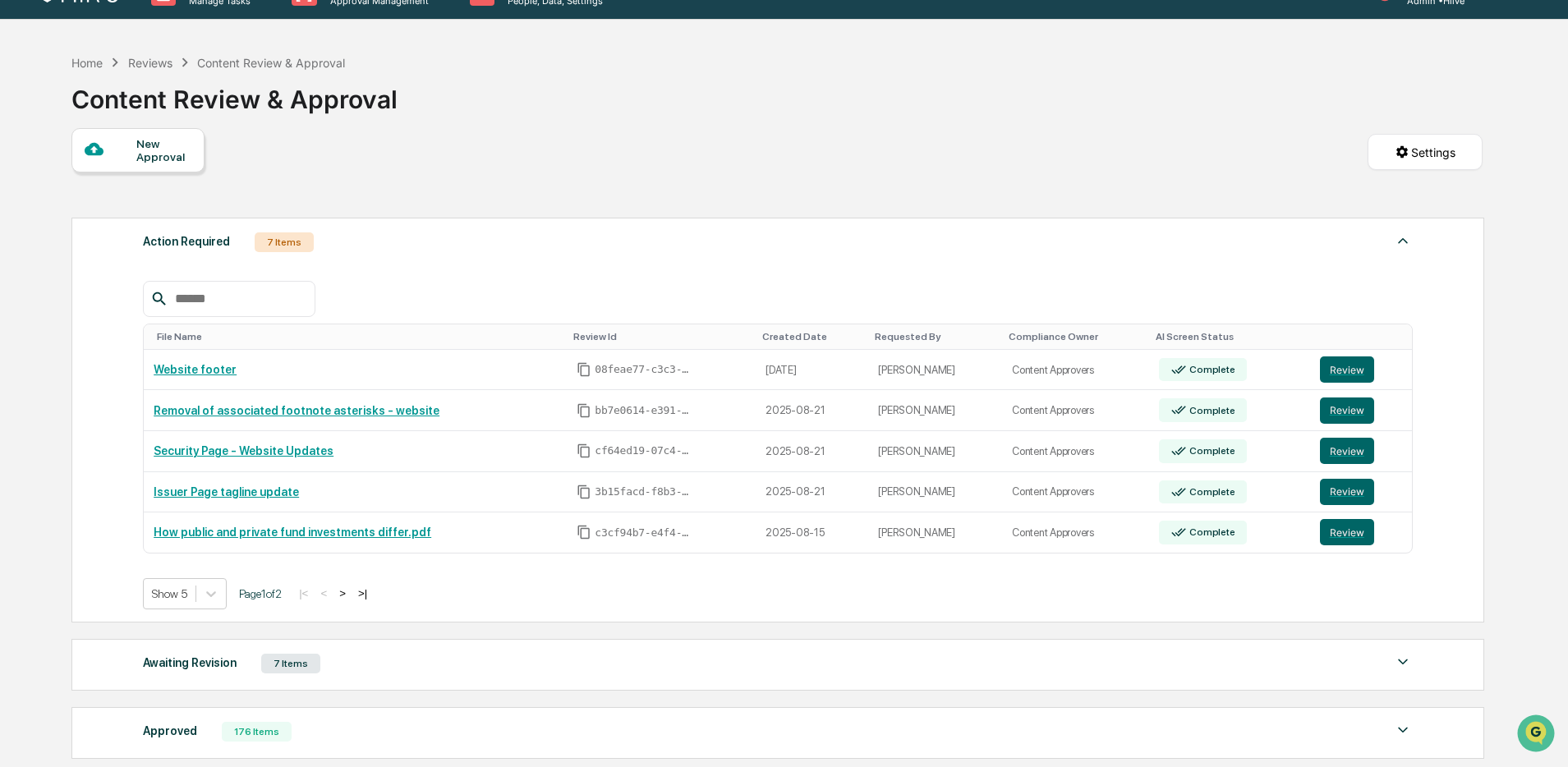
click at [351, 600] on button ">" at bounding box center [343, 593] width 17 height 14
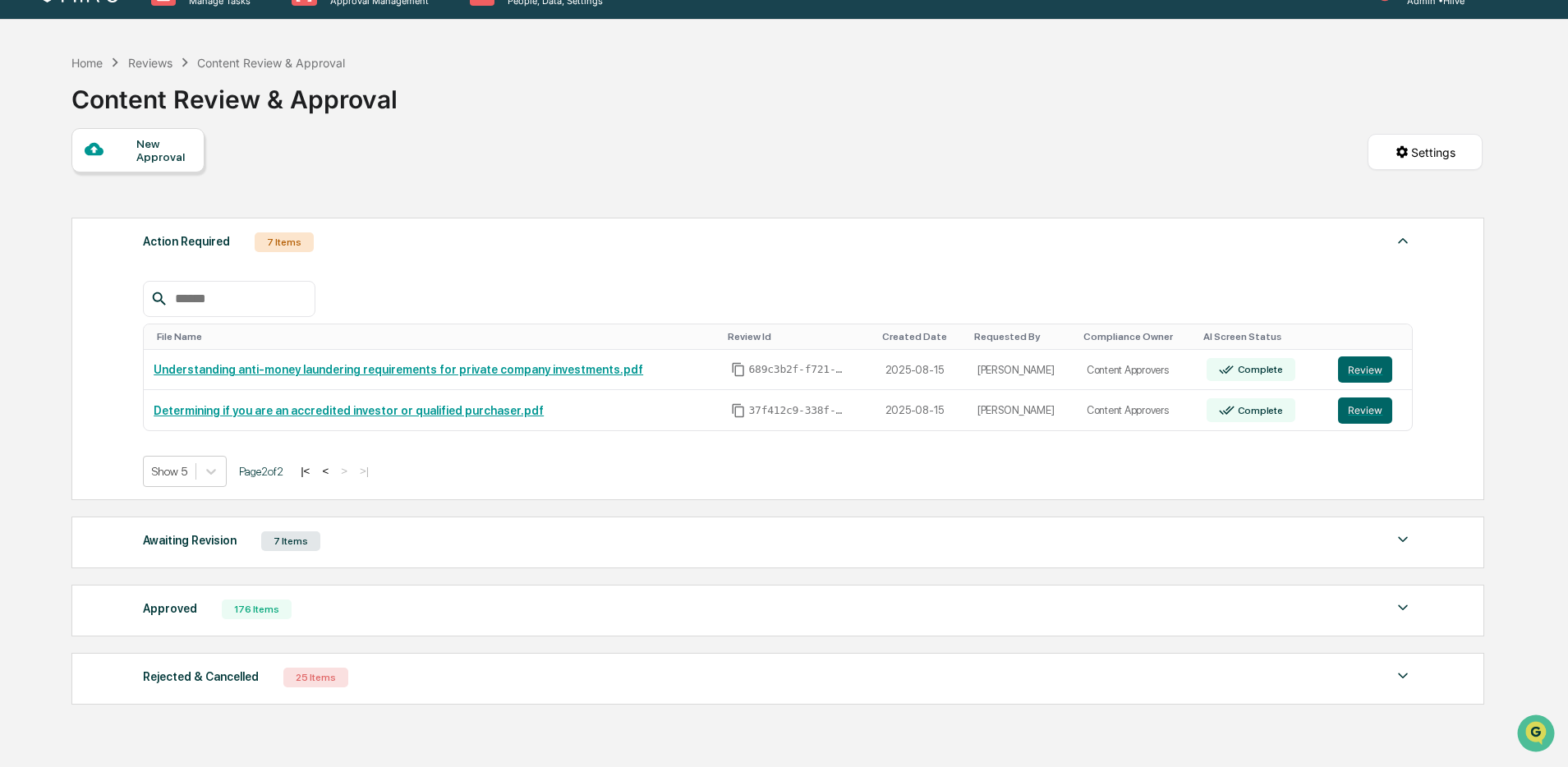
click at [333, 472] on button "<" at bounding box center [325, 471] width 17 height 14
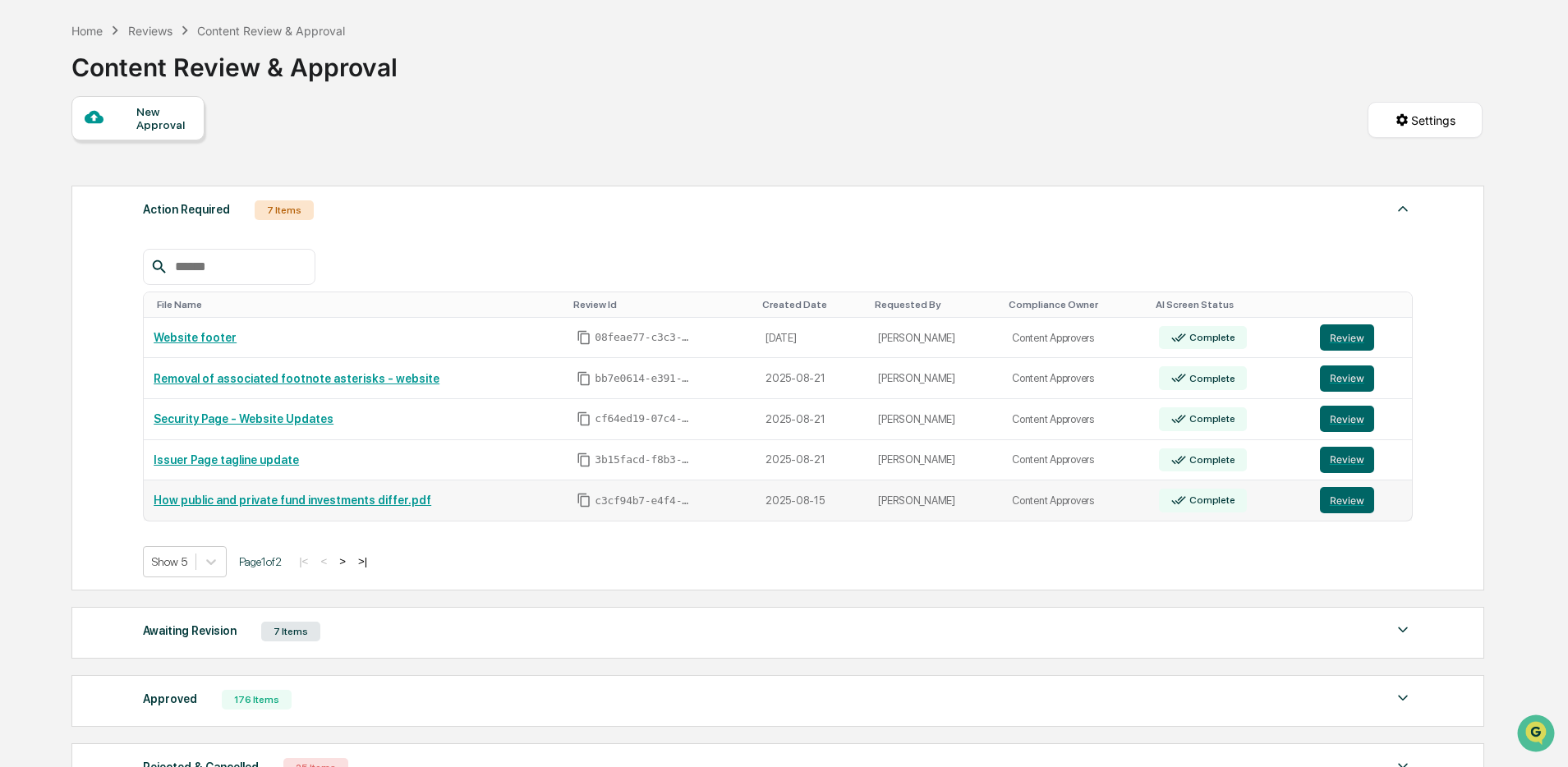
scroll to position [68, 0]
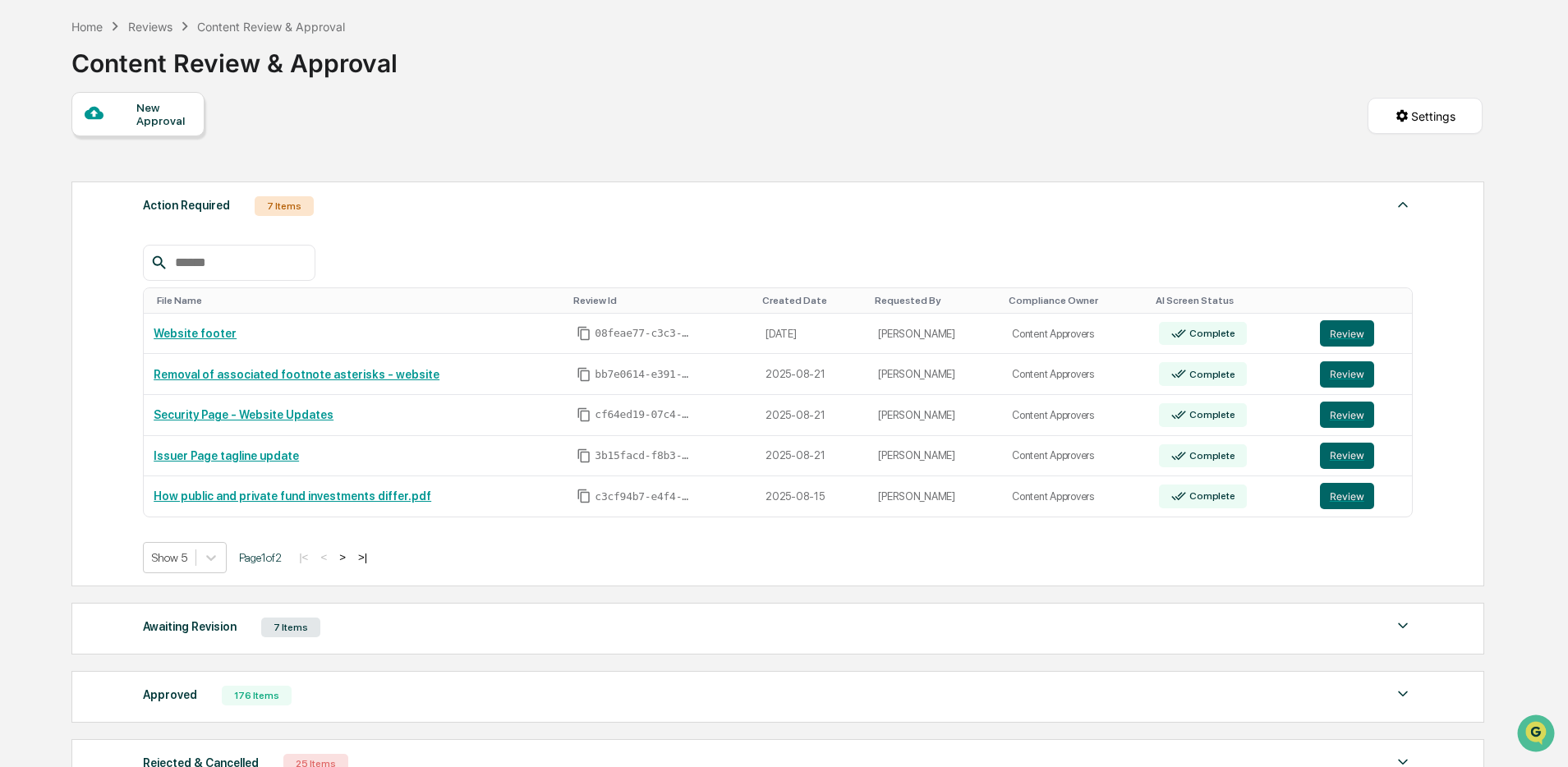
click at [351, 559] on button ">" at bounding box center [343, 557] width 17 height 14
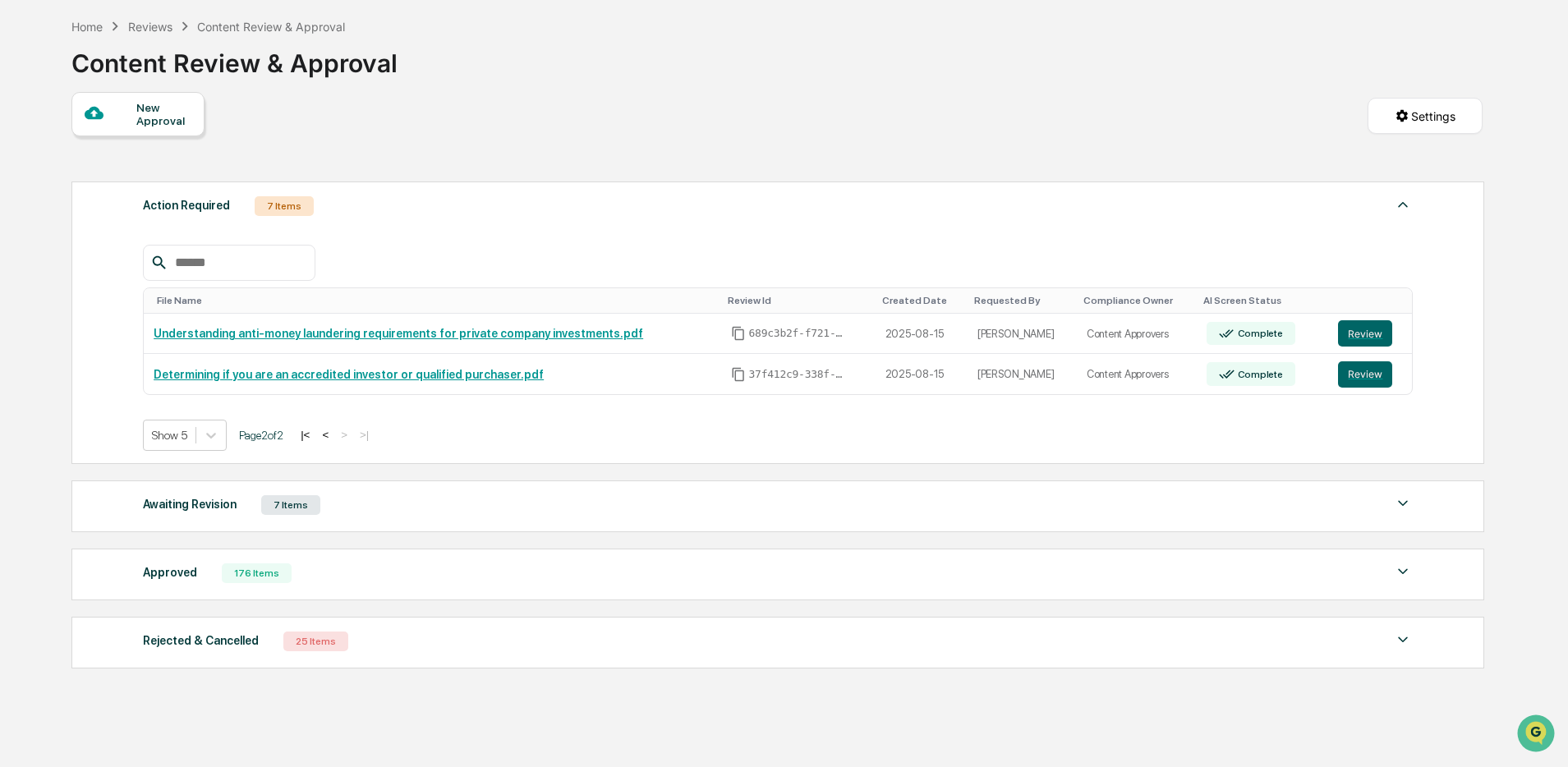
click at [386, 504] on div "Awaiting Revision 7 Items" at bounding box center [778, 505] width 1270 height 23
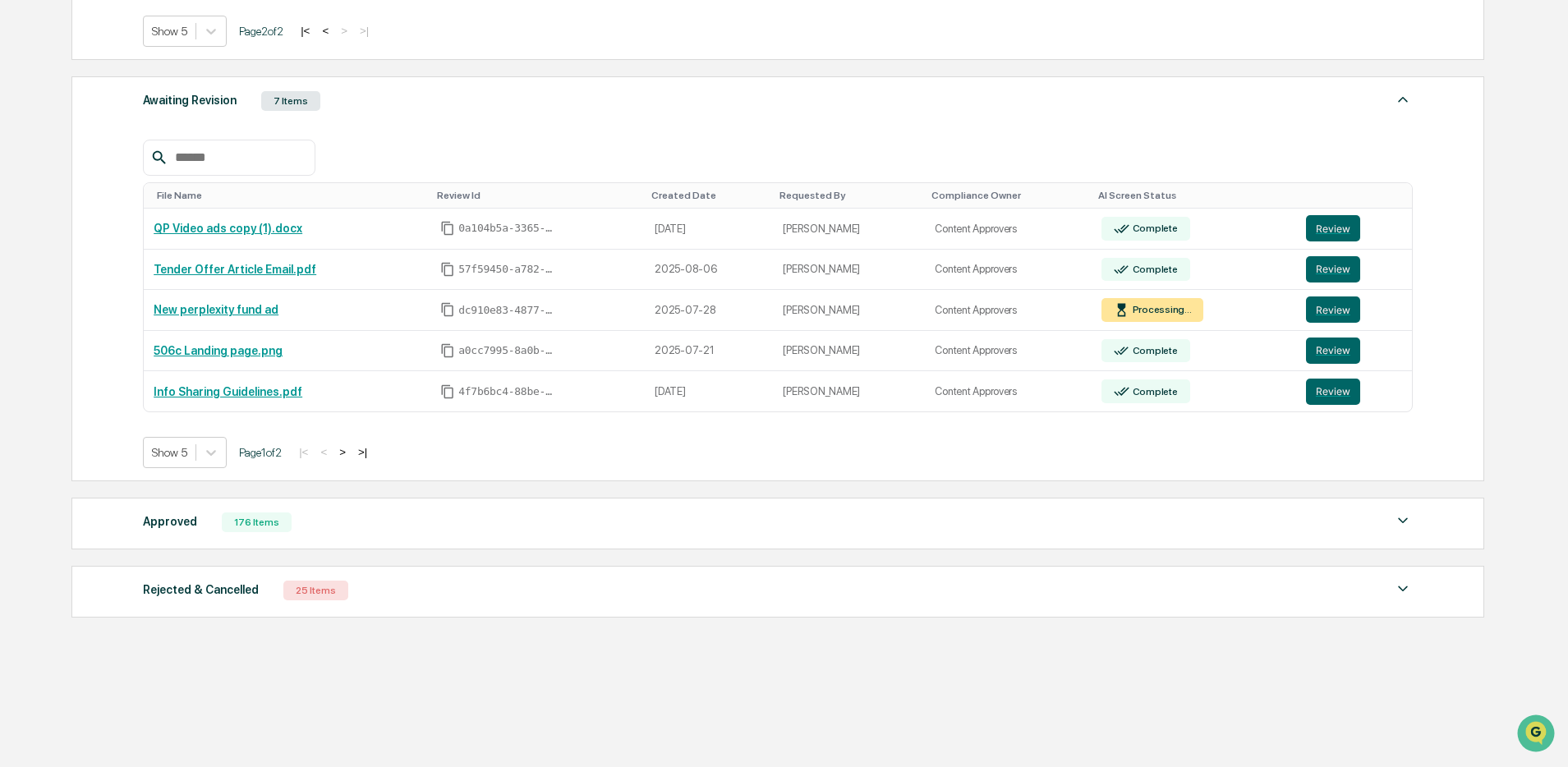
click at [356, 520] on div "Approved 176 Items" at bounding box center [778, 522] width 1270 height 23
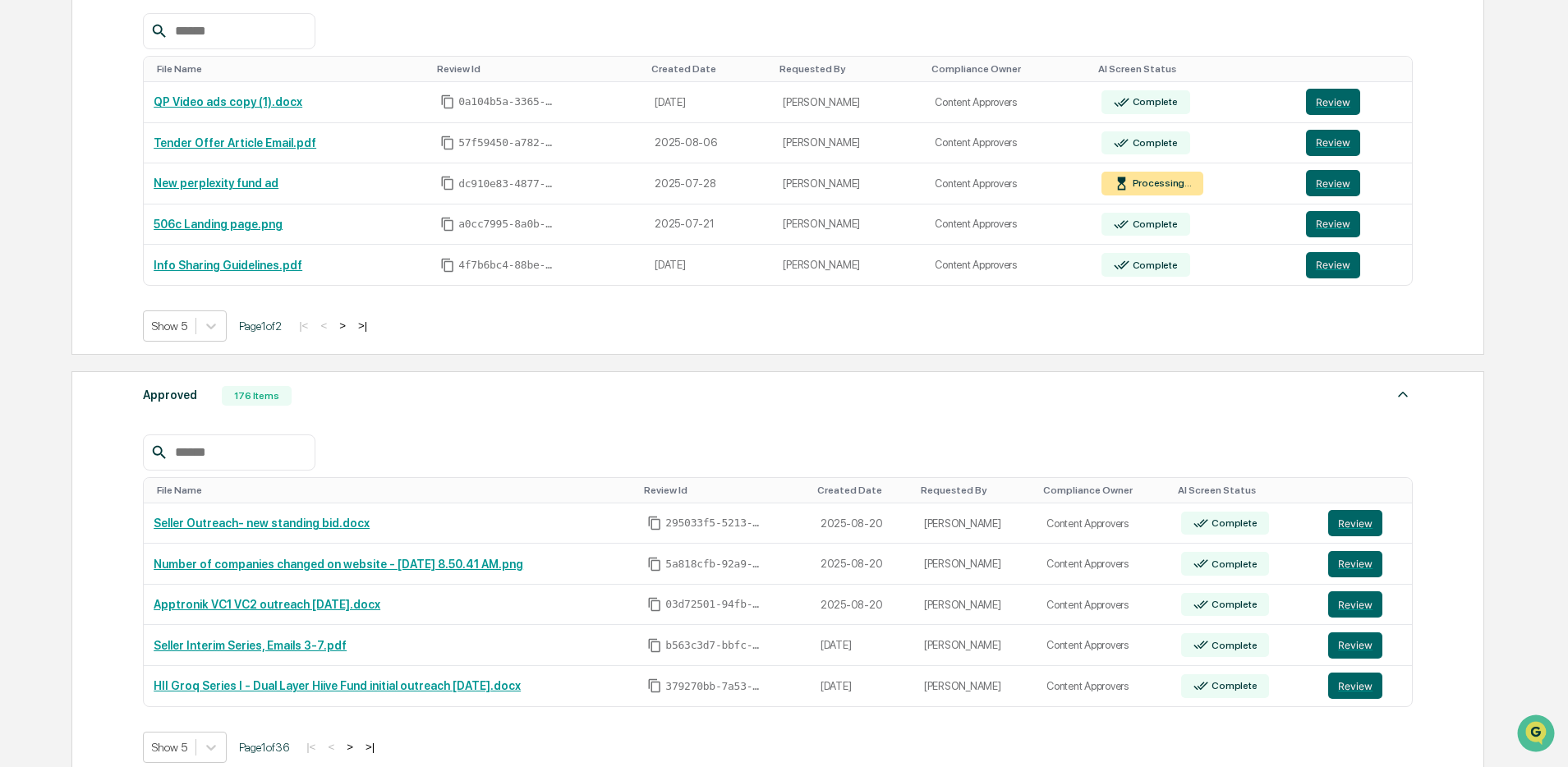
scroll to position [601, 0]
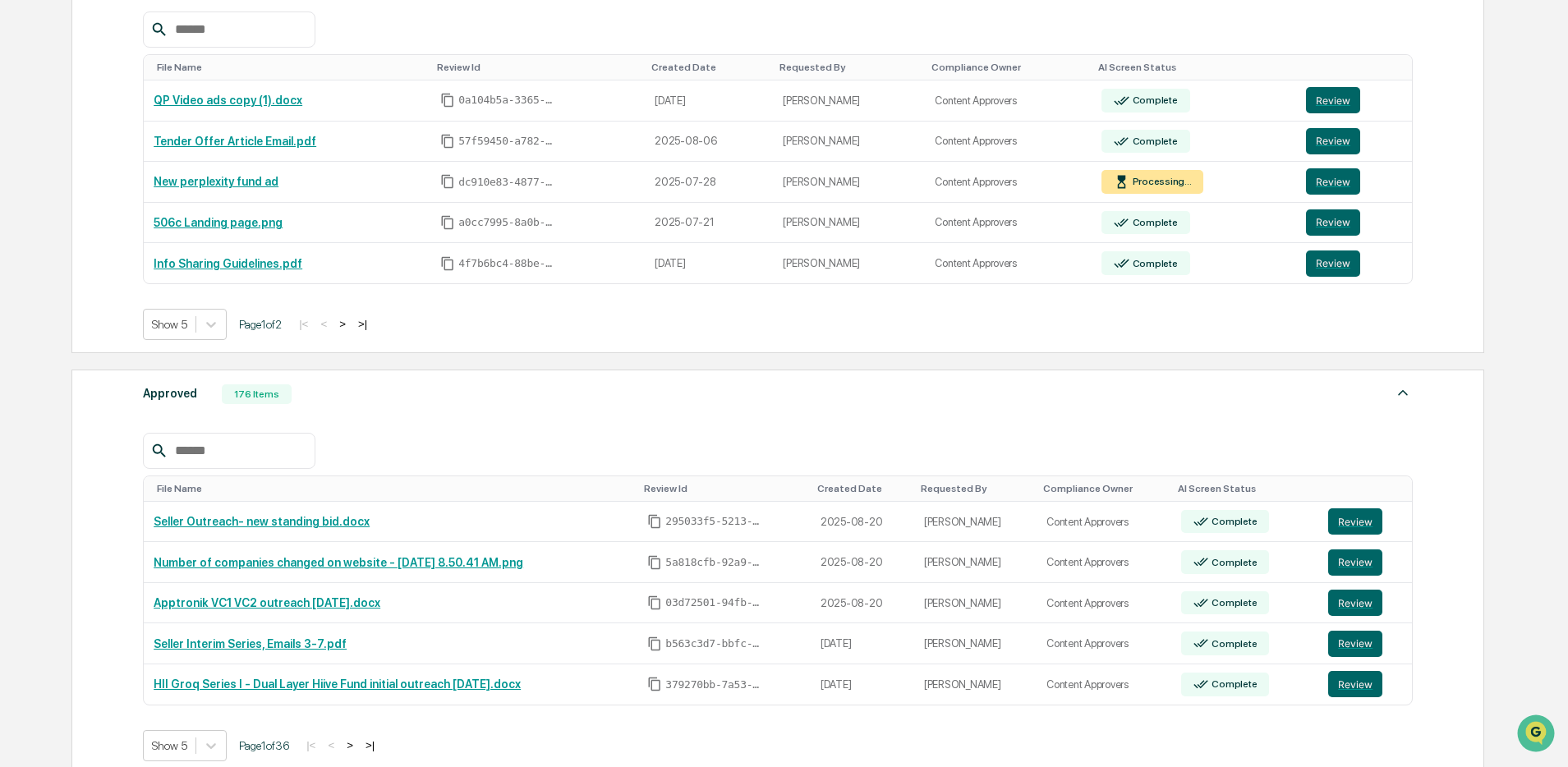
click at [254, 458] on input "text" at bounding box center [238, 450] width 139 height 21
type input "*****"
drag, startPoint x: 148, startPoint y: 452, endPoint x: 136, endPoint y: 452, distance: 12.0
click at [136, 452] on div "Approved 176 Items ***** File Name Review Id Created Date Requested By Complian…" at bounding box center [777, 572] width 1412 height 405
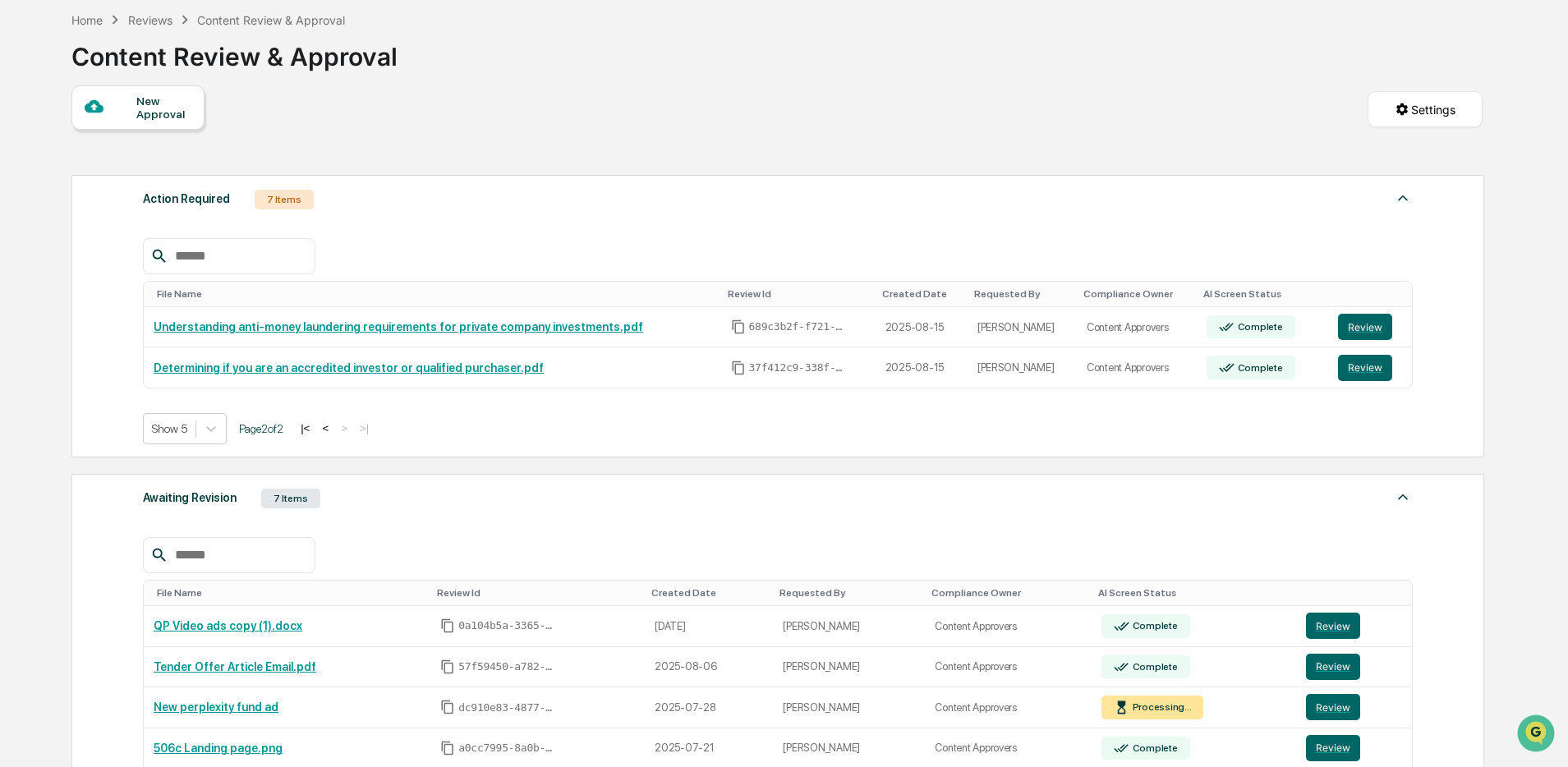
scroll to position [0, 0]
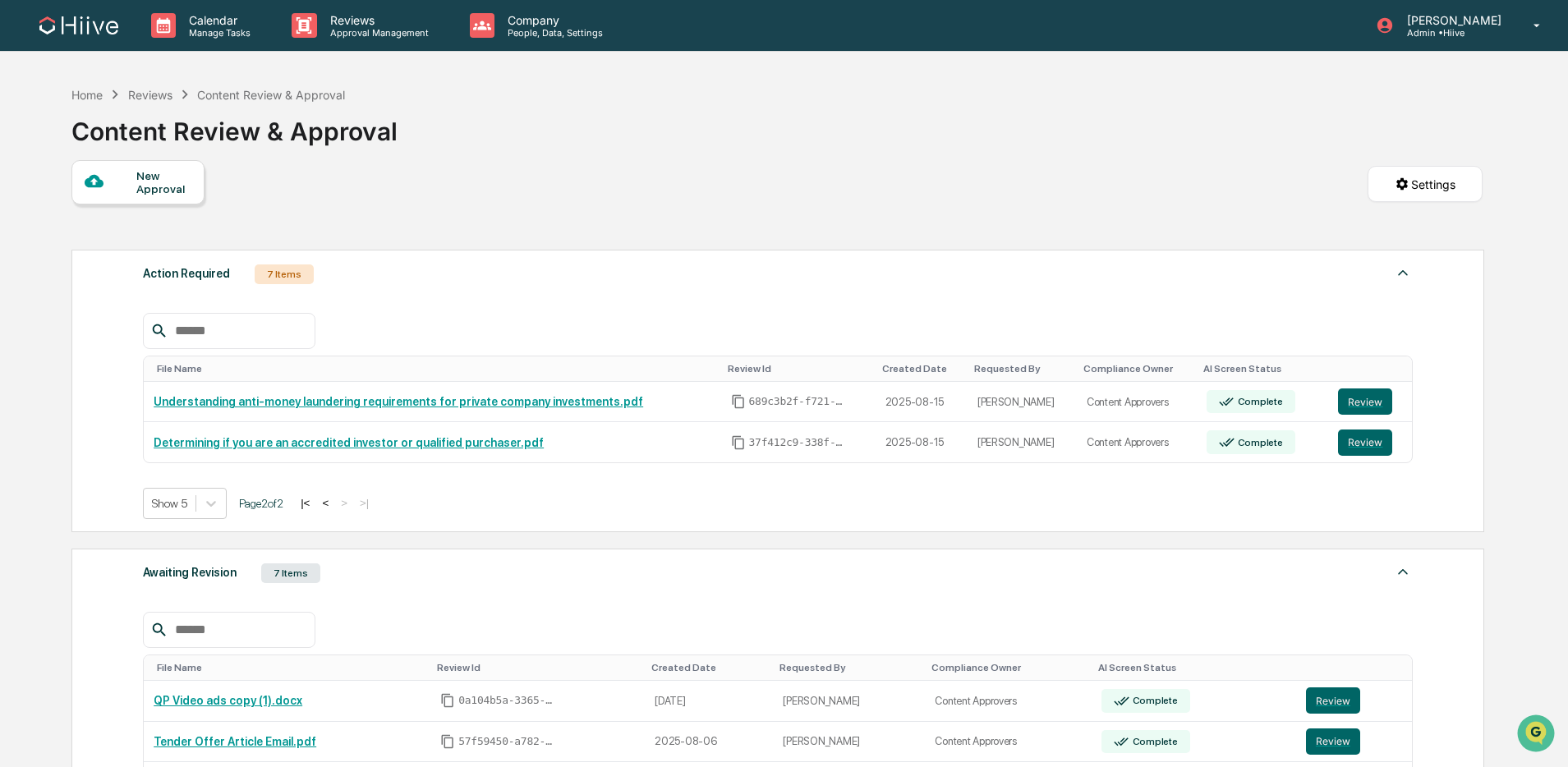
click at [333, 505] on button "<" at bounding box center [325, 502] width 17 height 14
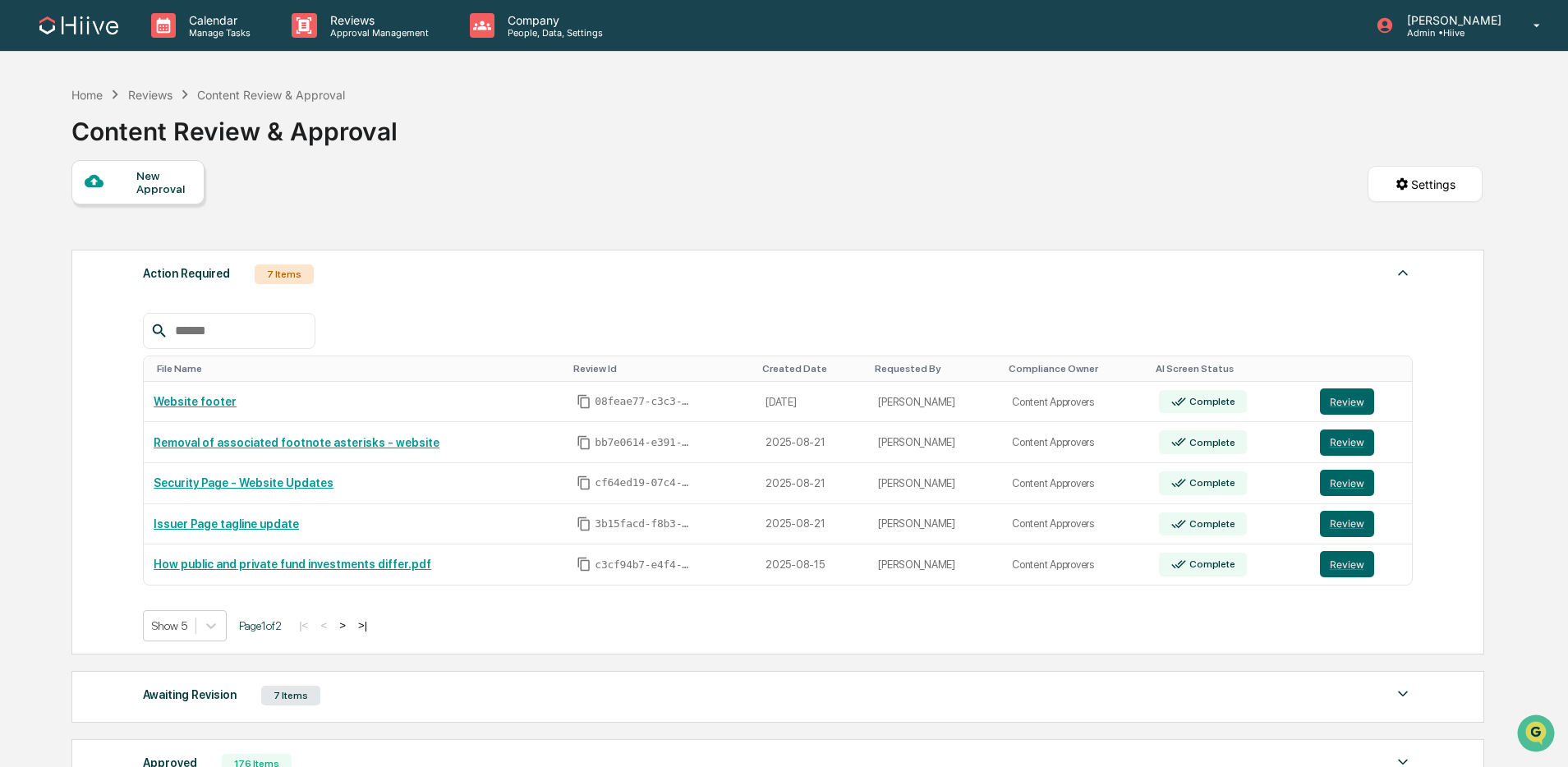
click at [266, 153] on div "Home Reviews Content Review & Approval Content Review & Approval" at bounding box center [234, 119] width 326 height 82
drag, startPoint x: 369, startPoint y: 124, endPoint x: 207, endPoint y: 131, distance: 162.2
click at [205, 128] on div "Content Review & Approval" at bounding box center [234, 124] width 326 height 43
drag, startPoint x: 240, startPoint y: 132, endPoint x: 248, endPoint y: 131, distance: 8.1
click at [240, 132] on div "Content Review & Approval" at bounding box center [234, 124] width 326 height 43
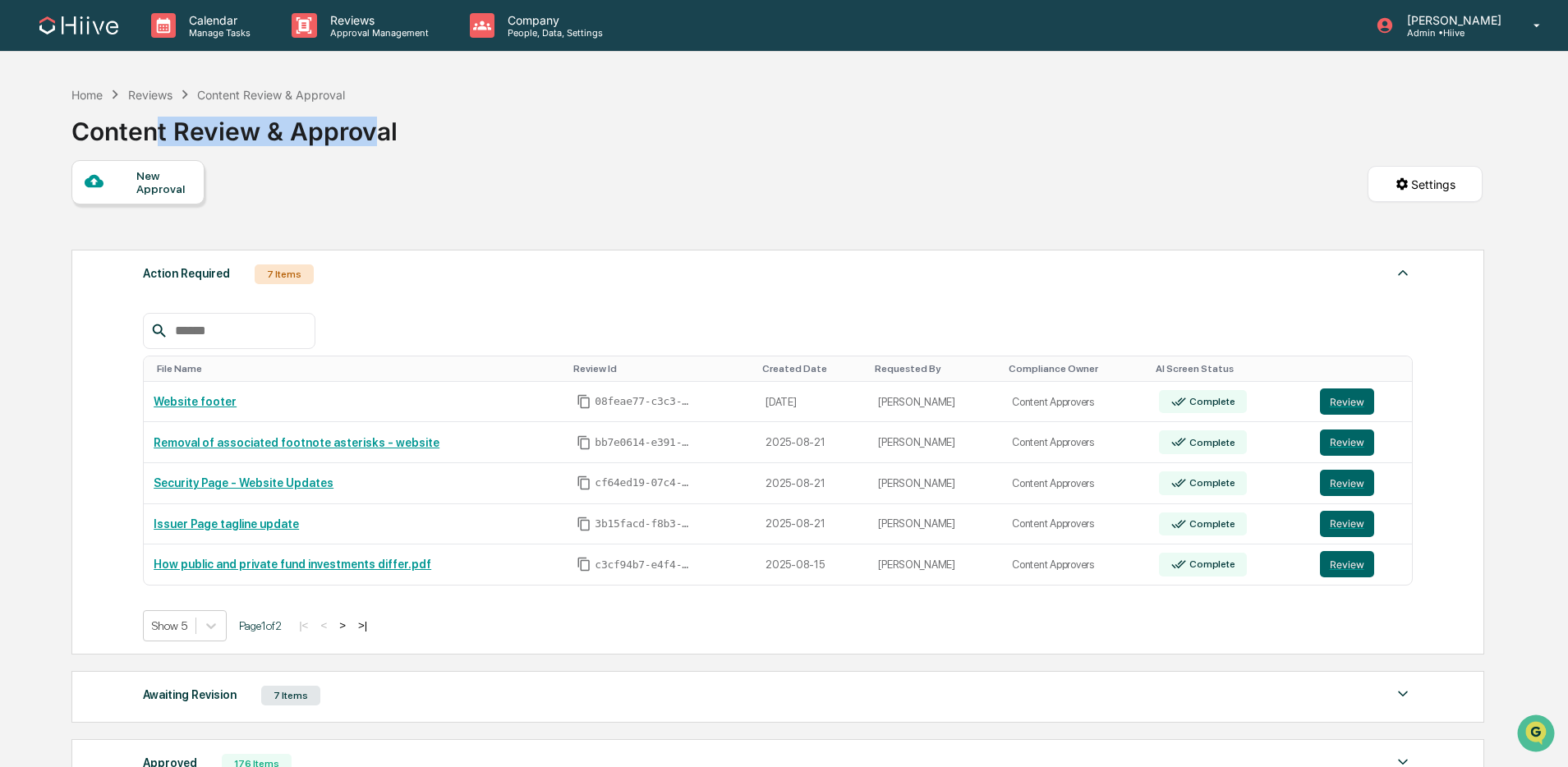
drag, startPoint x: 231, startPoint y: 127, endPoint x: 153, endPoint y: 127, distance: 78.0
click at [153, 127] on div "Content Review & Approval" at bounding box center [234, 124] width 326 height 43
click at [256, 131] on div "Content Review & Approval" at bounding box center [234, 124] width 326 height 43
drag, startPoint x: 283, startPoint y: 130, endPoint x: 167, endPoint y: 129, distance: 116.0
click at [167, 130] on div "Content Review & Approval" at bounding box center [234, 124] width 326 height 43
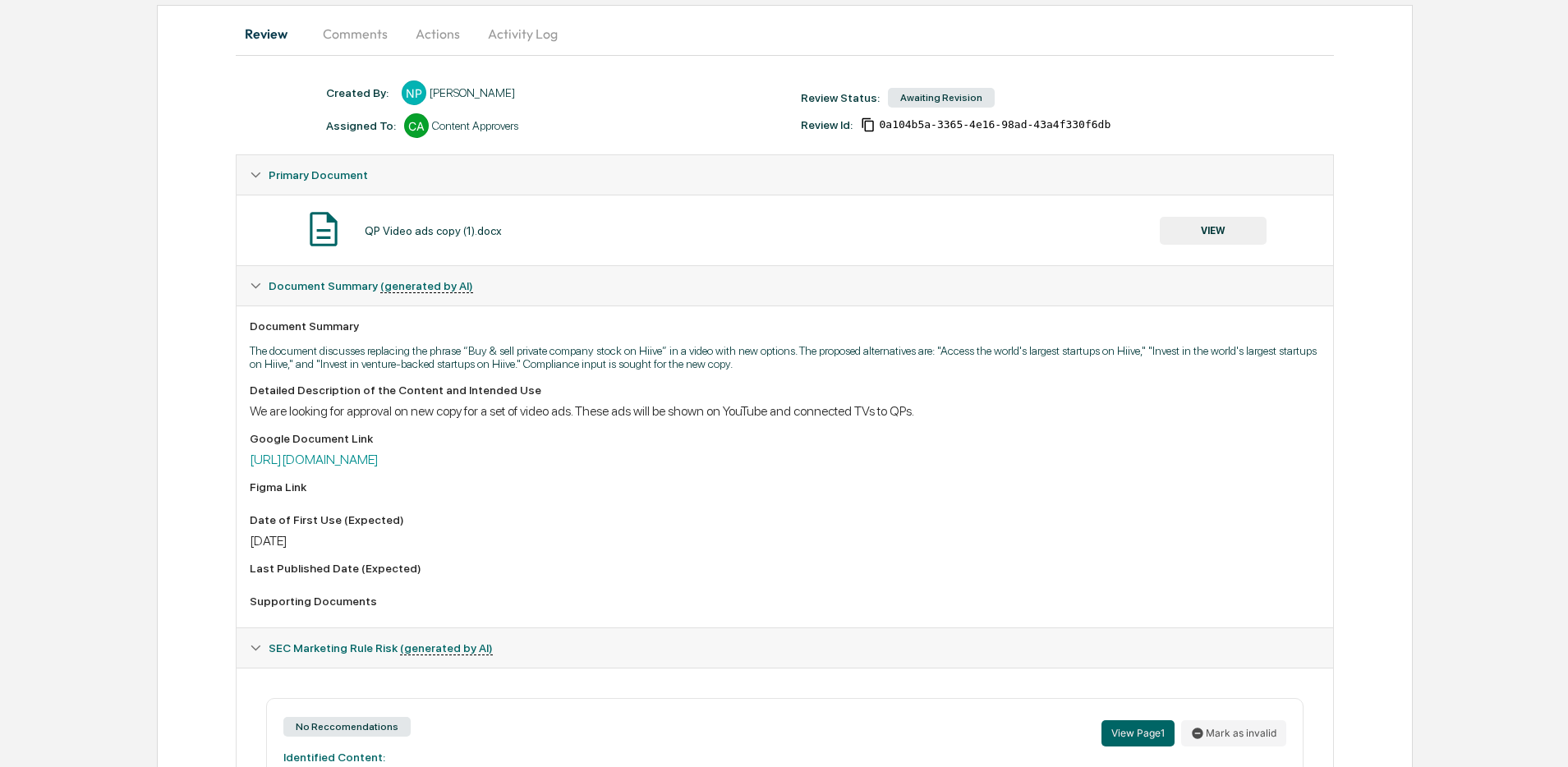
scroll to position [211, 0]
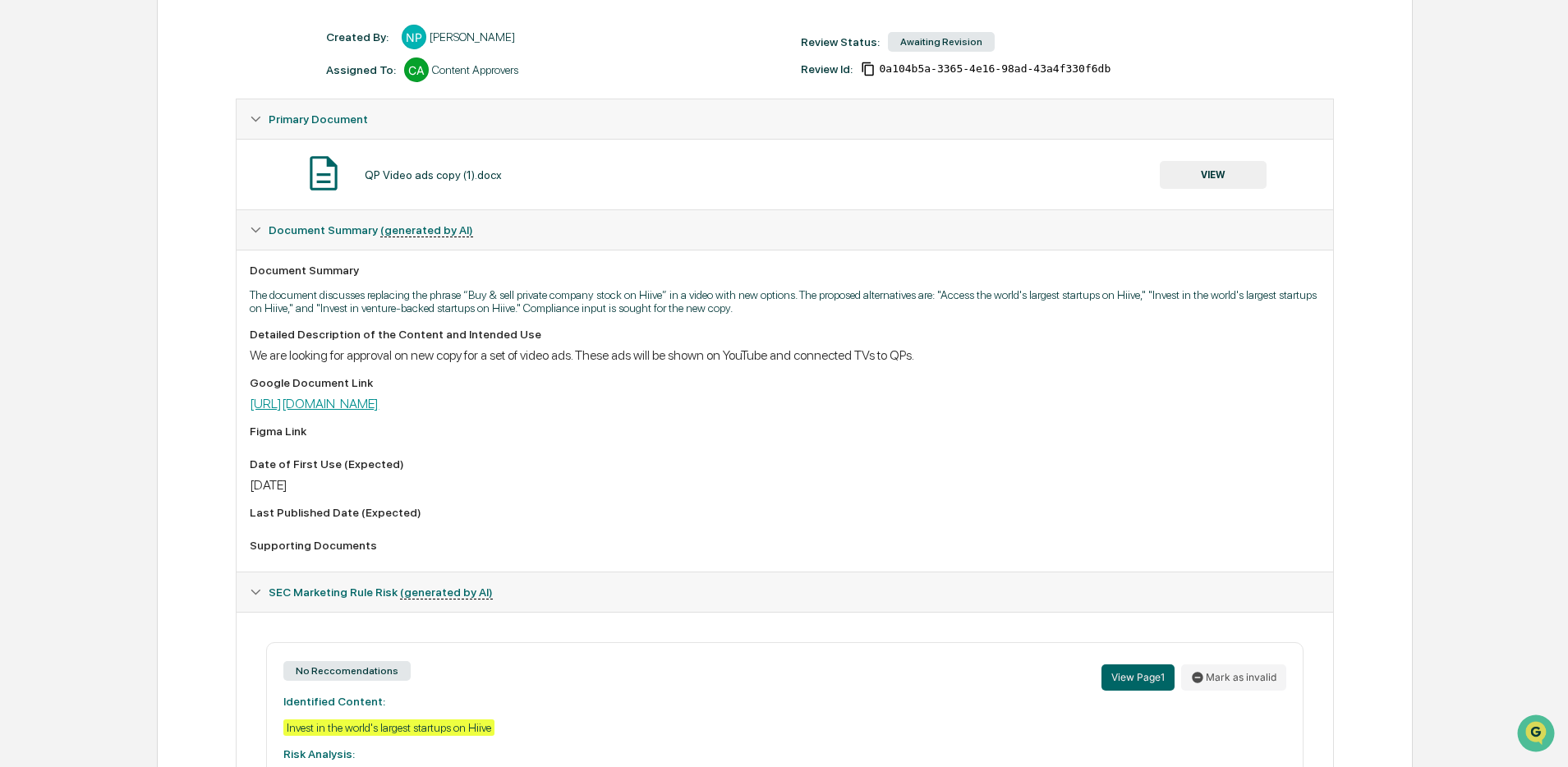
click at [379, 410] on link "[URL][DOMAIN_NAME]" at bounding box center [314, 403] width 129 height 16
